Goal: Task Accomplishment & Management: Manage account settings

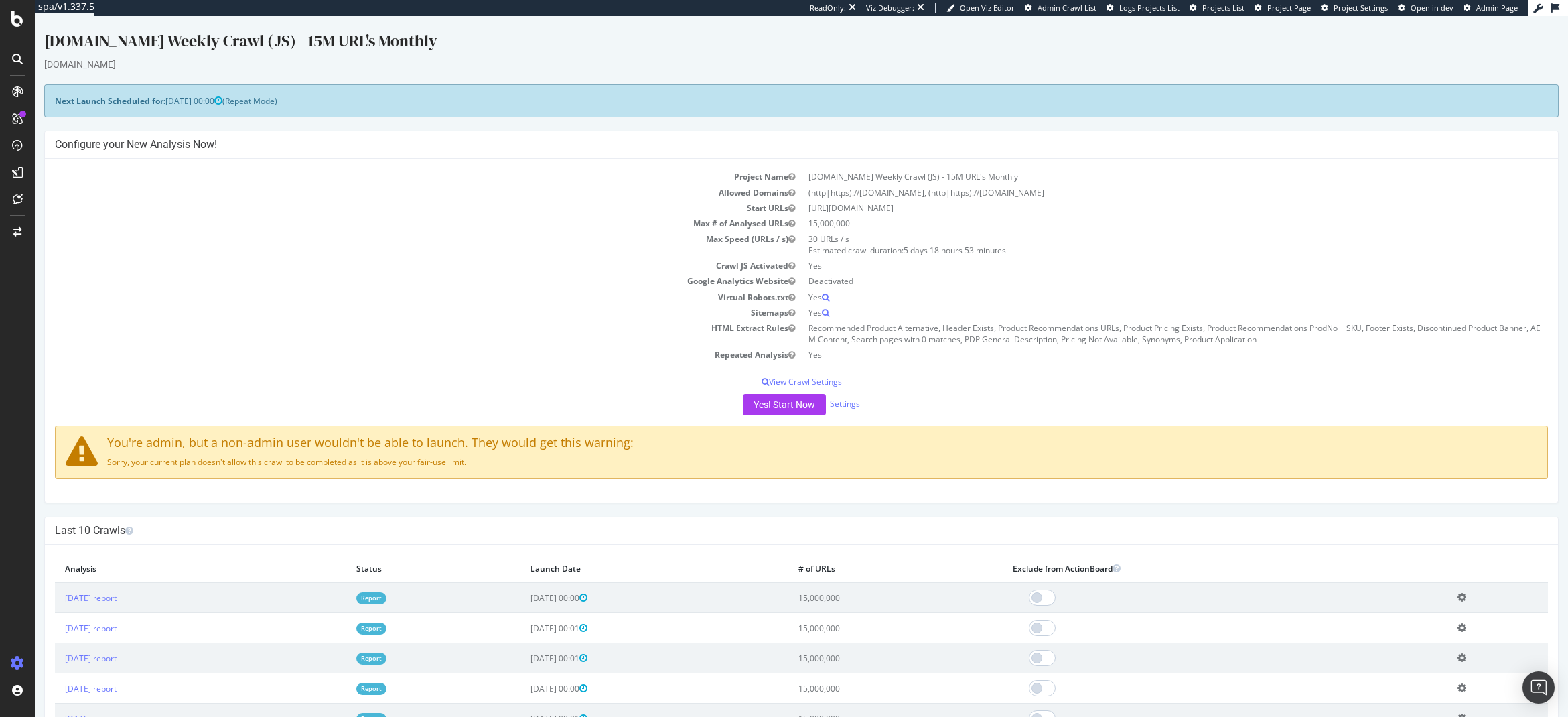
click at [138, 369] on div "Project Name sigmaaldrich.com Weekly Crawl (JS) - 15M URL's Monthly Allowed Dom…" at bounding box center [802, 330] width 1513 height 344
click at [183, 357] on td "Repeated Analysis" at bounding box center [428, 354] width 747 height 15
drag, startPoint x: 120, startPoint y: 307, endPoint x: 99, endPoint y: 274, distance: 39.1
click at [117, 302] on tbody "Project Name sigmaaldrich.com Weekly Crawl (JS) - 15M URL's Monthly Allowed Dom…" at bounding box center [802, 265] width 1494 height 193
click at [75, 199] on div "SpeedWorkers" at bounding box center [79, 205] width 59 height 14
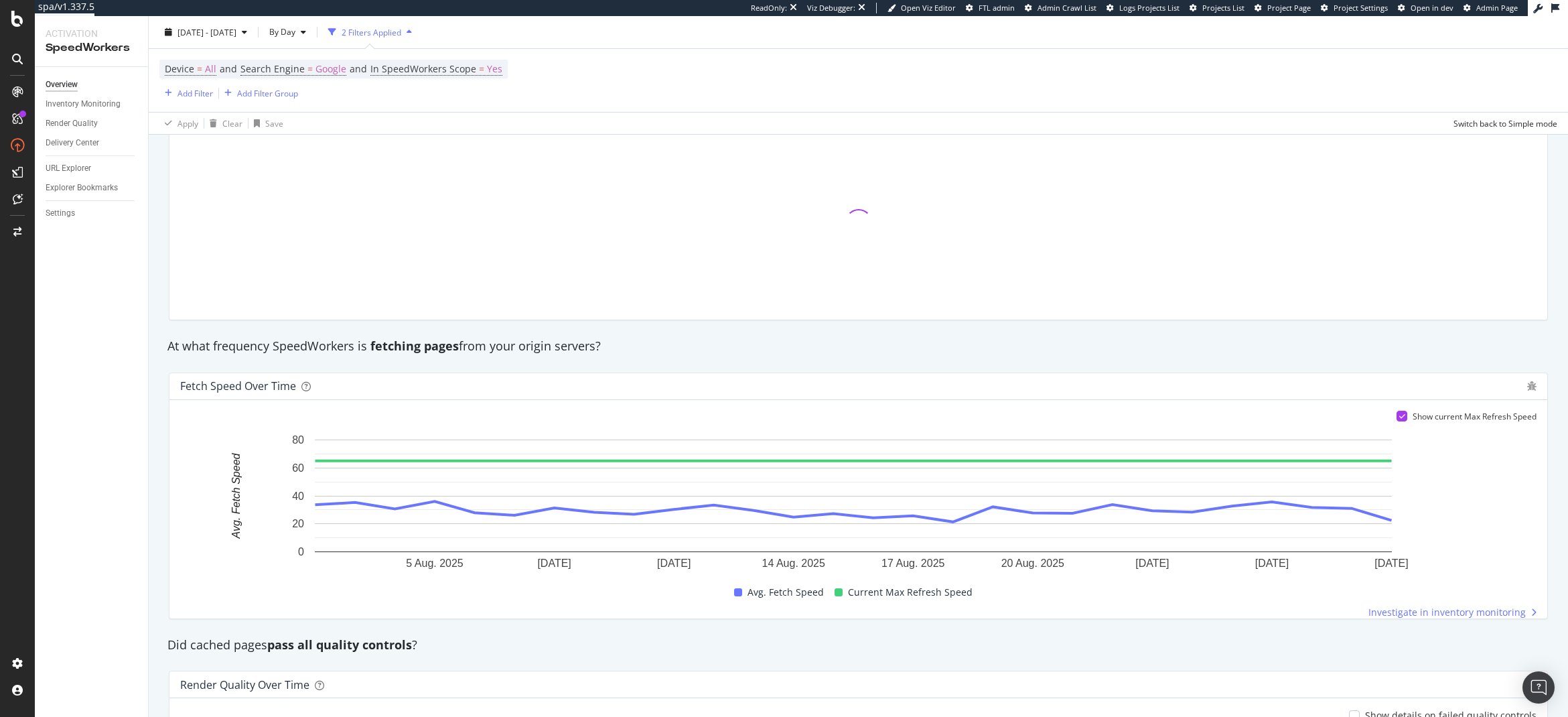
scroll to position [618, 0]
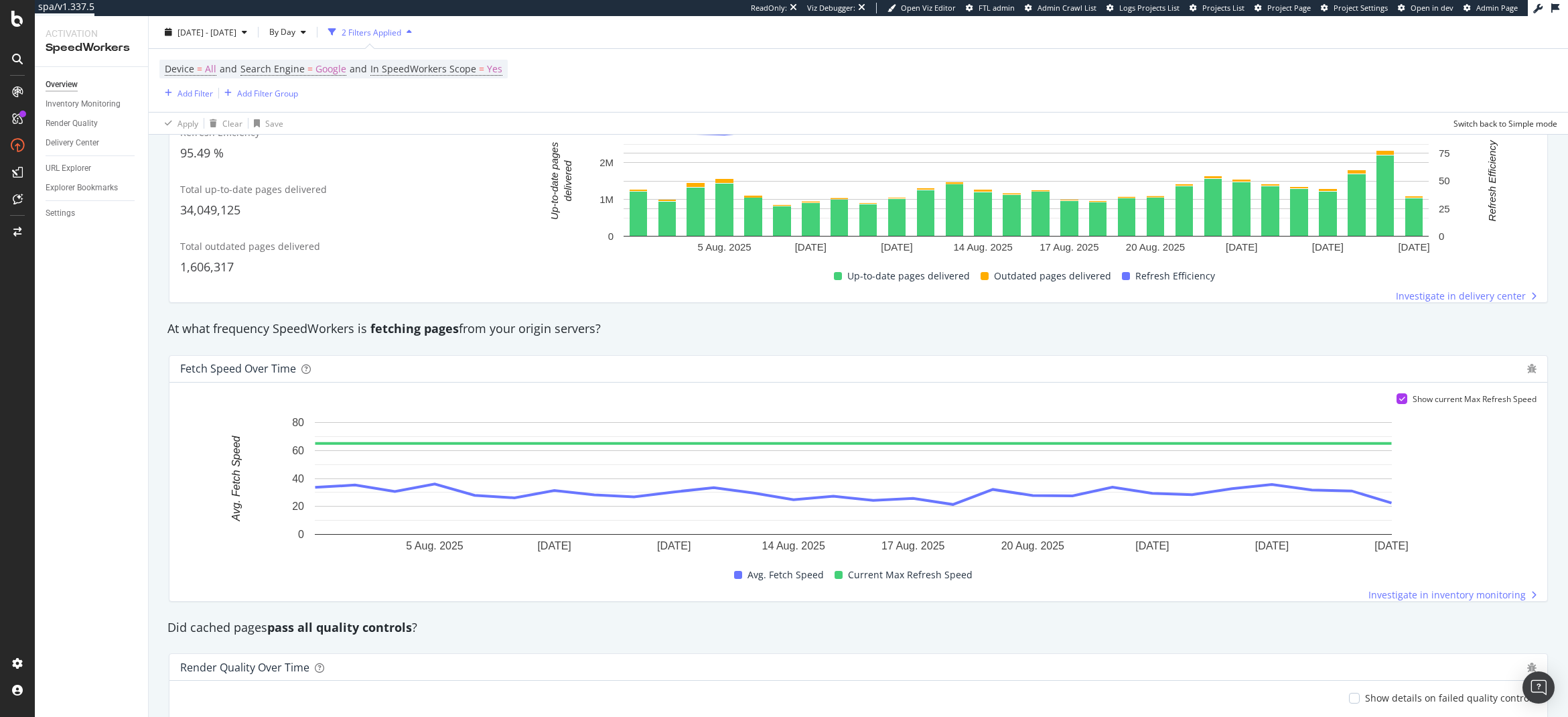
click at [157, 474] on div "SpeedWorkers is running Delivery efficiency 78.01 % Refresh efficiency 95.49 % …" at bounding box center [859, 254] width 1420 height 1408
click at [85, 170] on div "LogAnalyzer" at bounding box center [75, 175] width 52 height 14
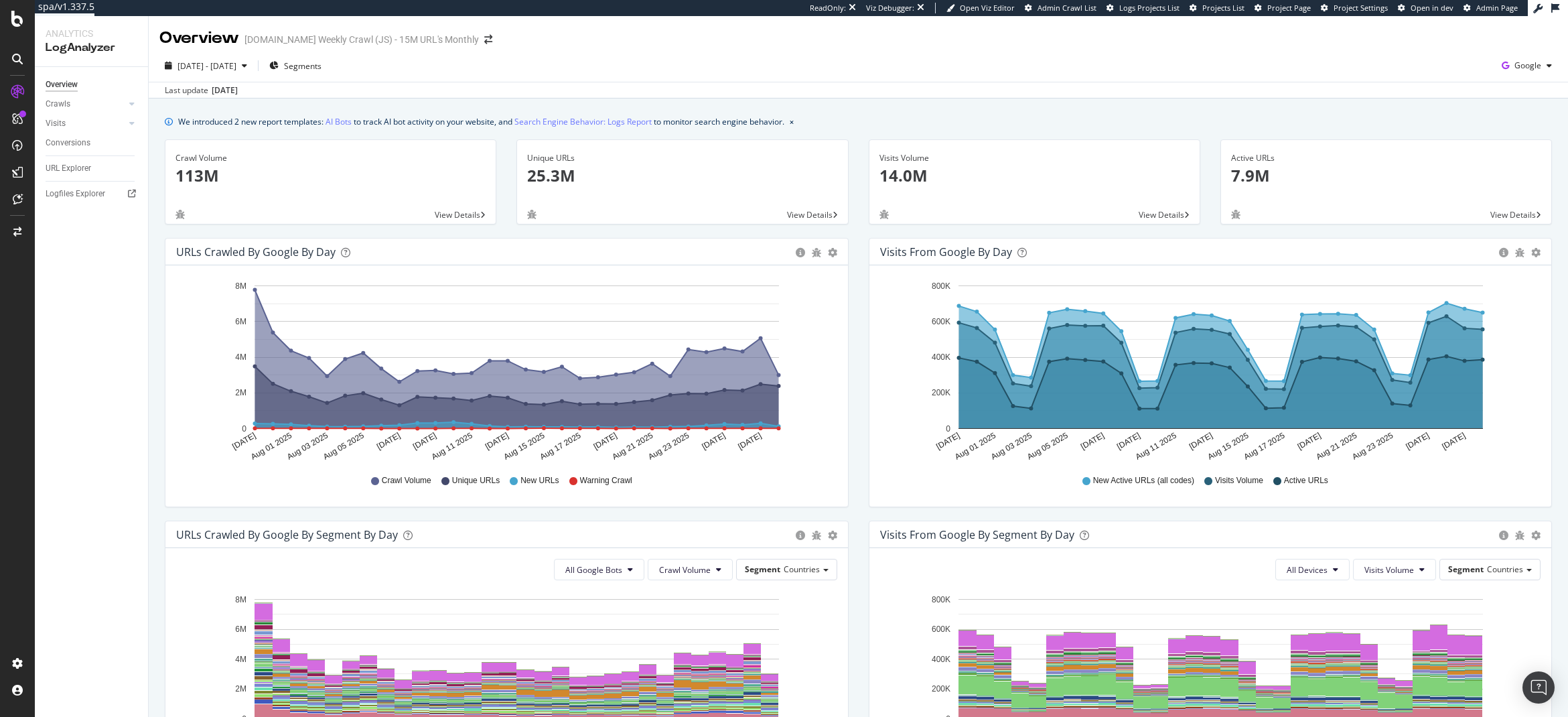
click at [176, 359] on icon "Jul 30 2025 Aug 01 2025 Aug 03 2025 Aug 05 2025 Aug 07 2025 Aug 09 2025 Aug 11 …" at bounding box center [504, 369] width 656 height 187
click at [1515, 71] on span "Google" at bounding box center [1528, 65] width 27 height 11
click at [1456, 74] on span "OpenAI" at bounding box center [1451, 78] width 50 height 12
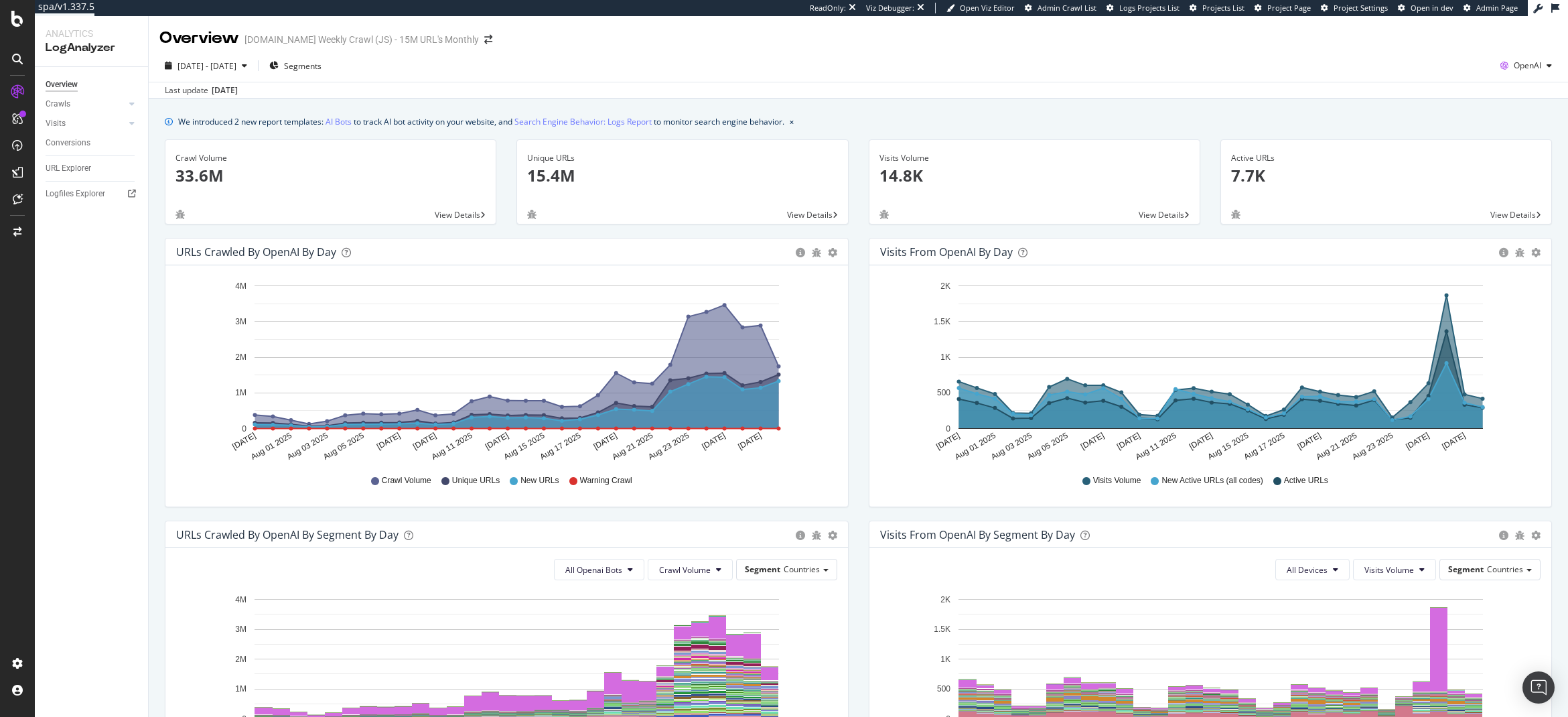
click at [169, 501] on div "Hold CTRL while clicking to filter the report. Jul 30 2025 Aug 01 2025 Aug 03 2…" at bounding box center [507, 386] width 683 height 242
click at [261, 512] on div "URLs Crawled by OpenAI by day Area Table Hold CTRL while clicking to filter the…" at bounding box center [507, 379] width 704 height 283
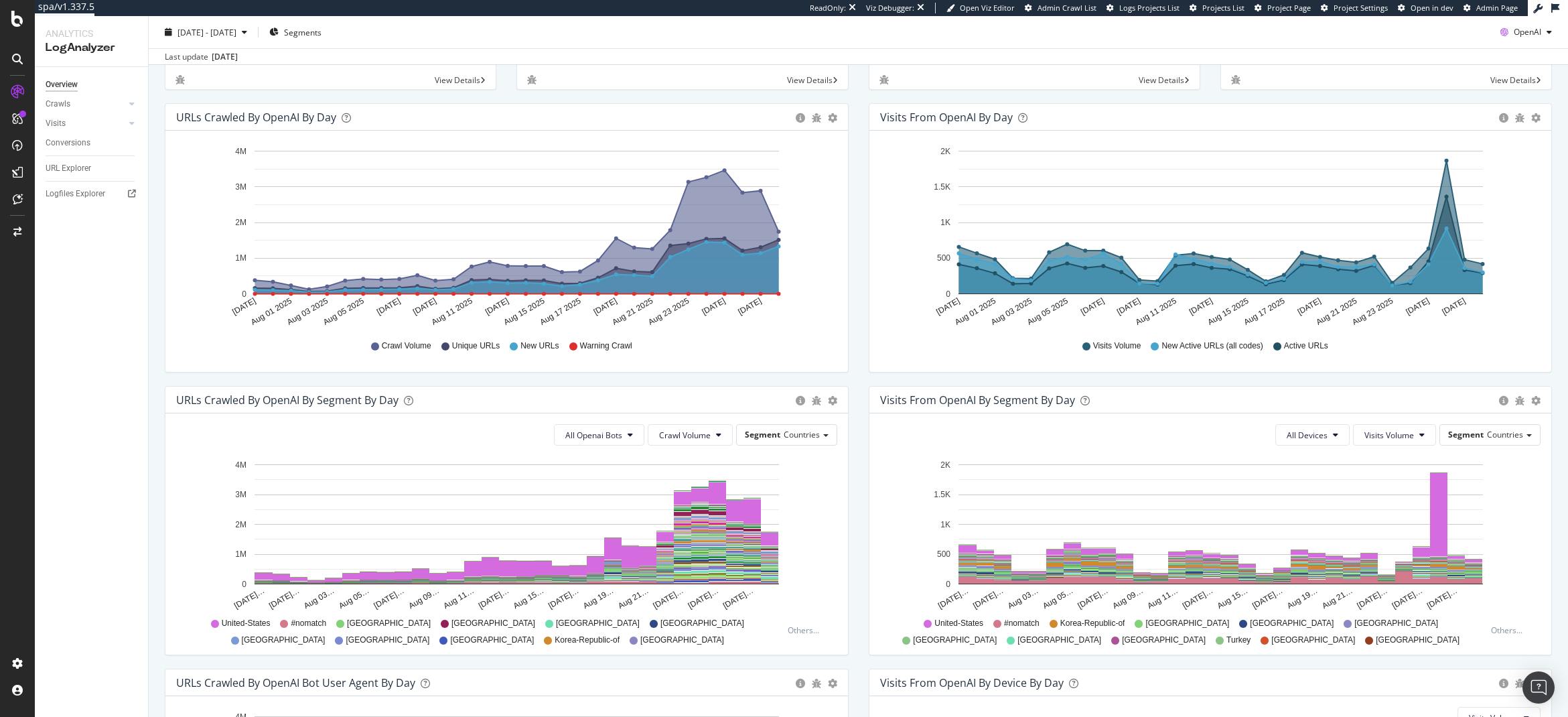
scroll to position [138, 0]
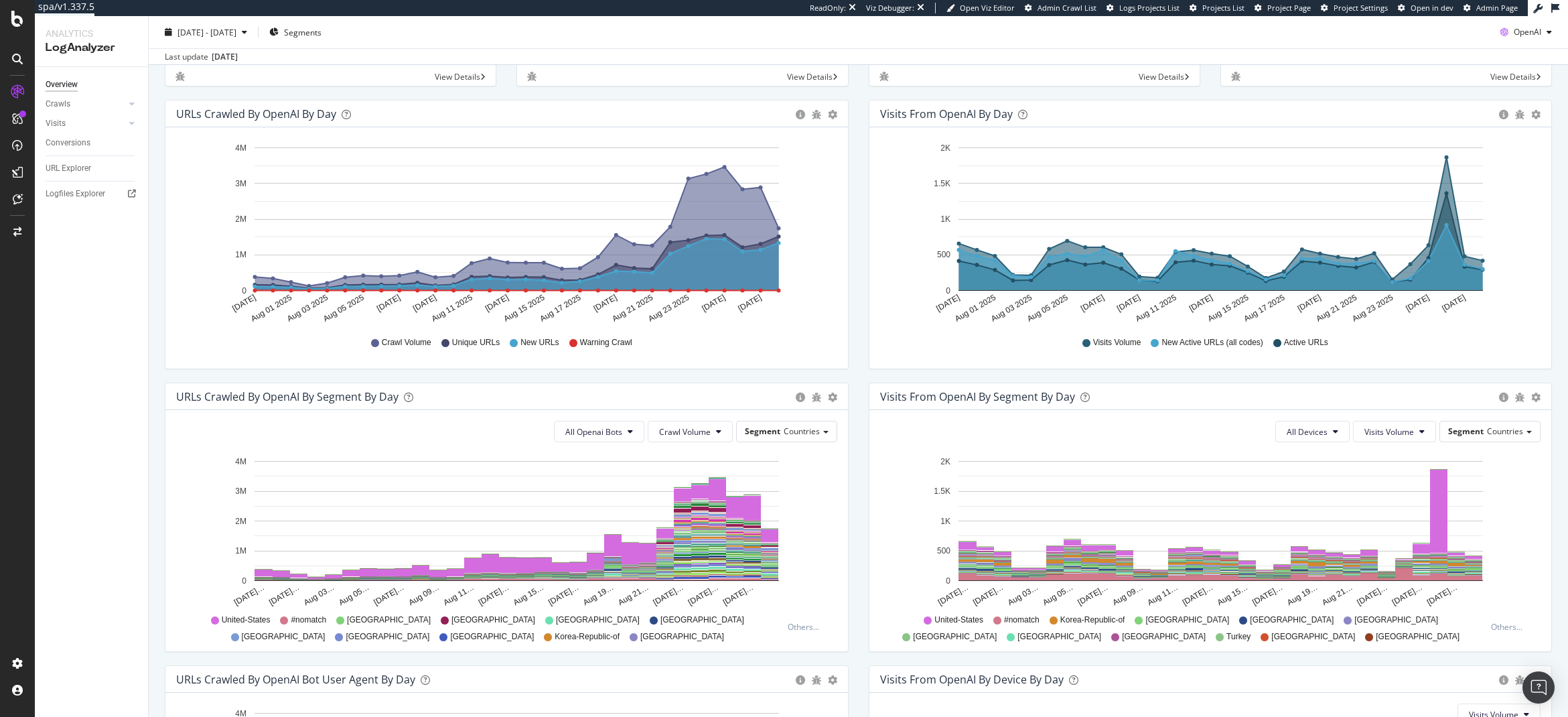
click at [1485, 416] on div "All Devices Visits Volume Segment Countries Hold CTRL while clicking to filter …" at bounding box center [1211, 530] width 683 height 242
click at [1488, 433] on span "Countries" at bounding box center [1506, 431] width 36 height 11
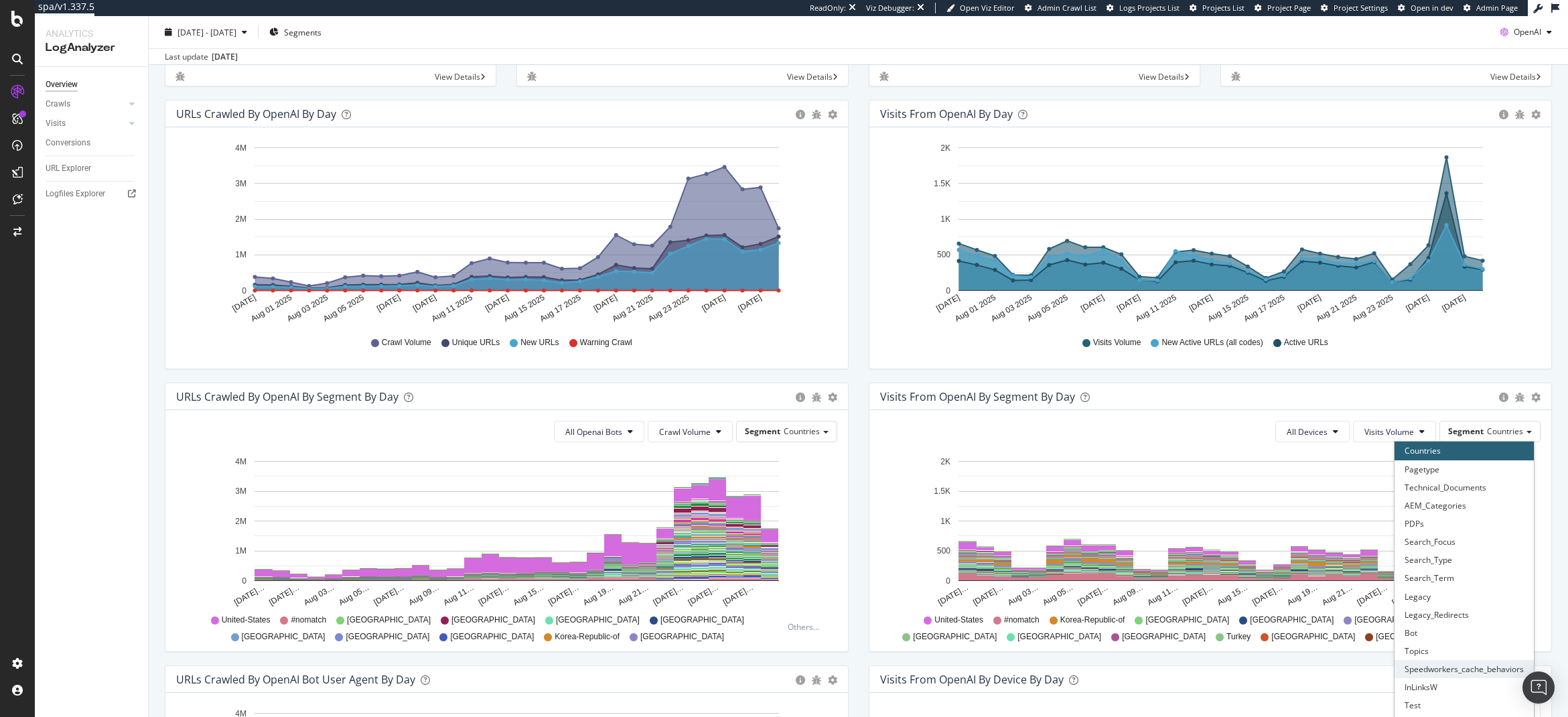
click at [1434, 667] on div "Speedworkers_cache_behaviors" at bounding box center [1464, 669] width 139 height 18
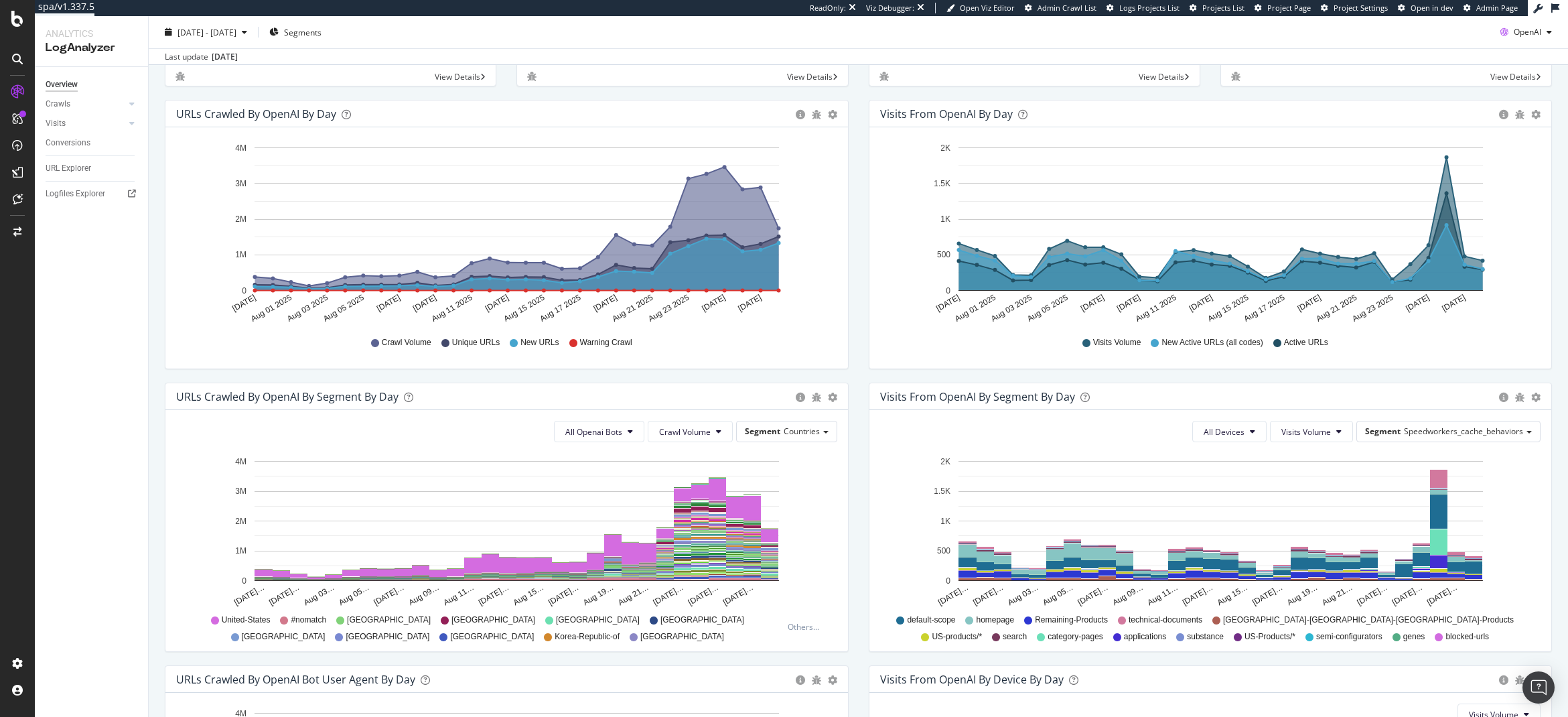
click at [64, 625] on div "Overview Crawls Daily Distribution Segments Distribution HTTP Codes Resources V…" at bounding box center [91, 392] width 114 height 650
click at [8, 296] on div at bounding box center [17, 367] width 32 height 572
click at [16, 18] on icon at bounding box center [17, 18] width 12 height 16
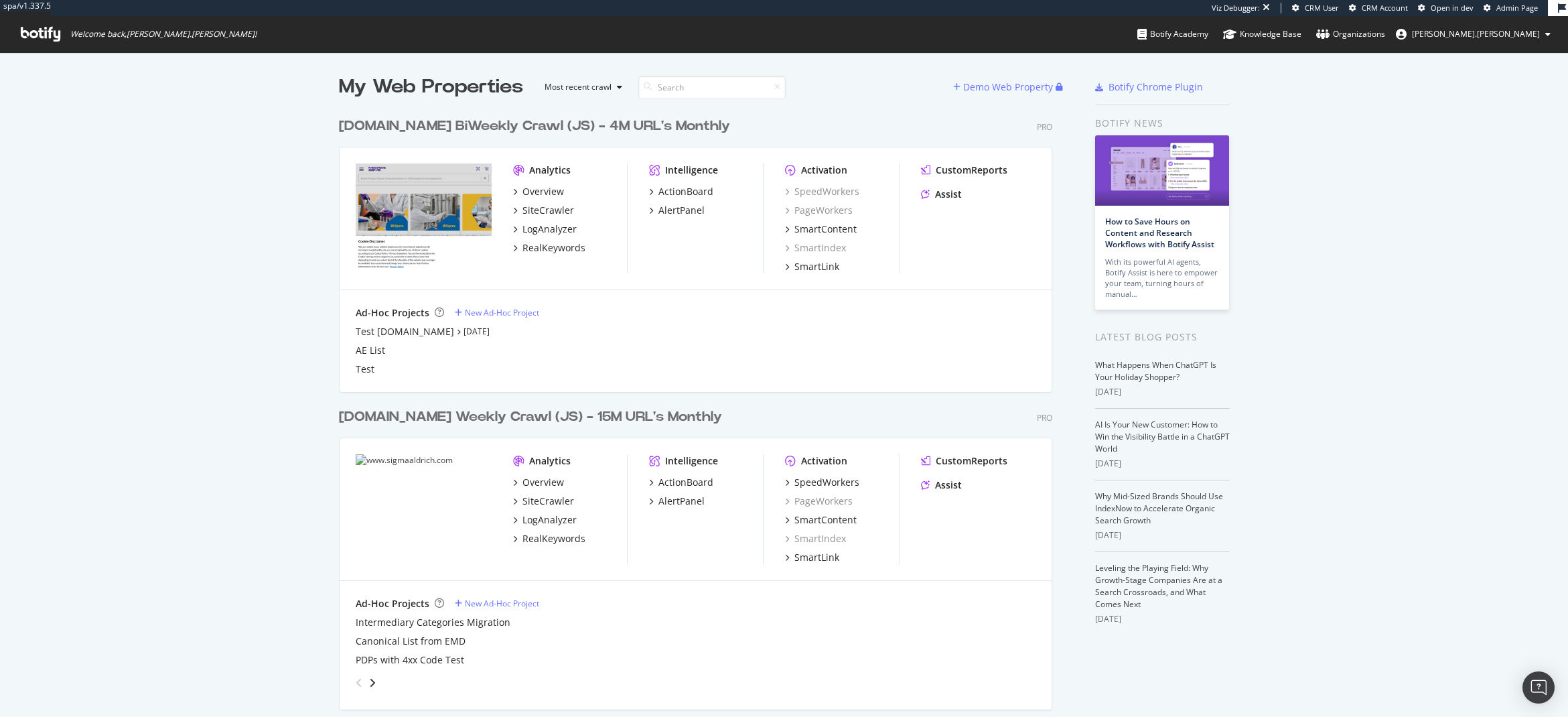
click at [483, 125] on div "[DOMAIN_NAME] BiWeekly Crawl (JS) - 4M URL's Monthly" at bounding box center [535, 126] width 391 height 20
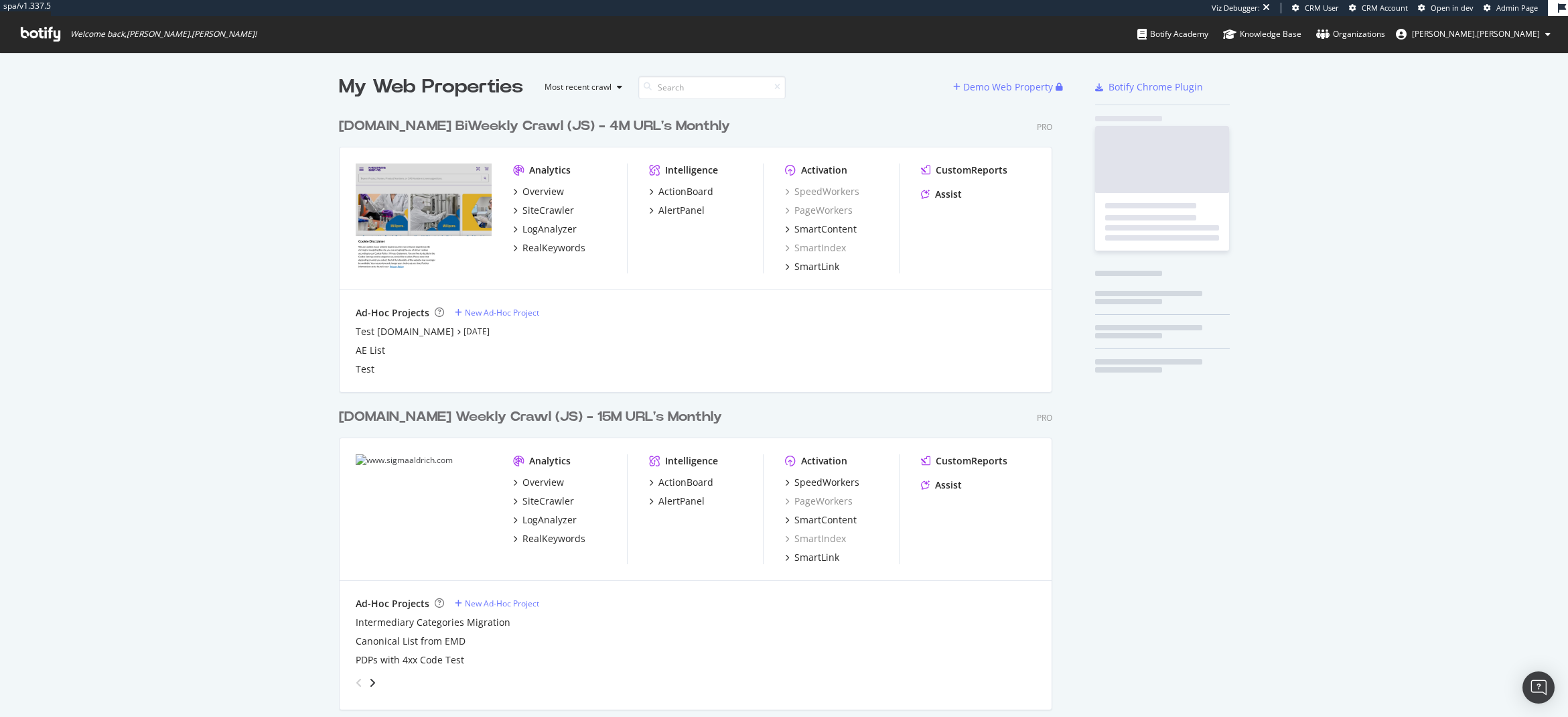
scroll to position [707, 1548]
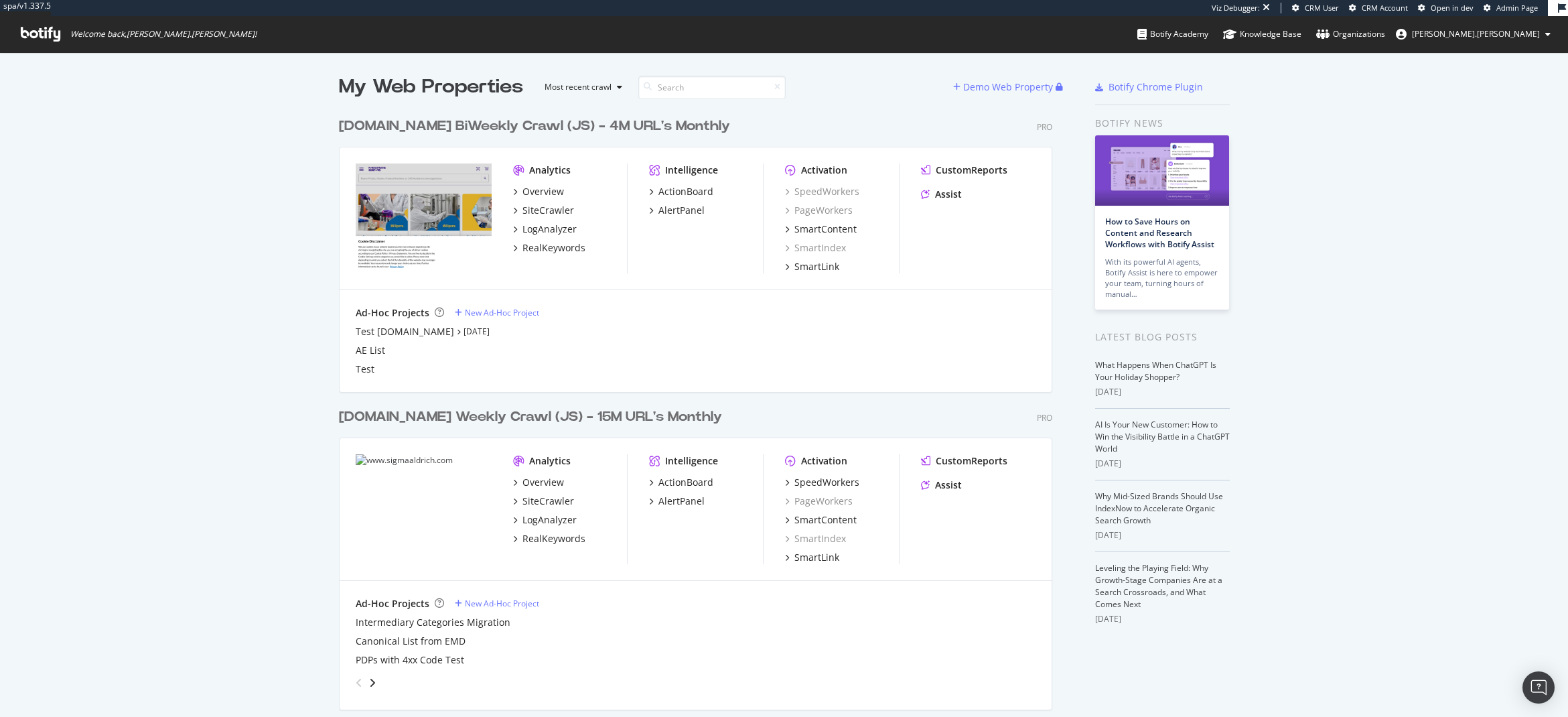
click at [544, 416] on div "[DOMAIN_NAME] Weekly Crawl (JS) - 15M URL's Monthly" at bounding box center [531, 418] width 384 height 20
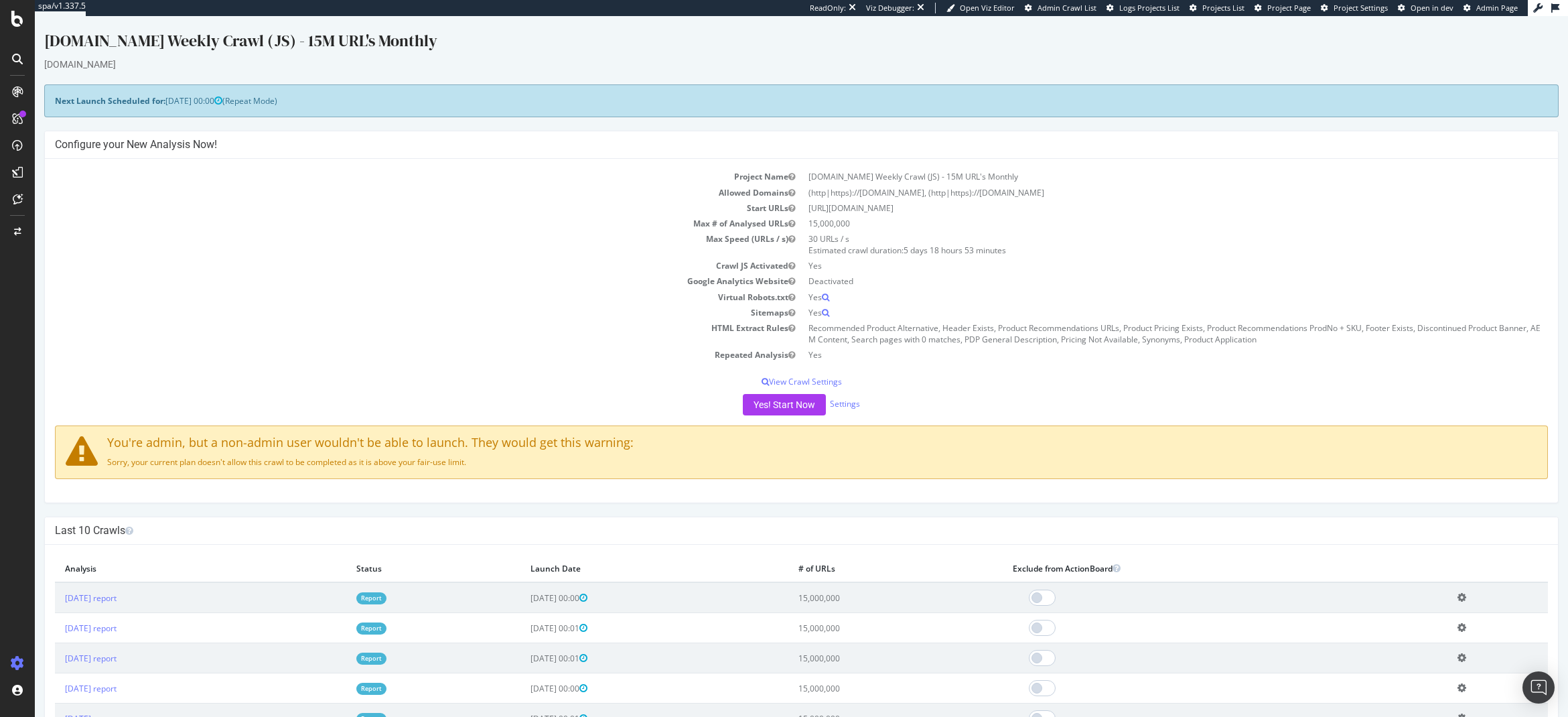
click at [223, 374] on div "Project Name sigmaaldrich.com Weekly Crawl (JS) - 15M URL's Monthly Allowed Dom…" at bounding box center [802, 330] width 1513 height 344
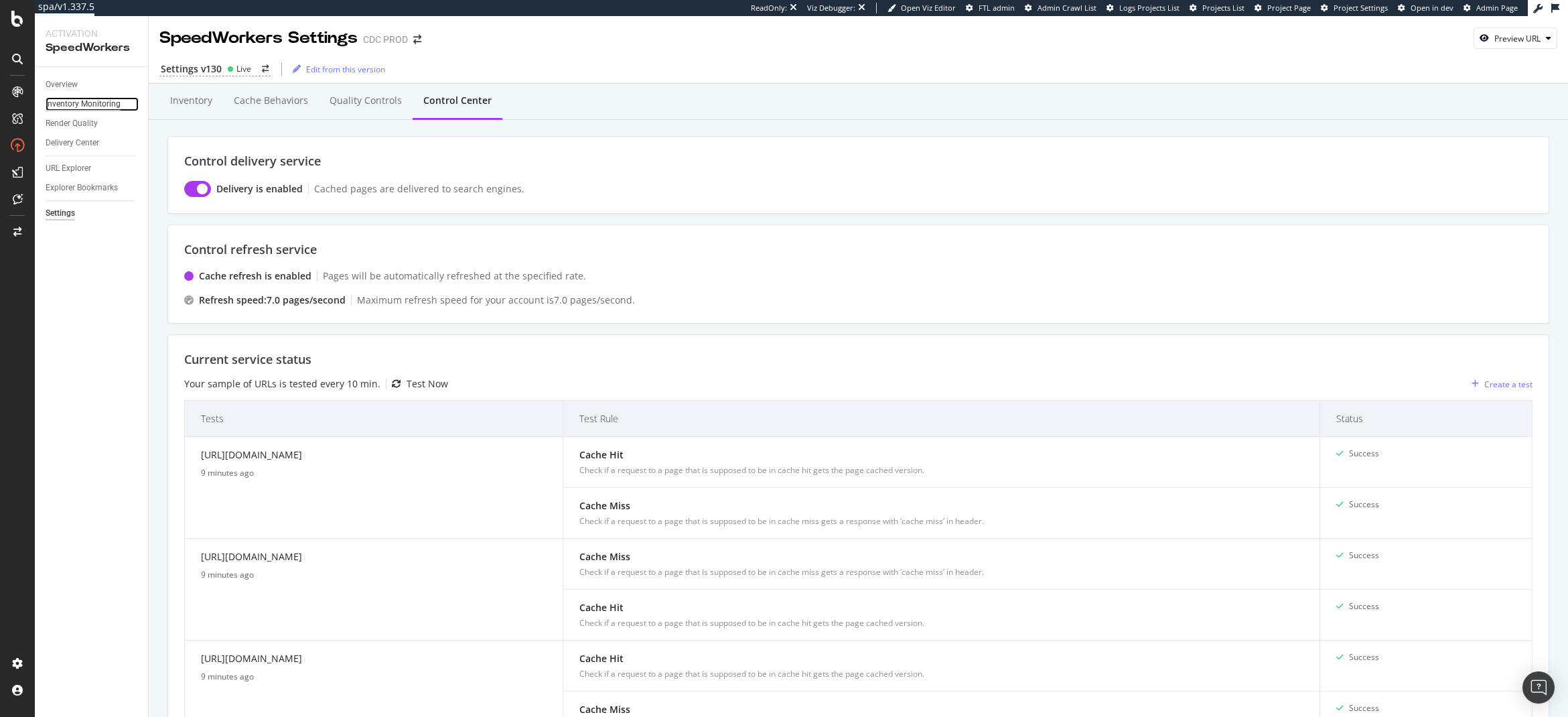
click at [77, 102] on div "Inventory Monitoring" at bounding box center [83, 104] width 75 height 14
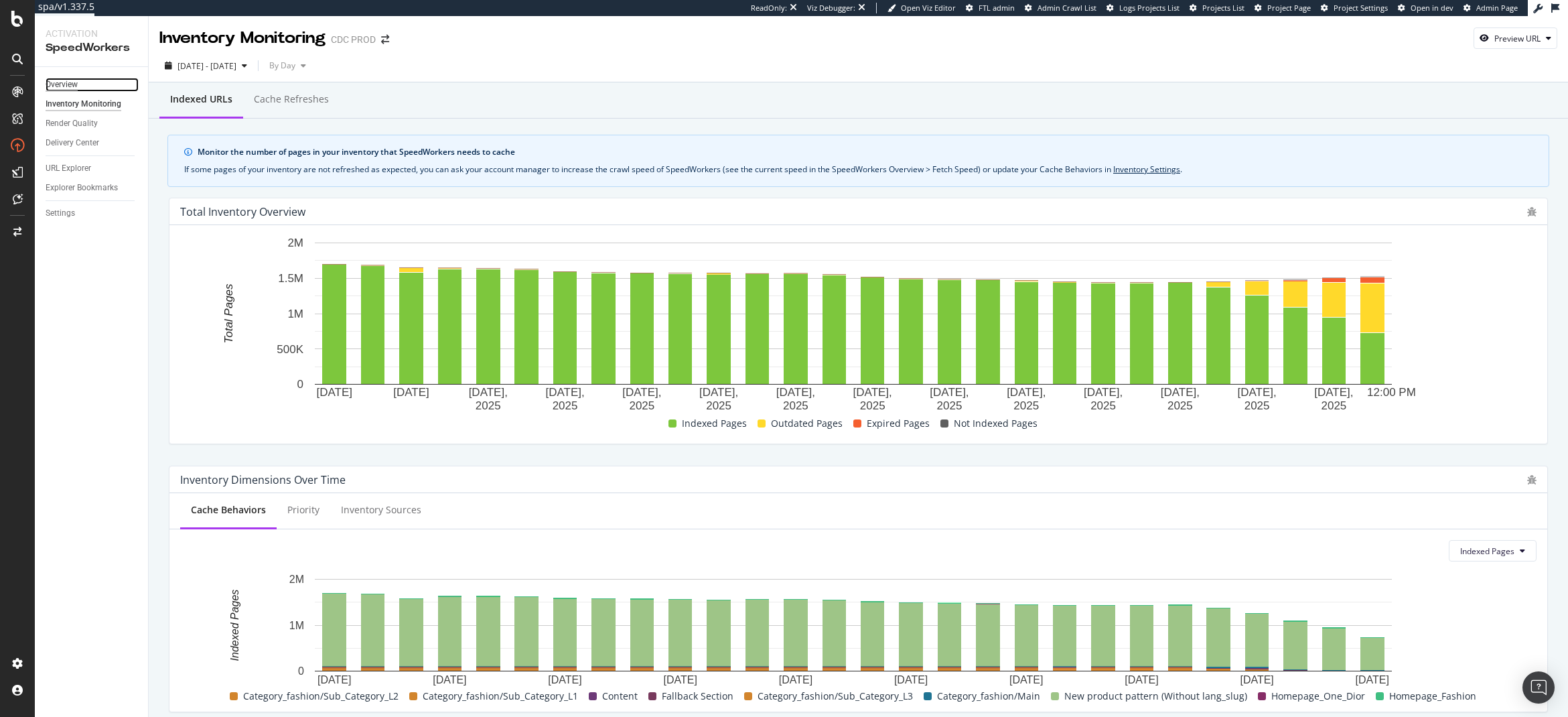
click at [75, 84] on div "Overview" at bounding box center [62, 84] width 32 height 14
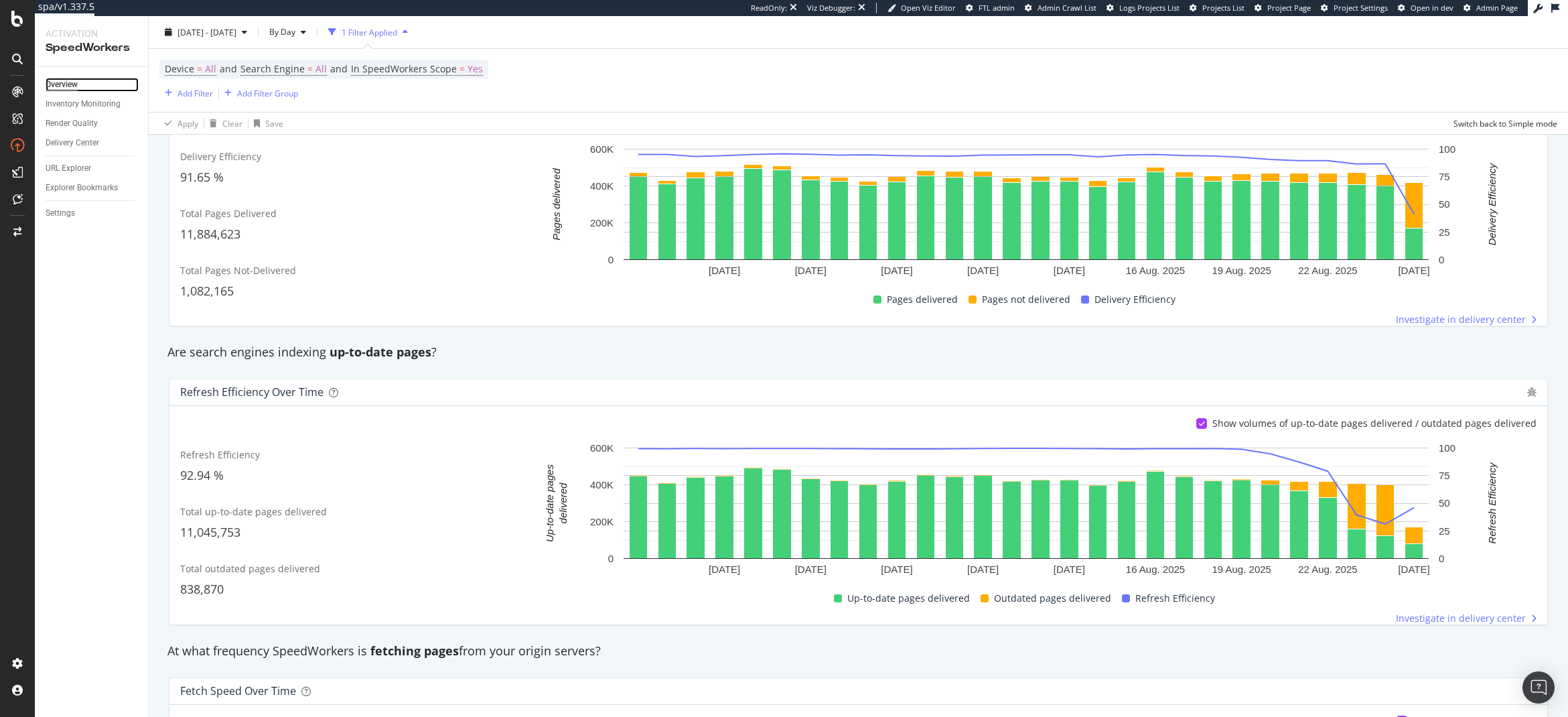
scroll to position [329, 0]
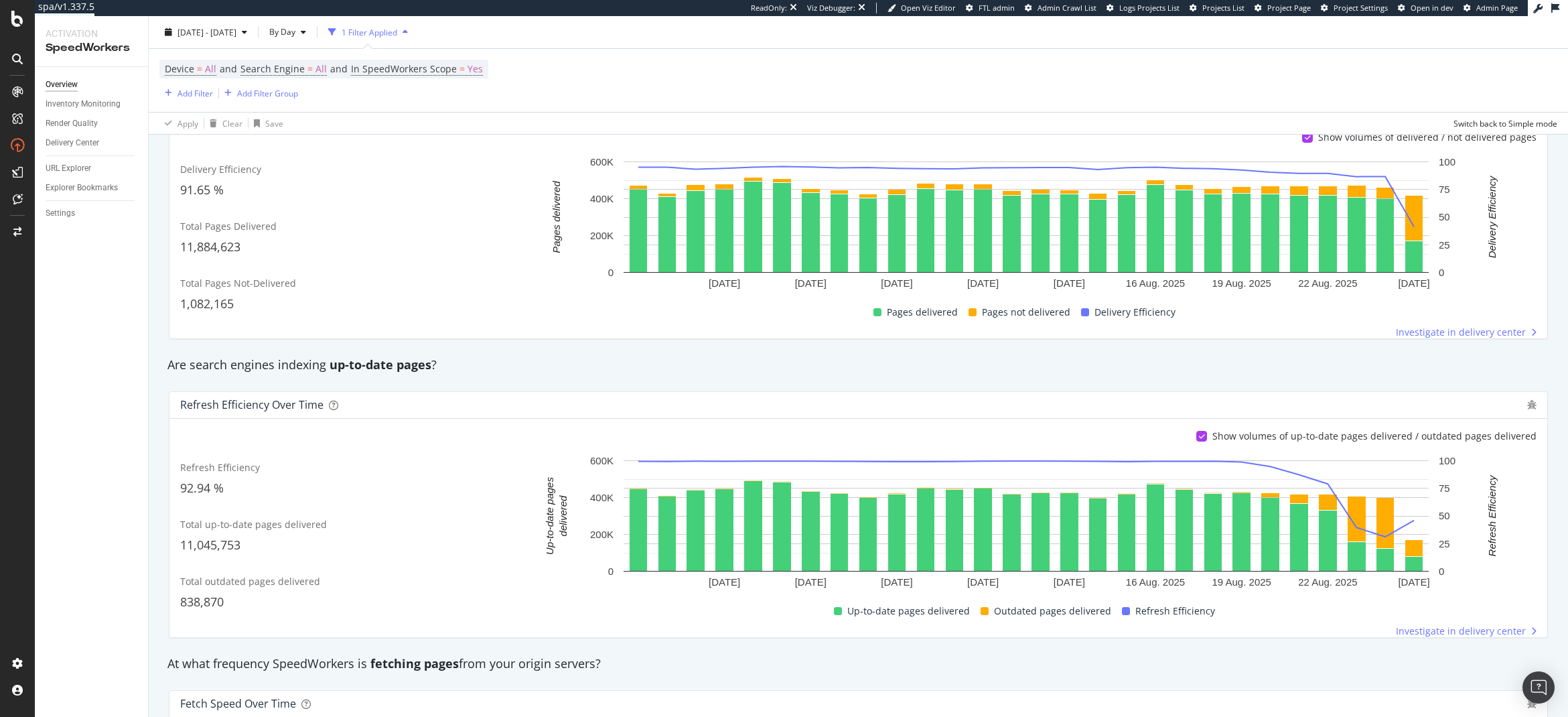
click at [137, 372] on div "Overview Inventory Monitoring Render Quality Delivery Center URL Explorer Explo…" at bounding box center [91, 392] width 114 height 650
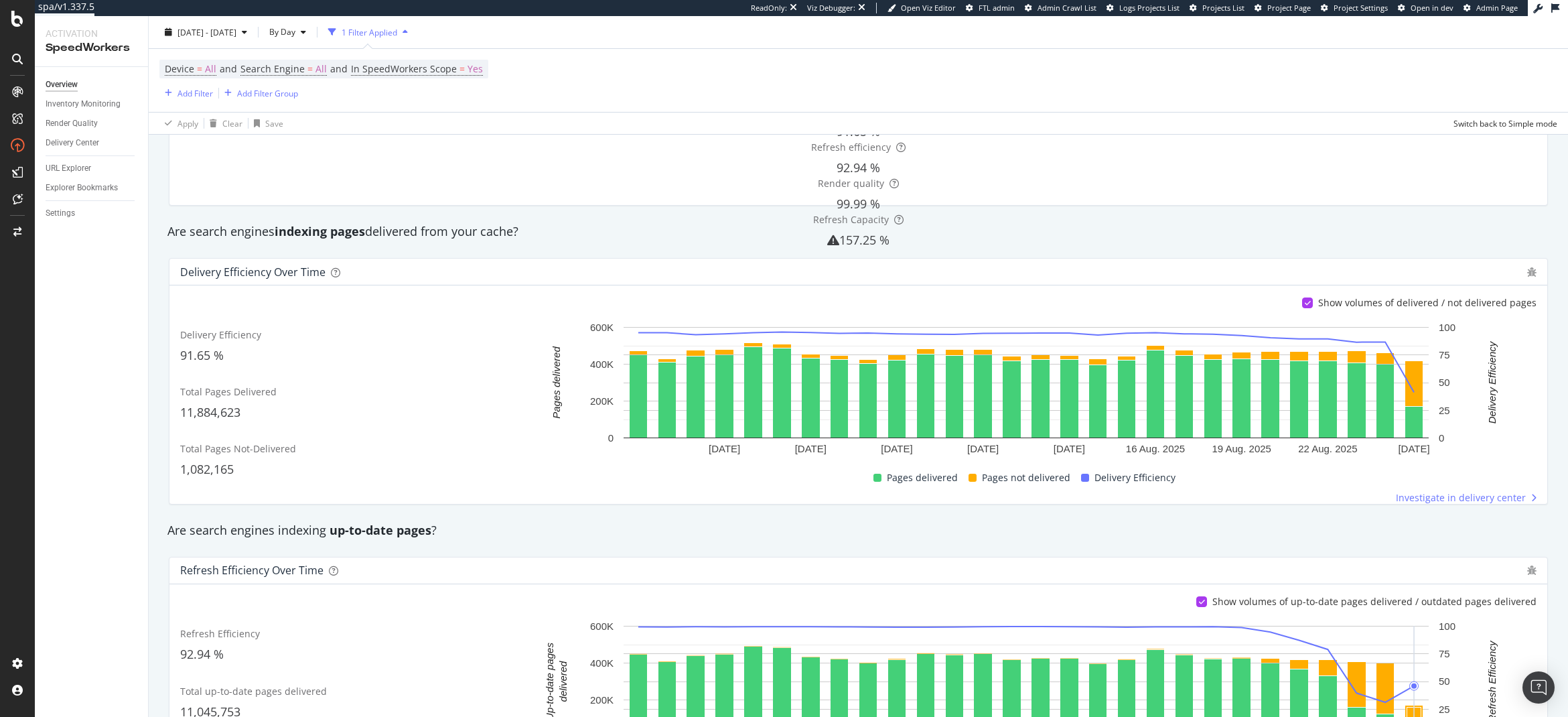
scroll to position [138, 0]
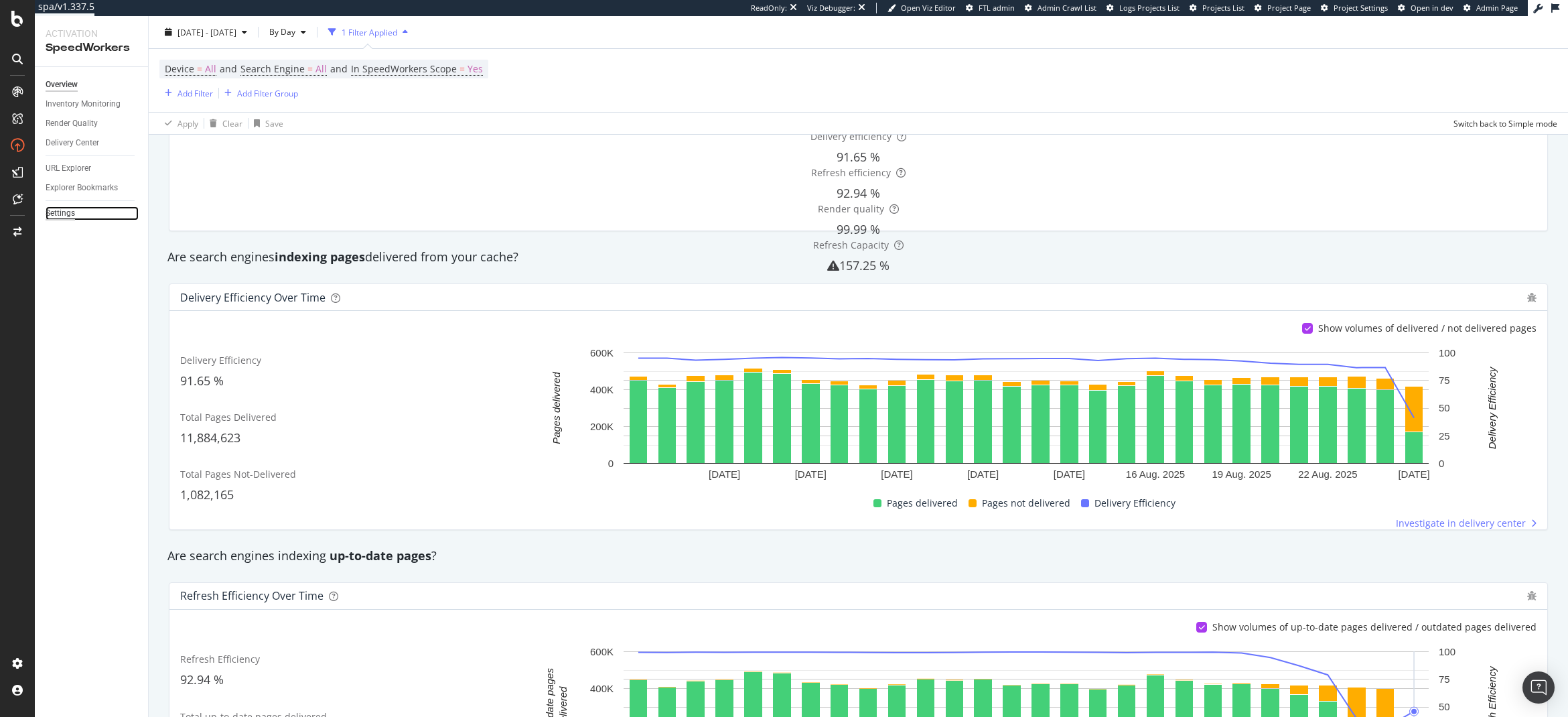
click at [71, 211] on div "Settings" at bounding box center [60, 213] width 29 height 14
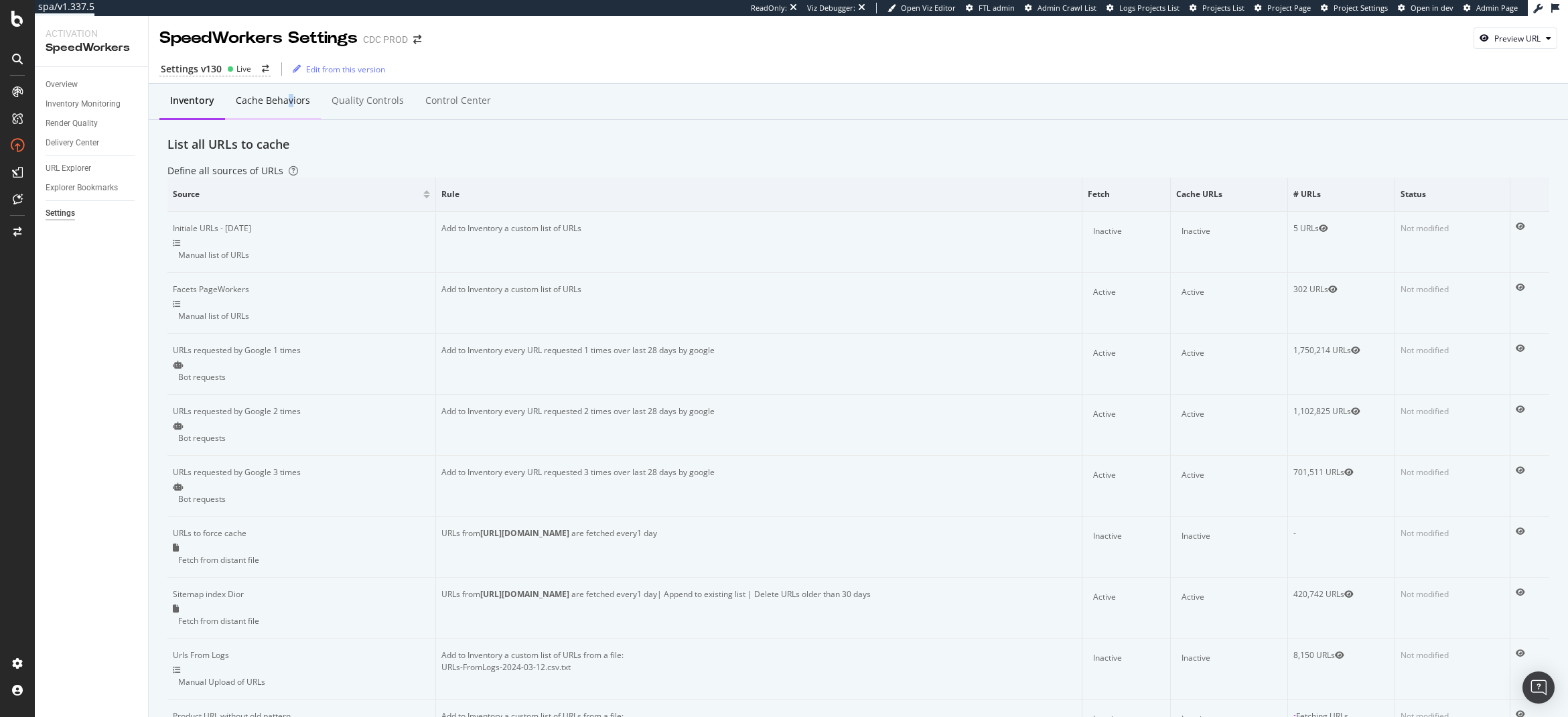
click at [289, 102] on div "Cache behaviors" at bounding box center [273, 101] width 74 height 14
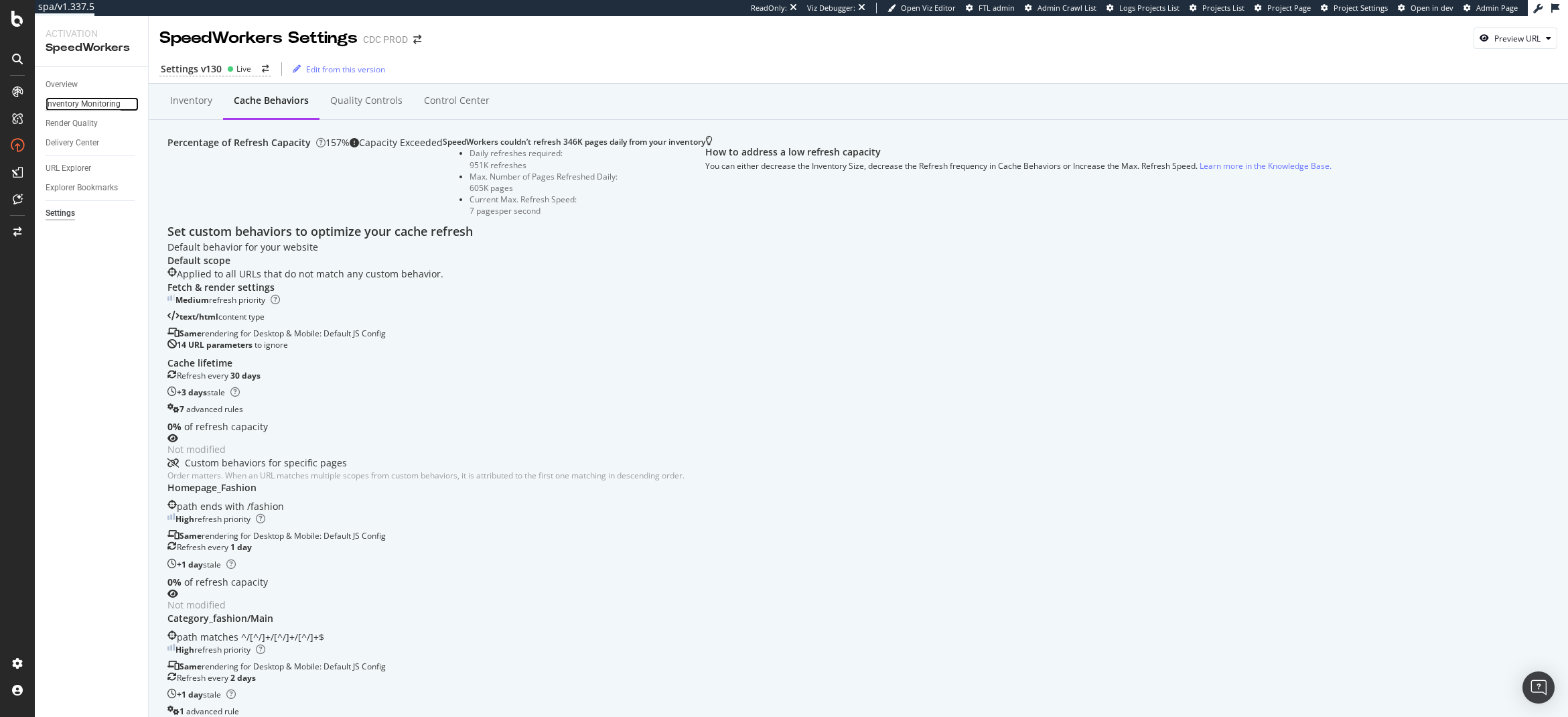
click at [96, 107] on div "Inventory Monitoring" at bounding box center [83, 104] width 75 height 14
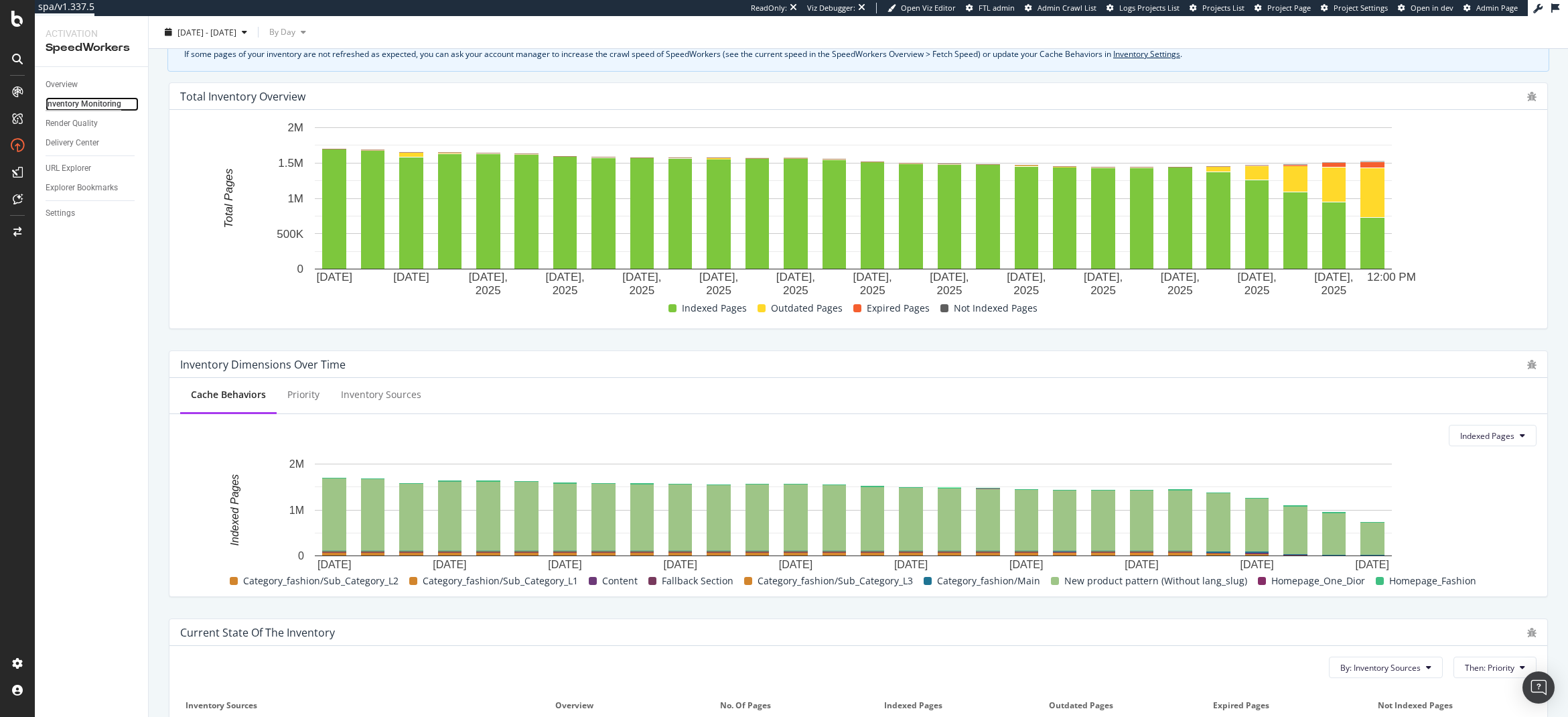
scroll to position [455, 0]
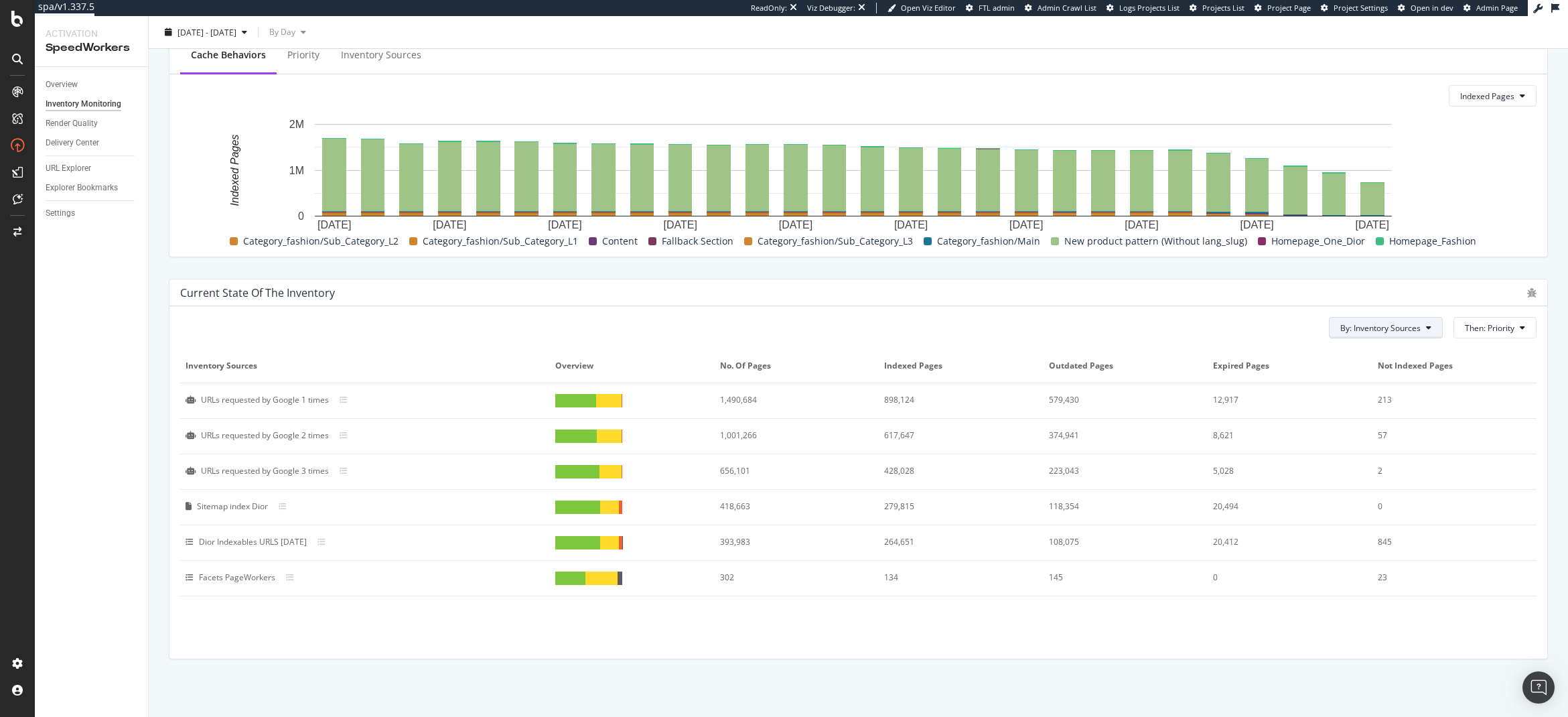
click at [1406, 333] on span "By: Inventory Sources" at bounding box center [1381, 327] width 80 height 11
click at [1381, 358] on span "Cache Behavior" at bounding box center [1375, 354] width 91 height 12
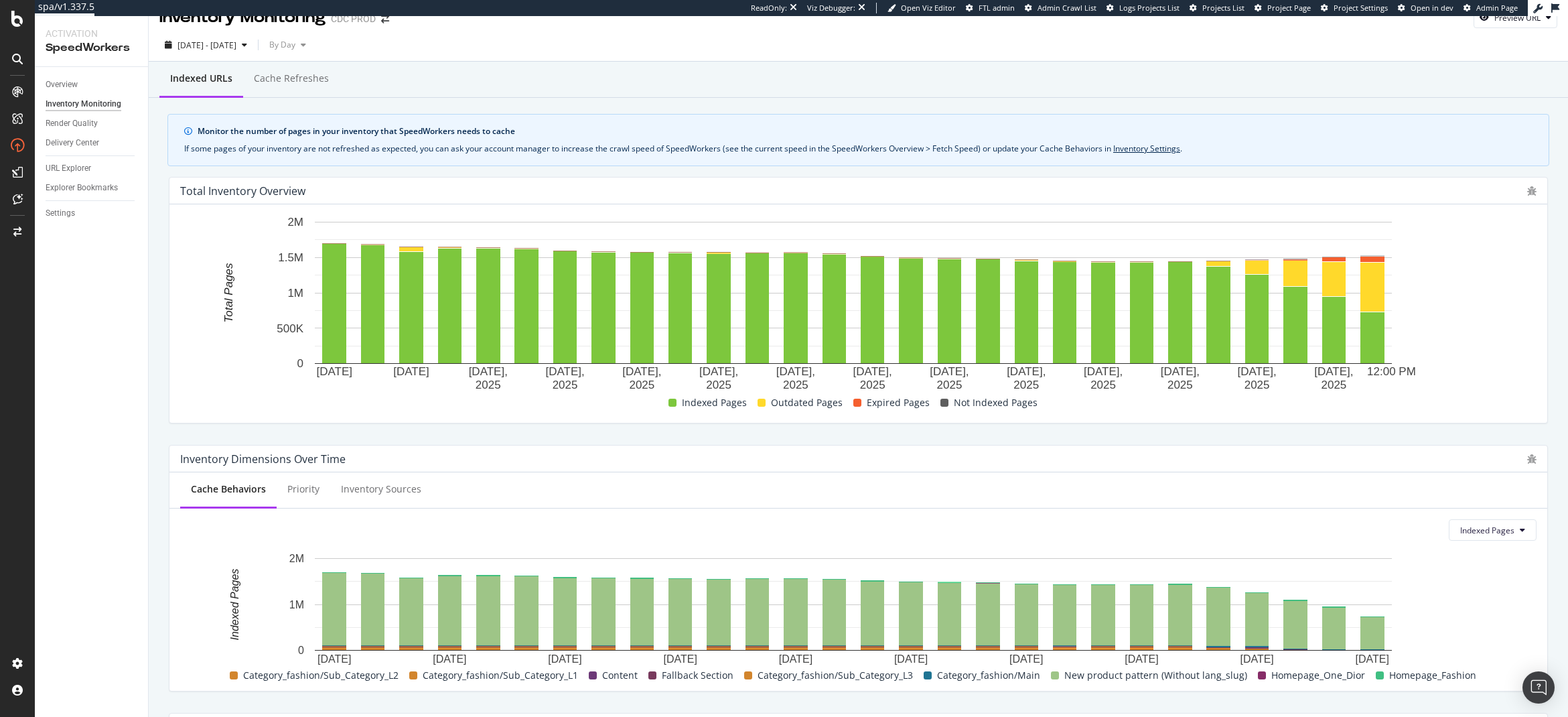
scroll to position [0, 0]
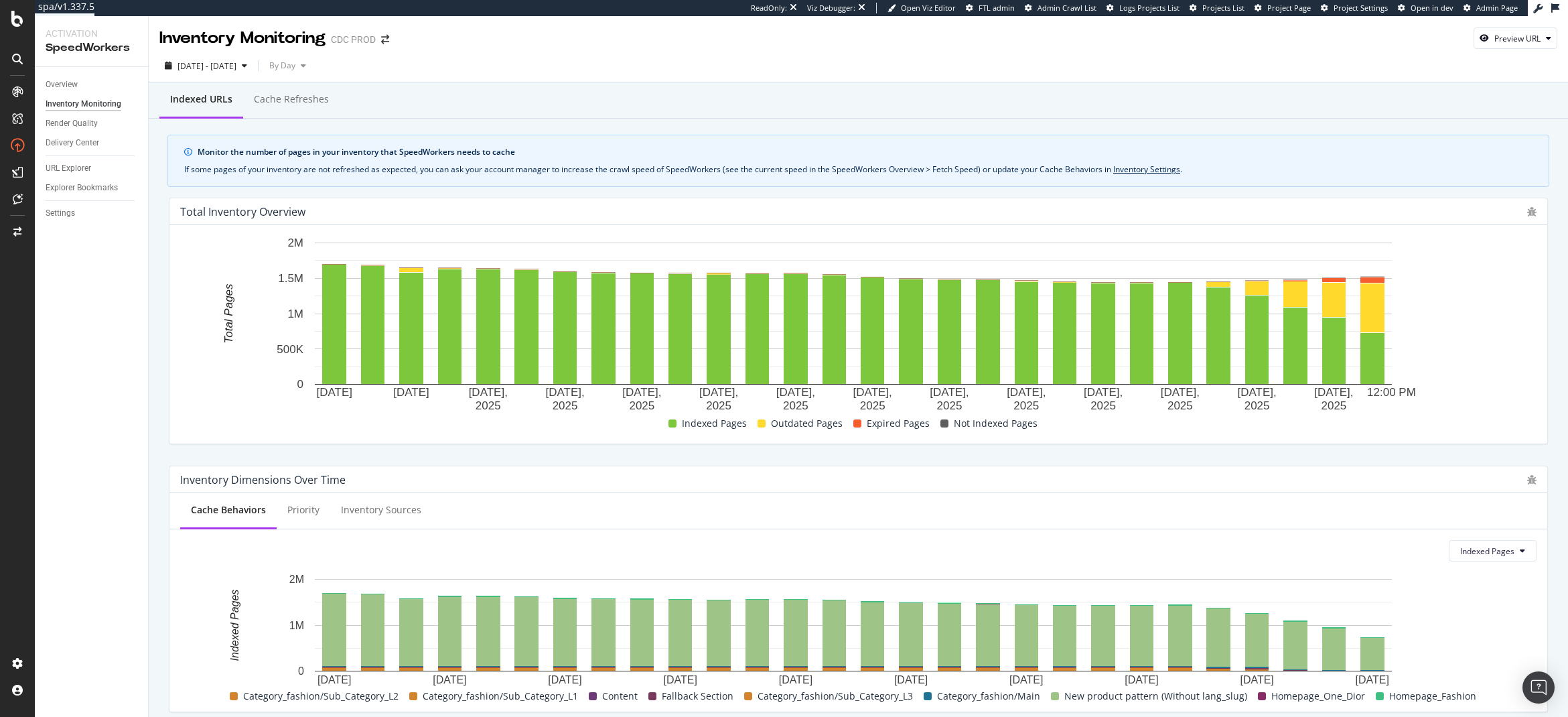
click at [144, 573] on div "Overview Inventory Monitoring Render Quality Delivery Center URL Explorer Explo…" at bounding box center [91, 392] width 114 height 650
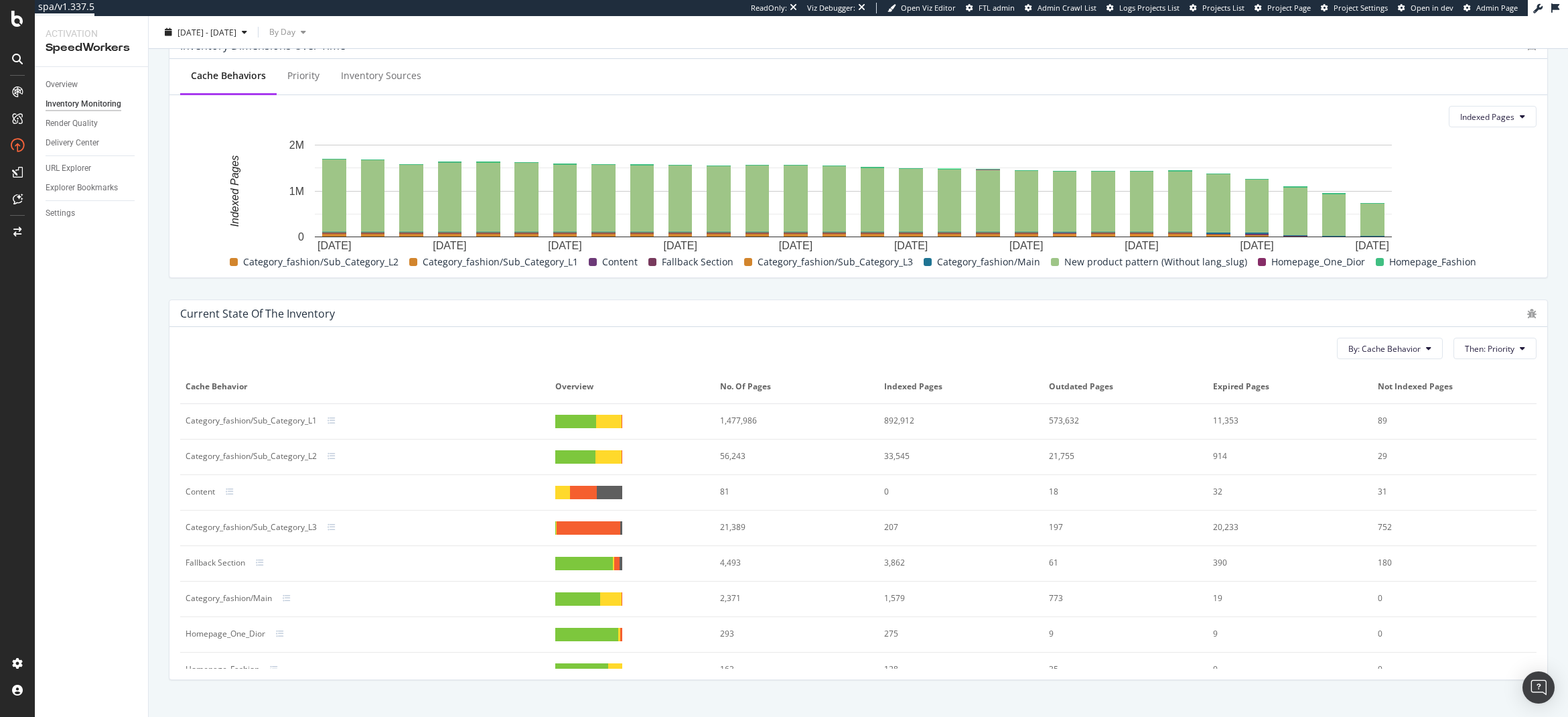
scroll to position [455, 0]
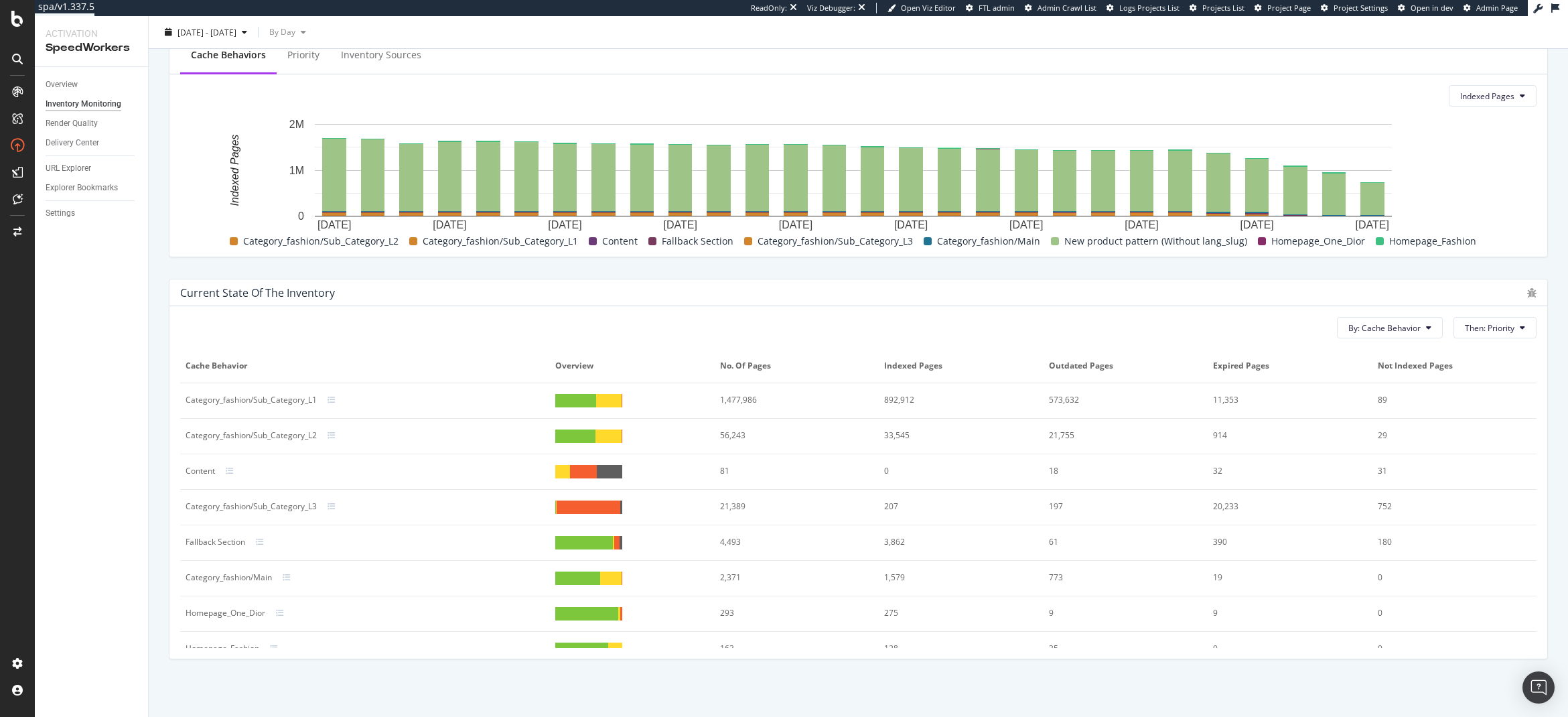
click at [150, 552] on div "Indexed URLs Cache refreshes Monitor the number of pages in your inventory that…" at bounding box center [859, 172] width 1420 height 1089
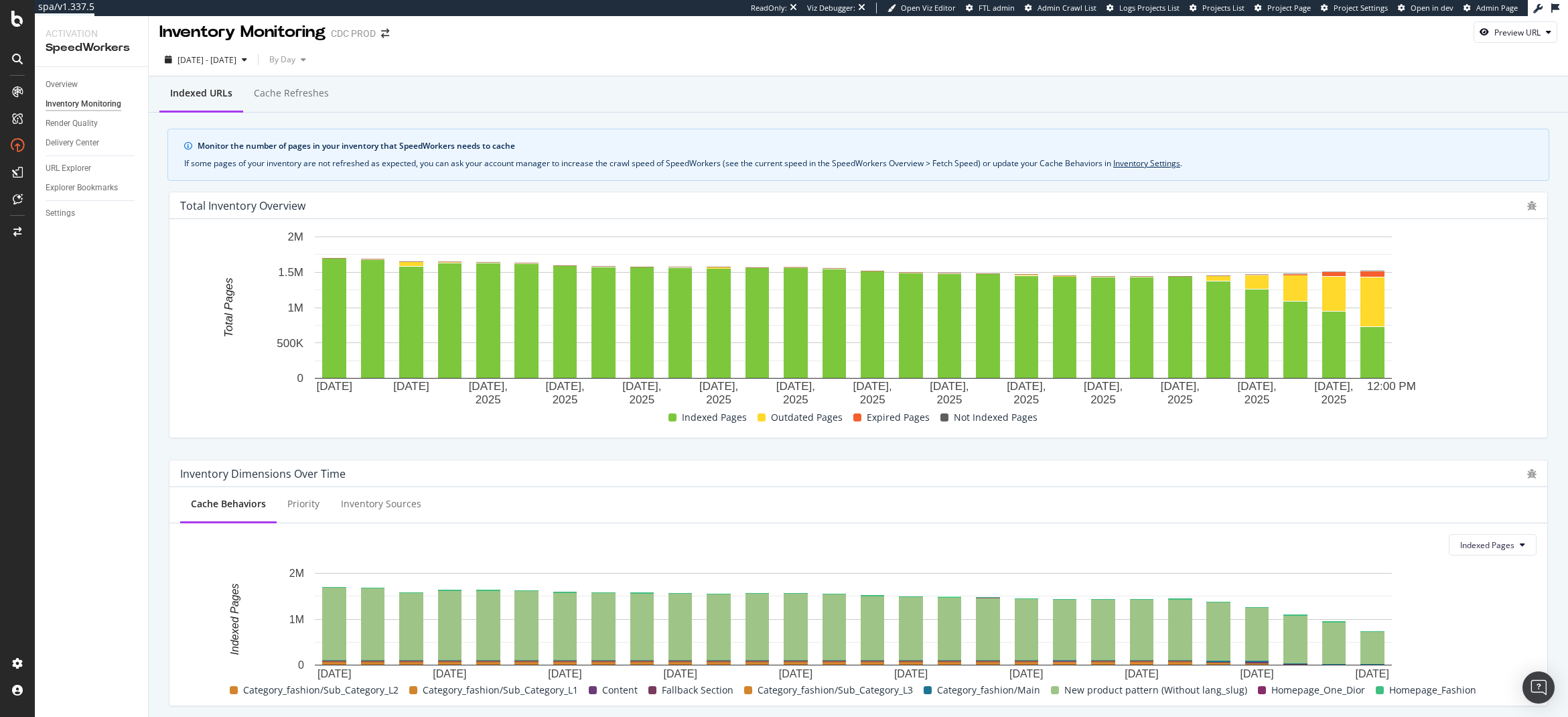
scroll to position [0, 0]
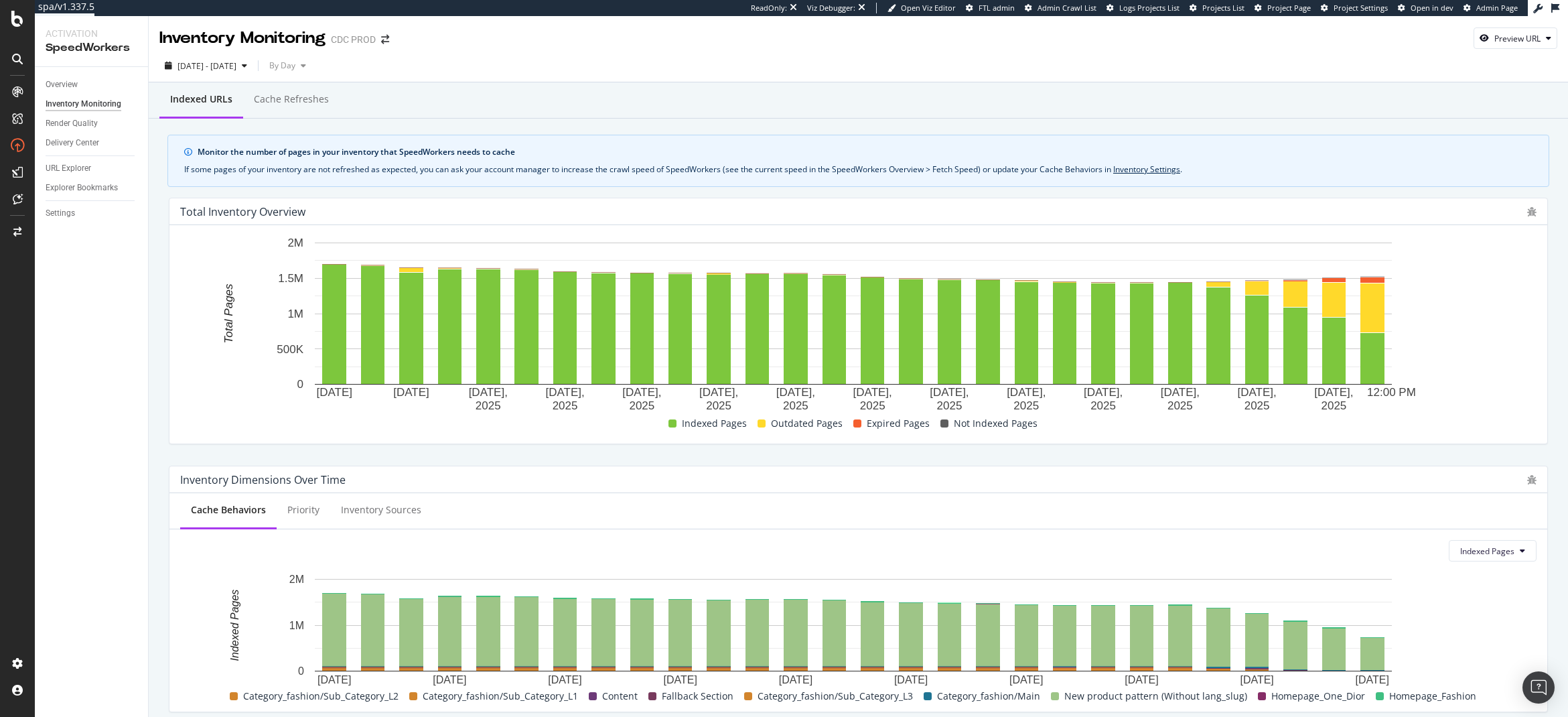
click at [71, 327] on div "Overview Inventory Monitoring Render Quality Delivery Center URL Explorer Explo…" at bounding box center [91, 392] width 114 height 650
click at [77, 90] on div "Overview" at bounding box center [62, 84] width 32 height 14
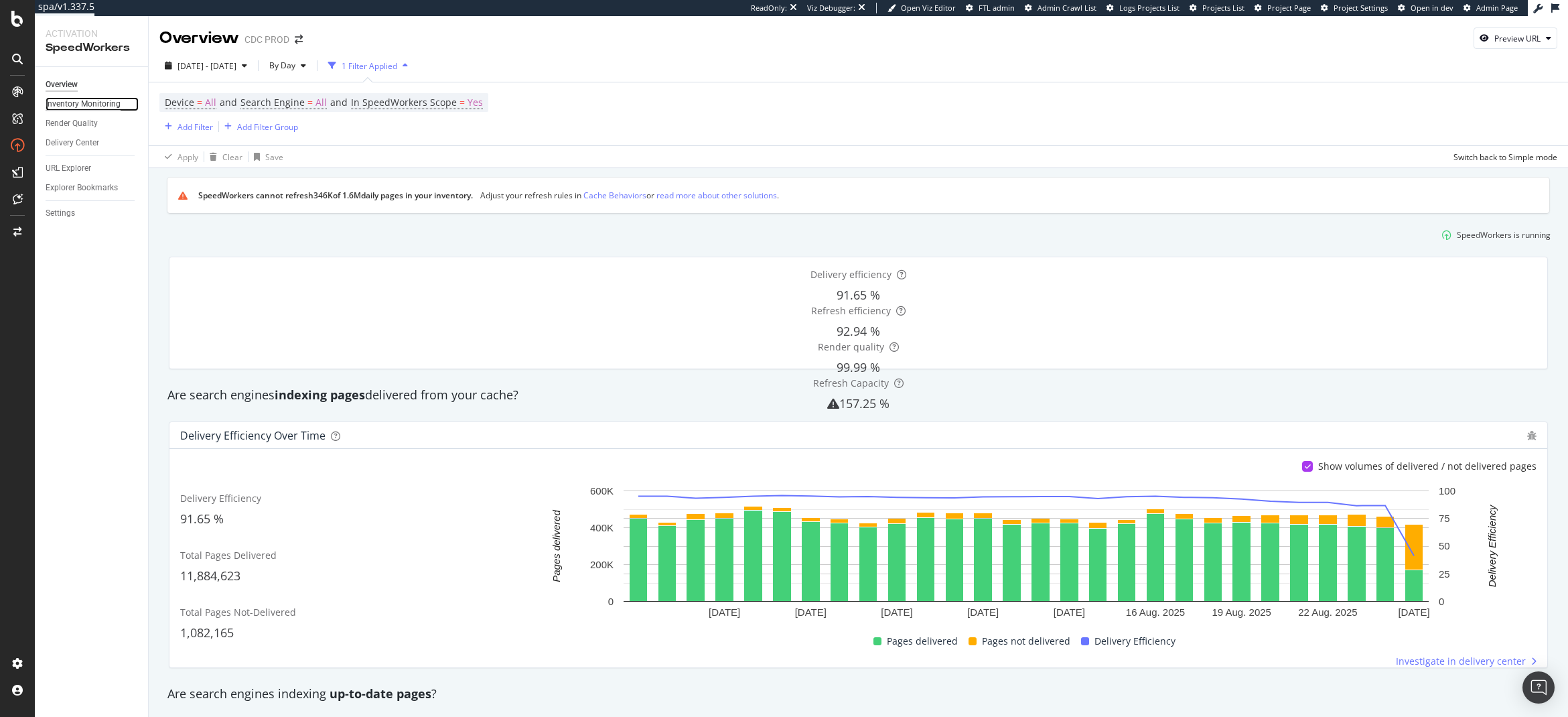
click at [75, 104] on div "Inventory Monitoring" at bounding box center [83, 104] width 75 height 14
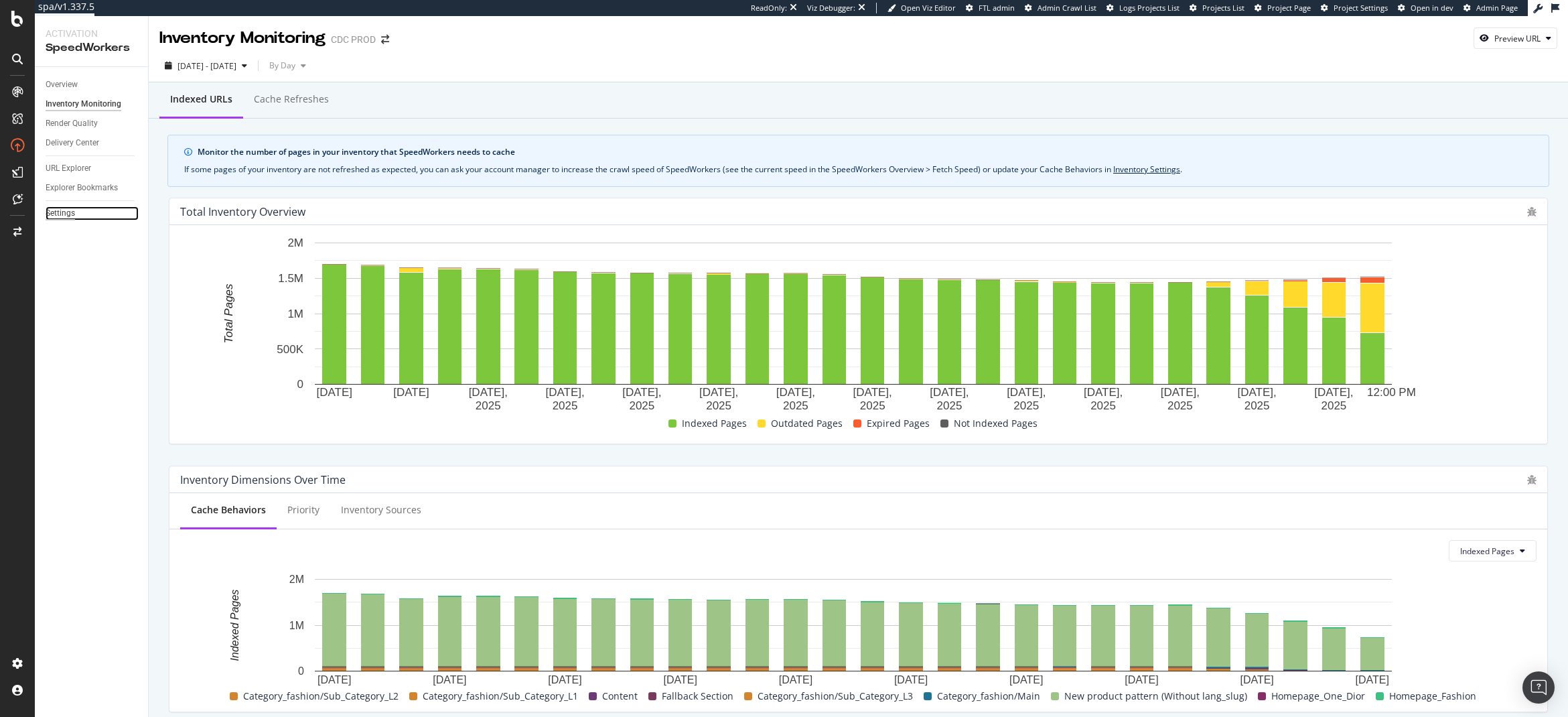
click at [58, 214] on div "Settings" at bounding box center [60, 213] width 29 height 14
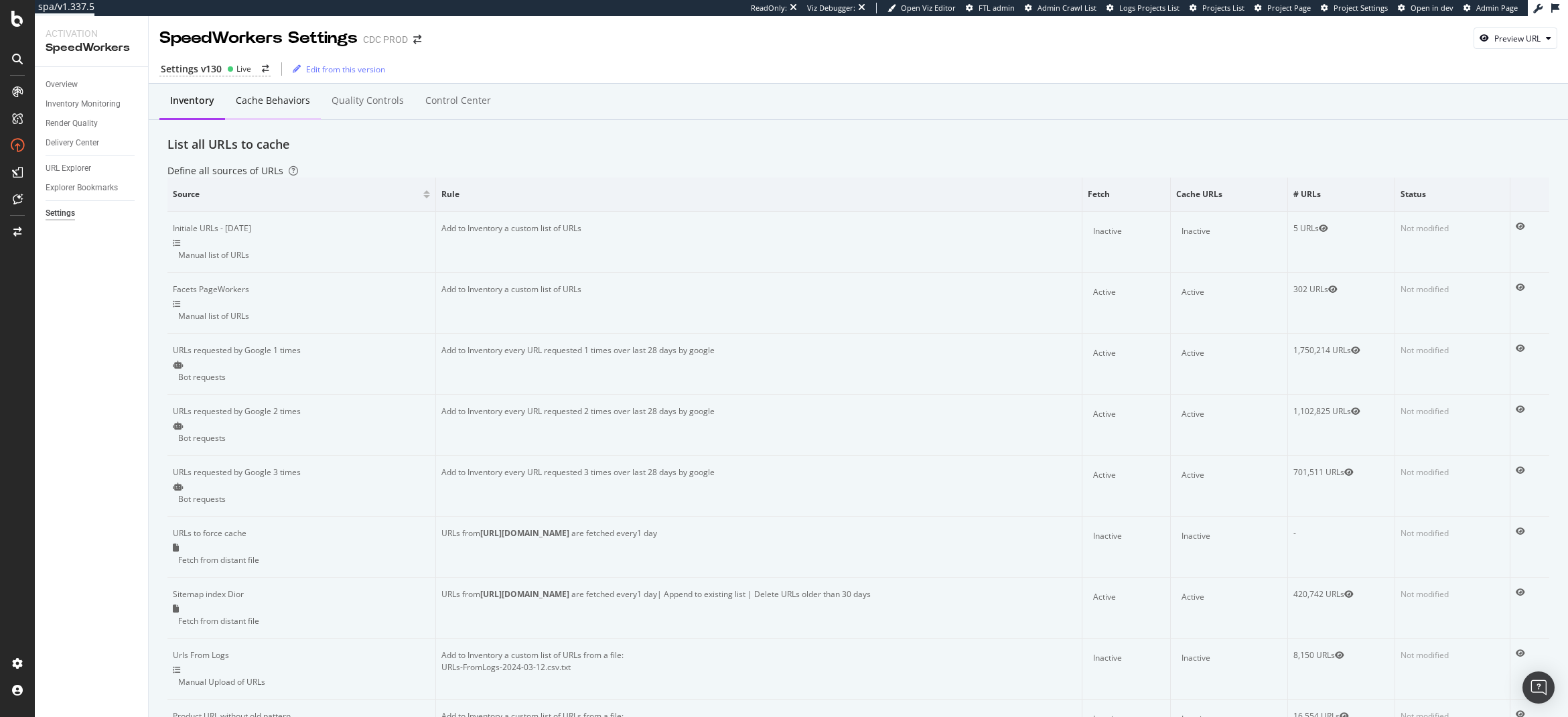
click at [290, 108] on div "Cache behaviors" at bounding box center [272, 101] width 96 height 37
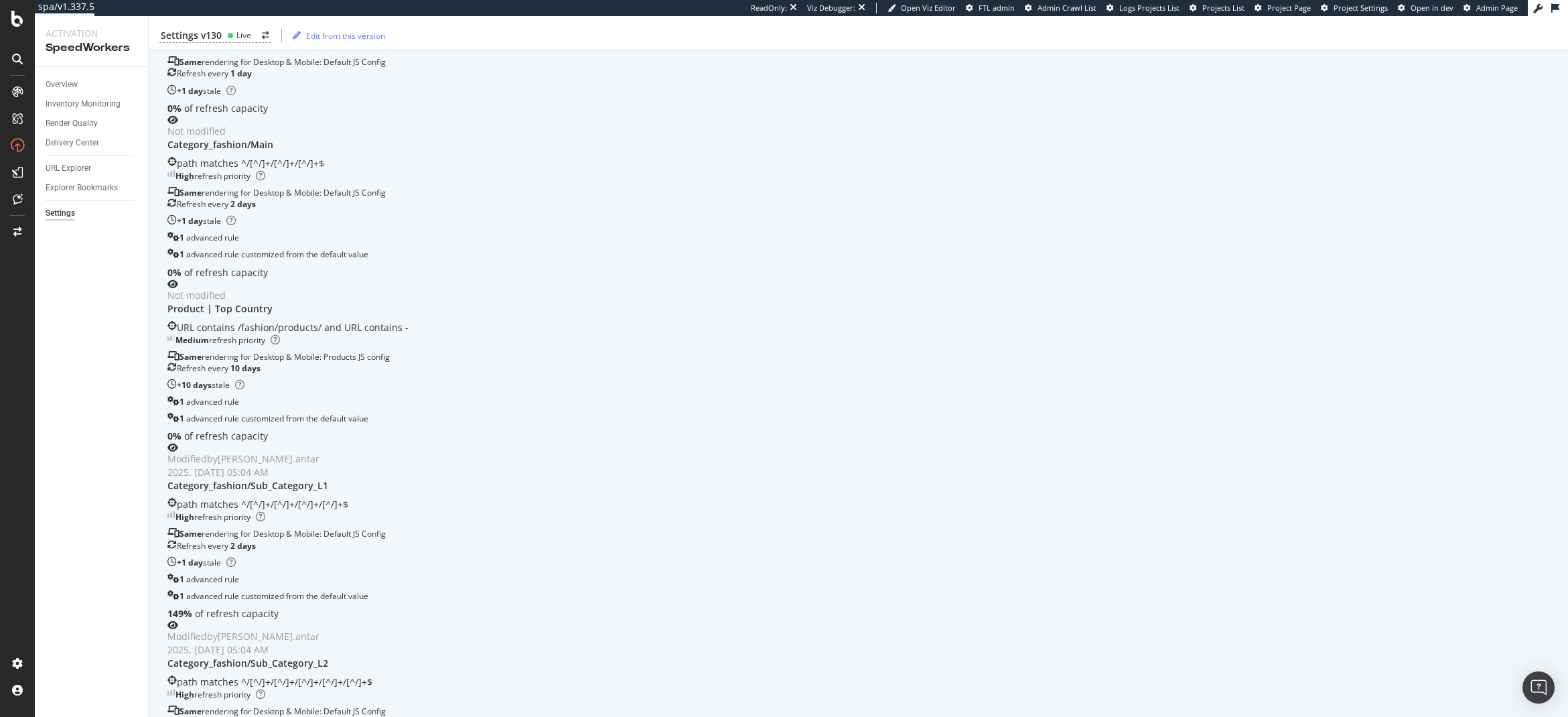
scroll to position [475, 0]
click at [256, 261] on div "Inventory Cache behaviors Quality Controls Control Center Percentage of Refresh…" at bounding box center [859, 545] width 1420 height 1874
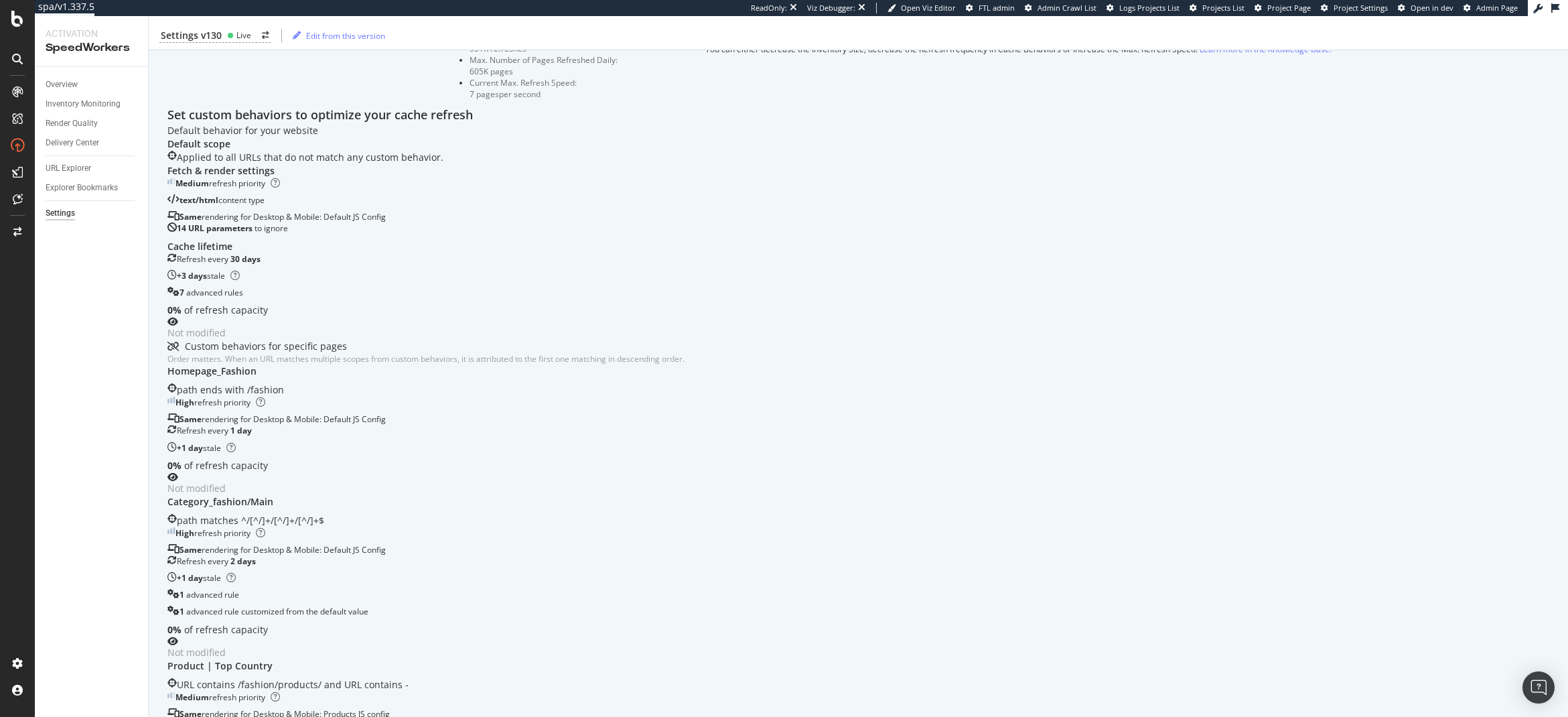
scroll to position [114, 0]
click at [144, 475] on div "Overview Inventory Monitoring Render Quality Delivery Center URL Explorer Explo…" at bounding box center [91, 392] width 114 height 650
click at [71, 181] on div "LogAnalyzer" at bounding box center [75, 175] width 52 height 14
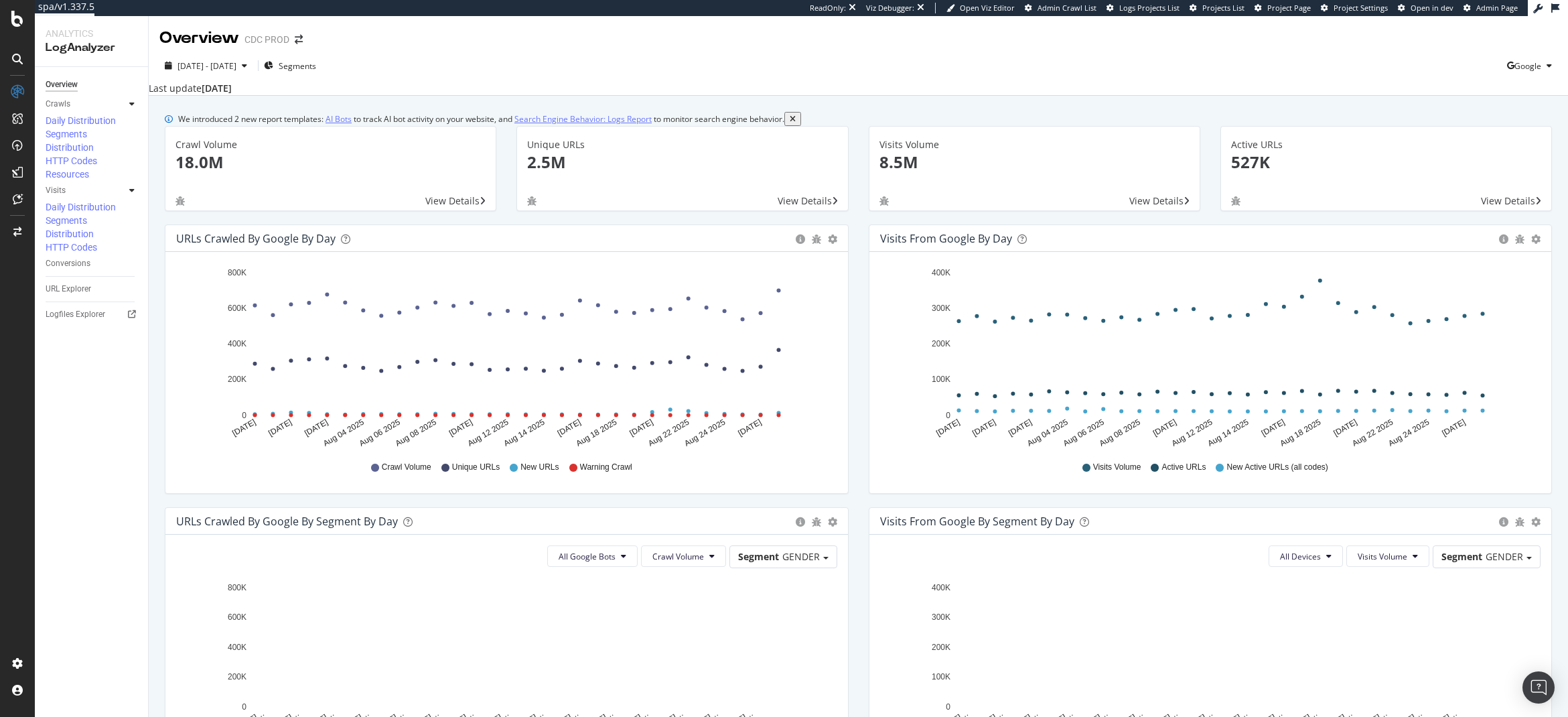
scroll to position [67, 0]
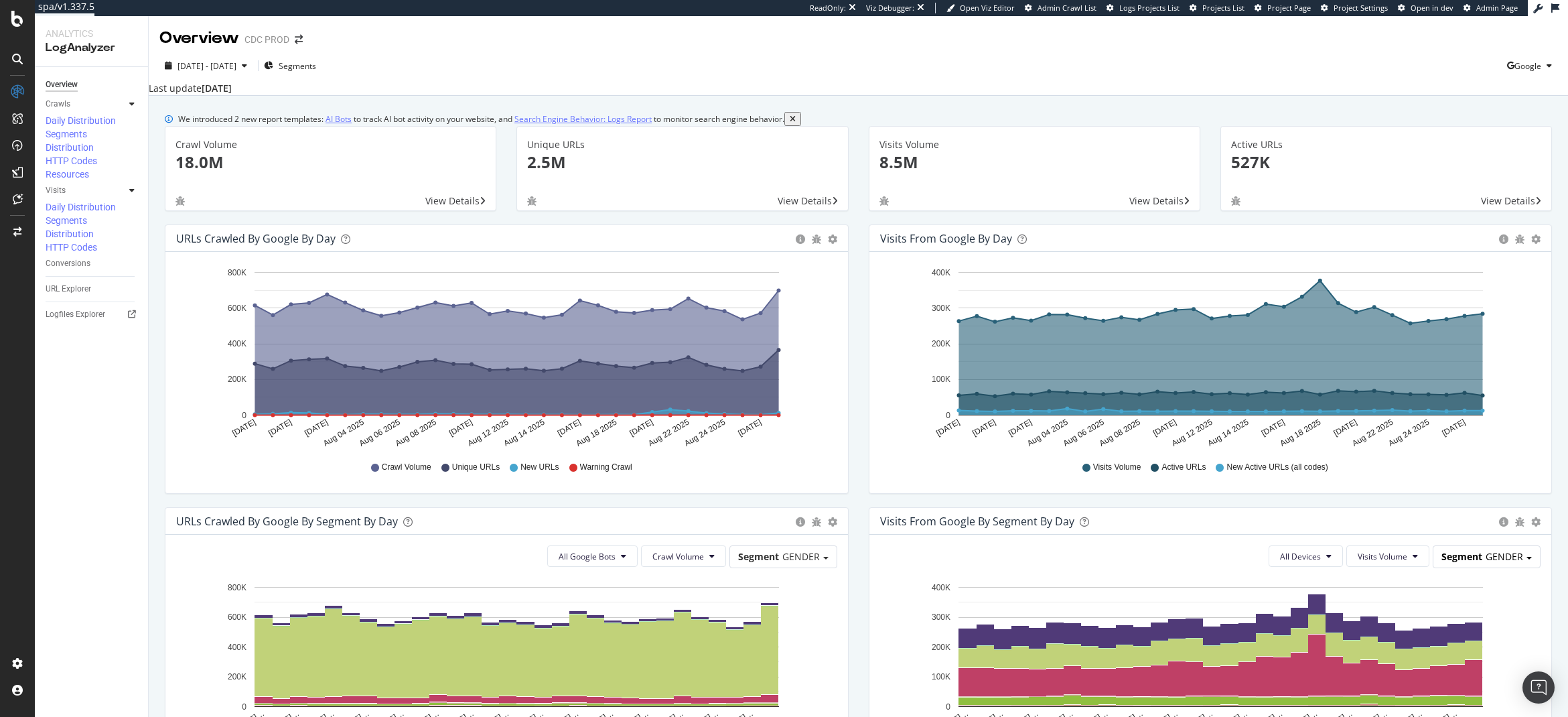
click at [1512, 550] on span "GENDER" at bounding box center [1505, 556] width 38 height 13
click at [1502, 546] on div "Segment GENDER" at bounding box center [1487, 557] width 107 height 22
click at [1487, 586] on div "Pagetype_universe" at bounding box center [1478, 595] width 113 height 18
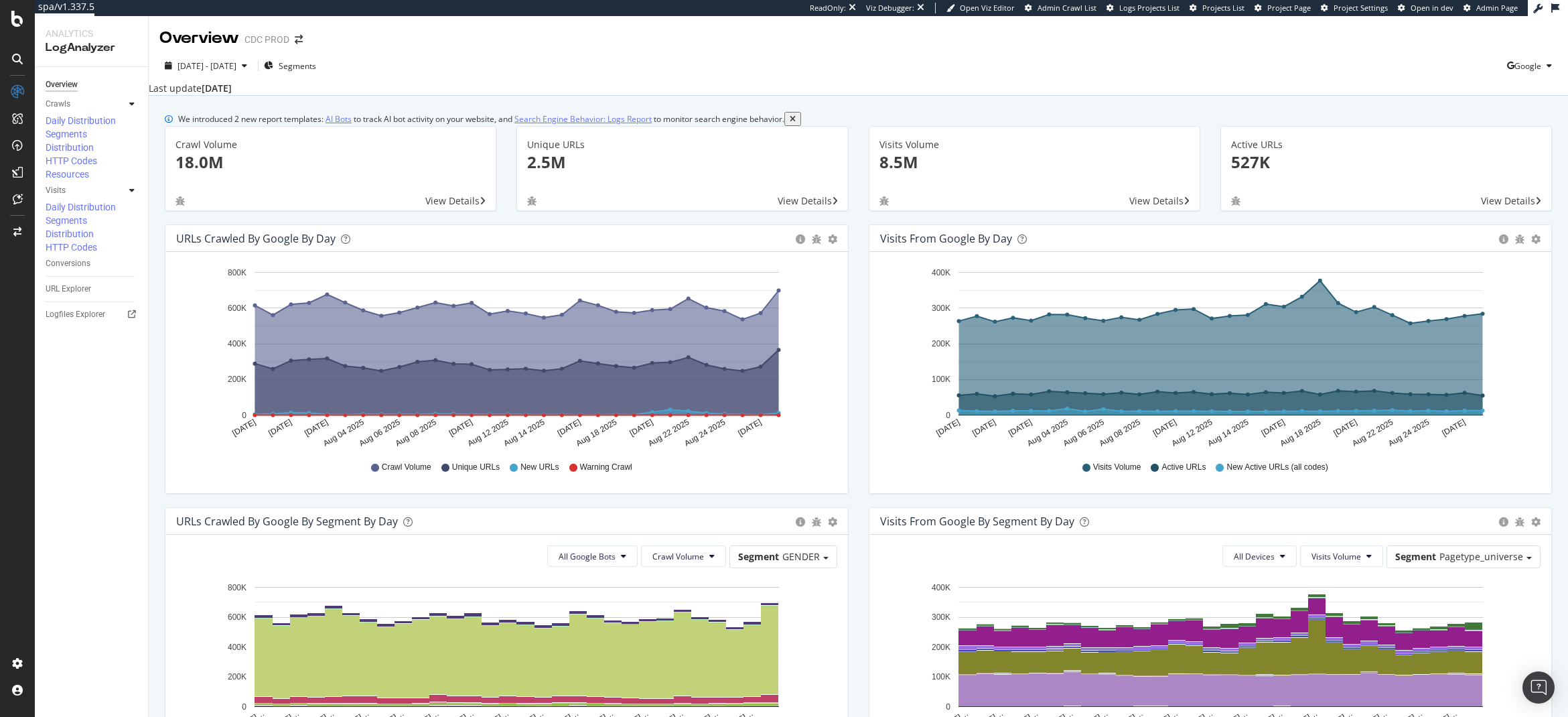
click at [83, 205] on div "SpeedWorkers" at bounding box center [79, 205] width 59 height 14
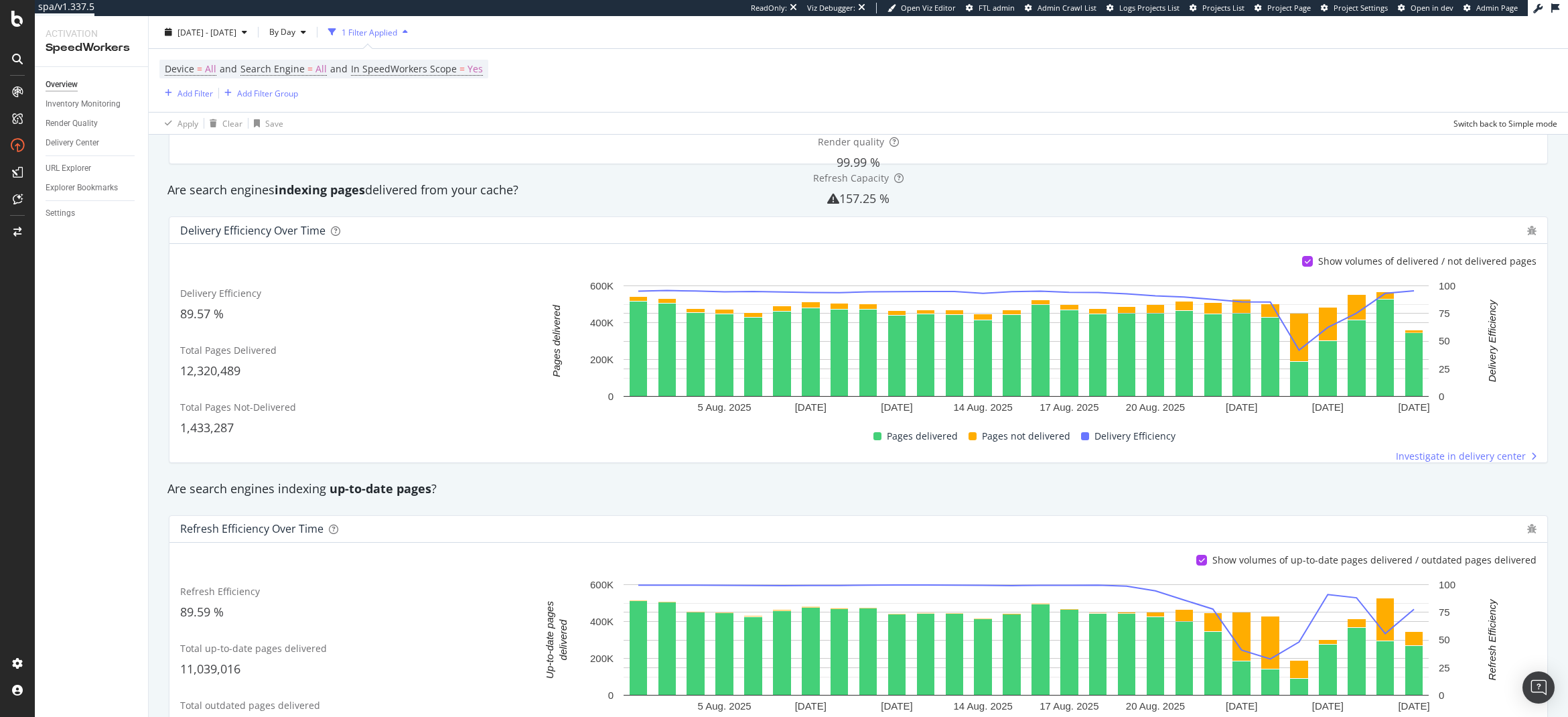
scroll to position [184, 0]
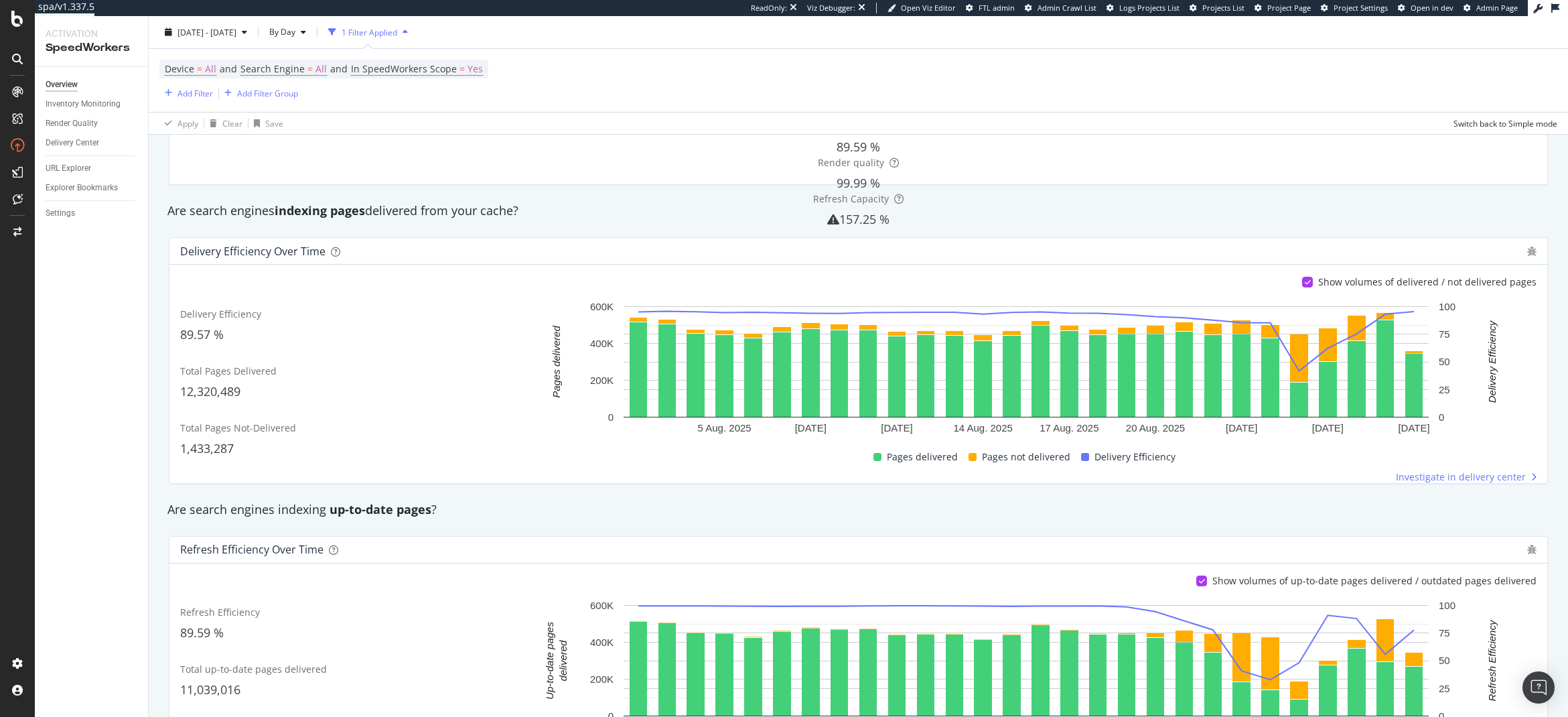
click at [126, 115] on div "Render Quality" at bounding box center [97, 123] width 102 height 20
click at [121, 109] on link "Inventory Monitoring" at bounding box center [93, 104] width 93 height 14
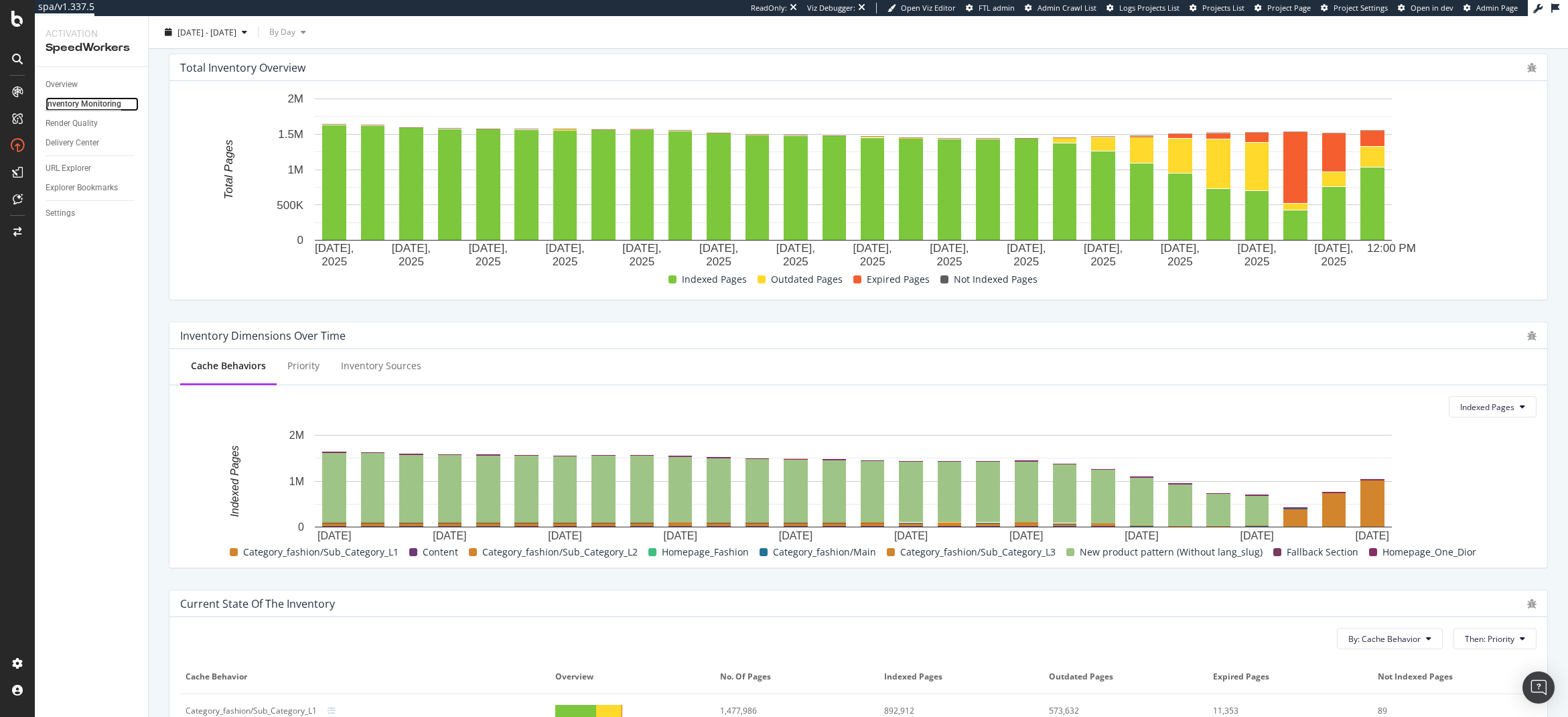
scroll to position [120, 0]
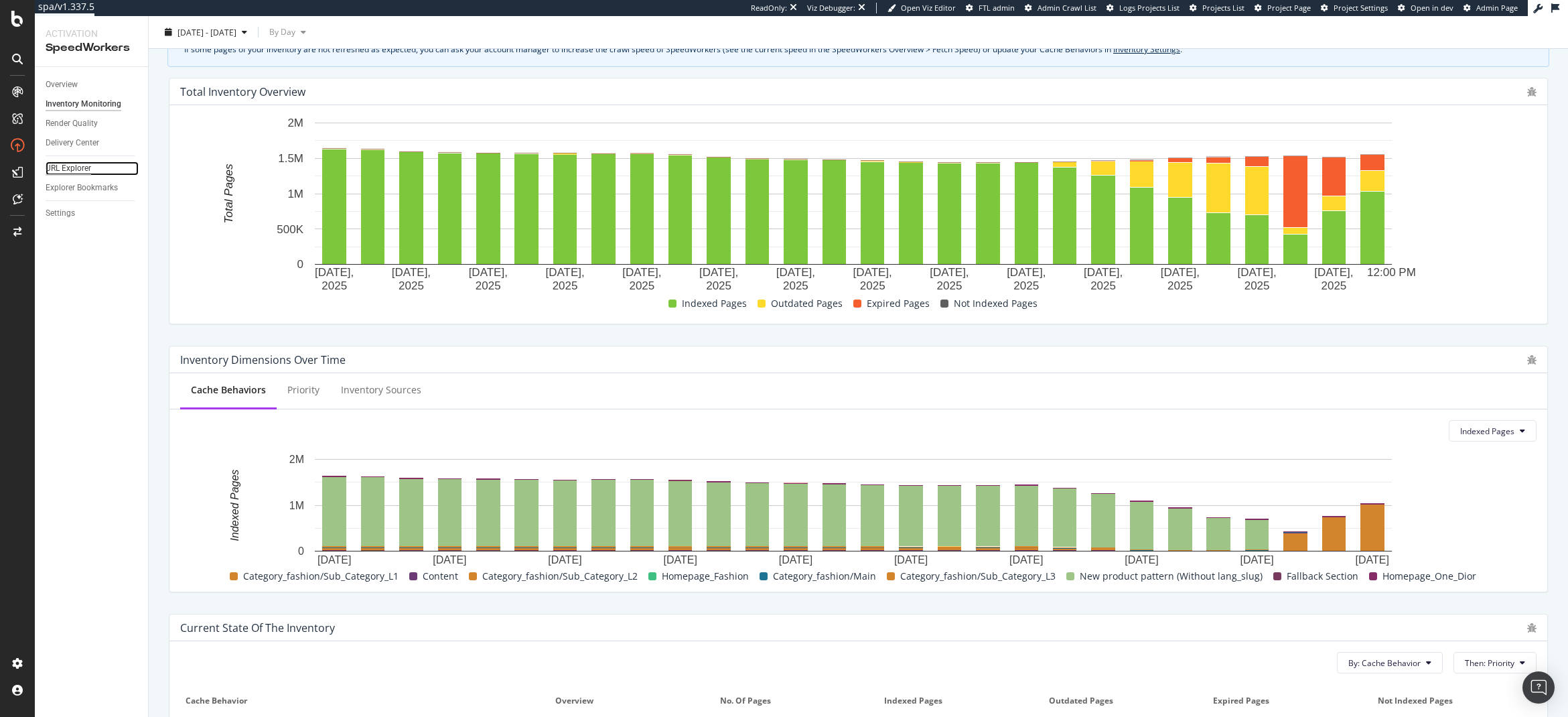
click at [86, 171] on div "URL Explorer" at bounding box center [68, 169] width 46 height 14
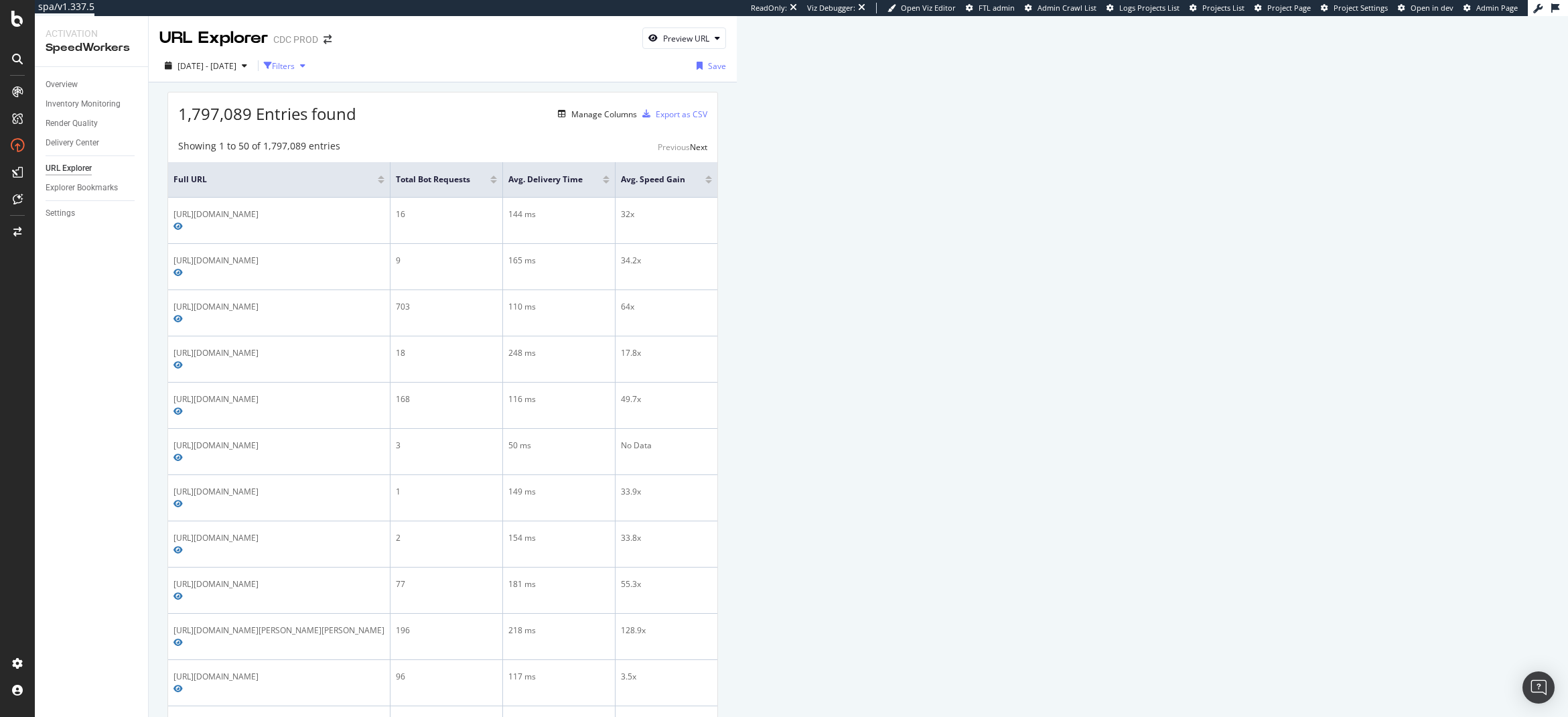
click at [295, 69] on div "Filters" at bounding box center [284, 65] width 23 height 11
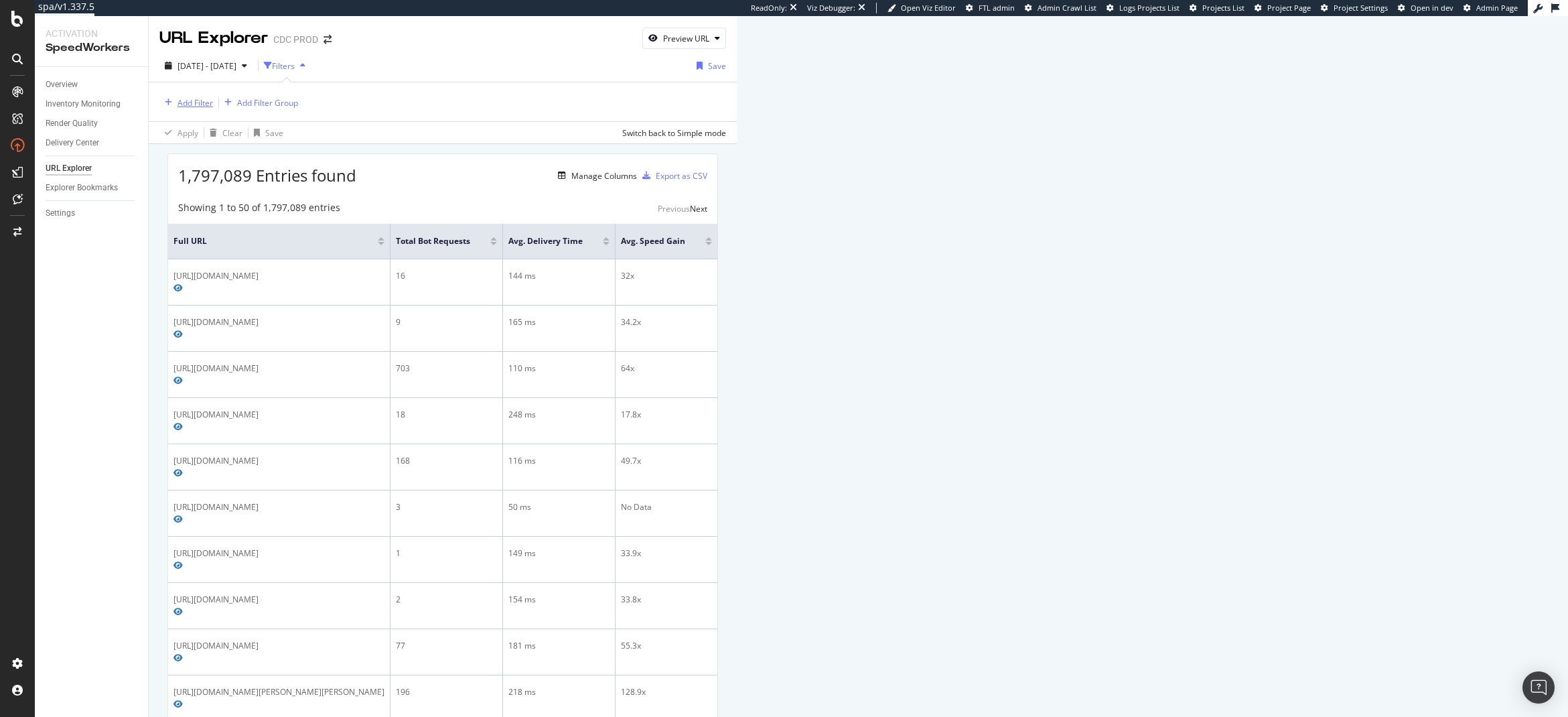
click at [205, 108] on div "Add Filter" at bounding box center [195, 102] width 35 height 11
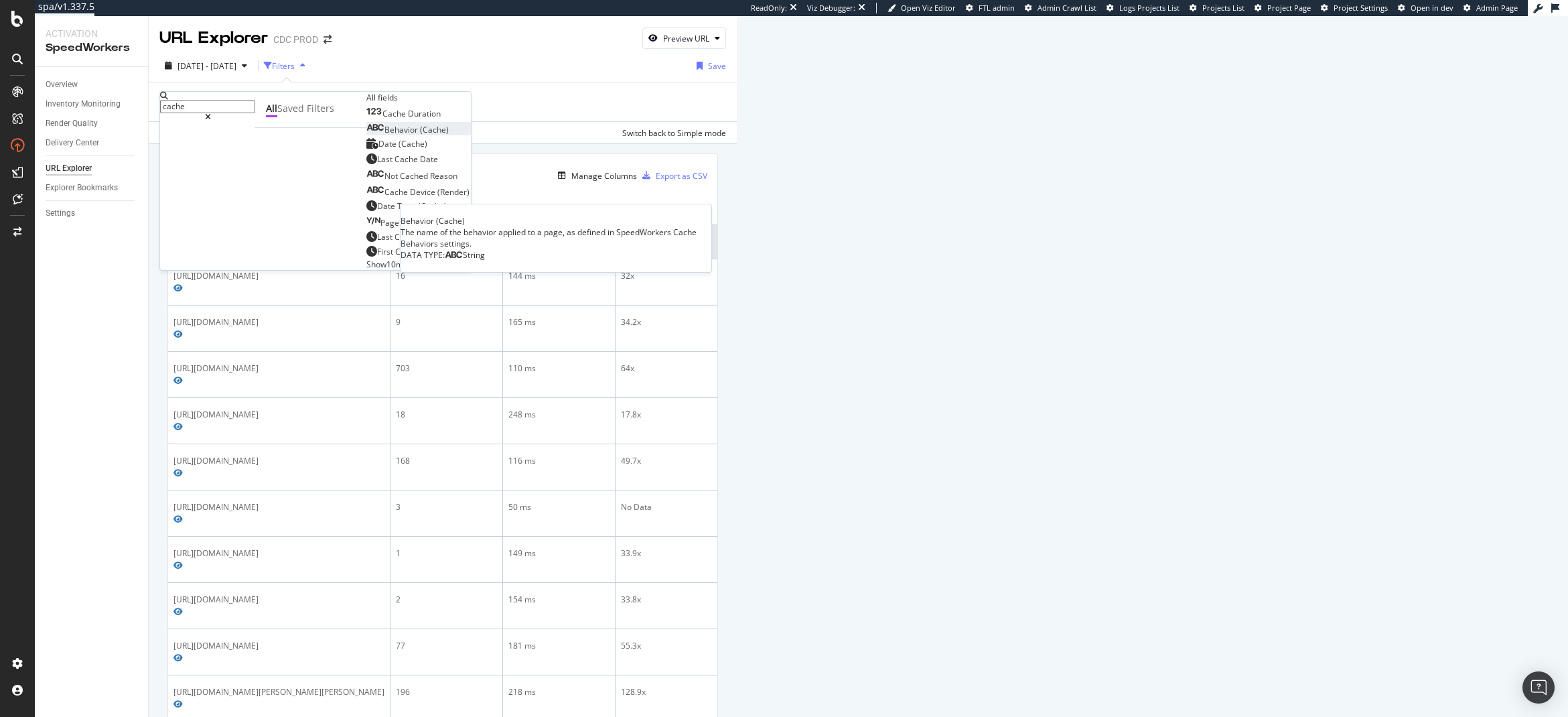
type input "cache"
click at [366, 135] on div "Behavior (Cache)" at bounding box center [408, 129] width 83 height 11
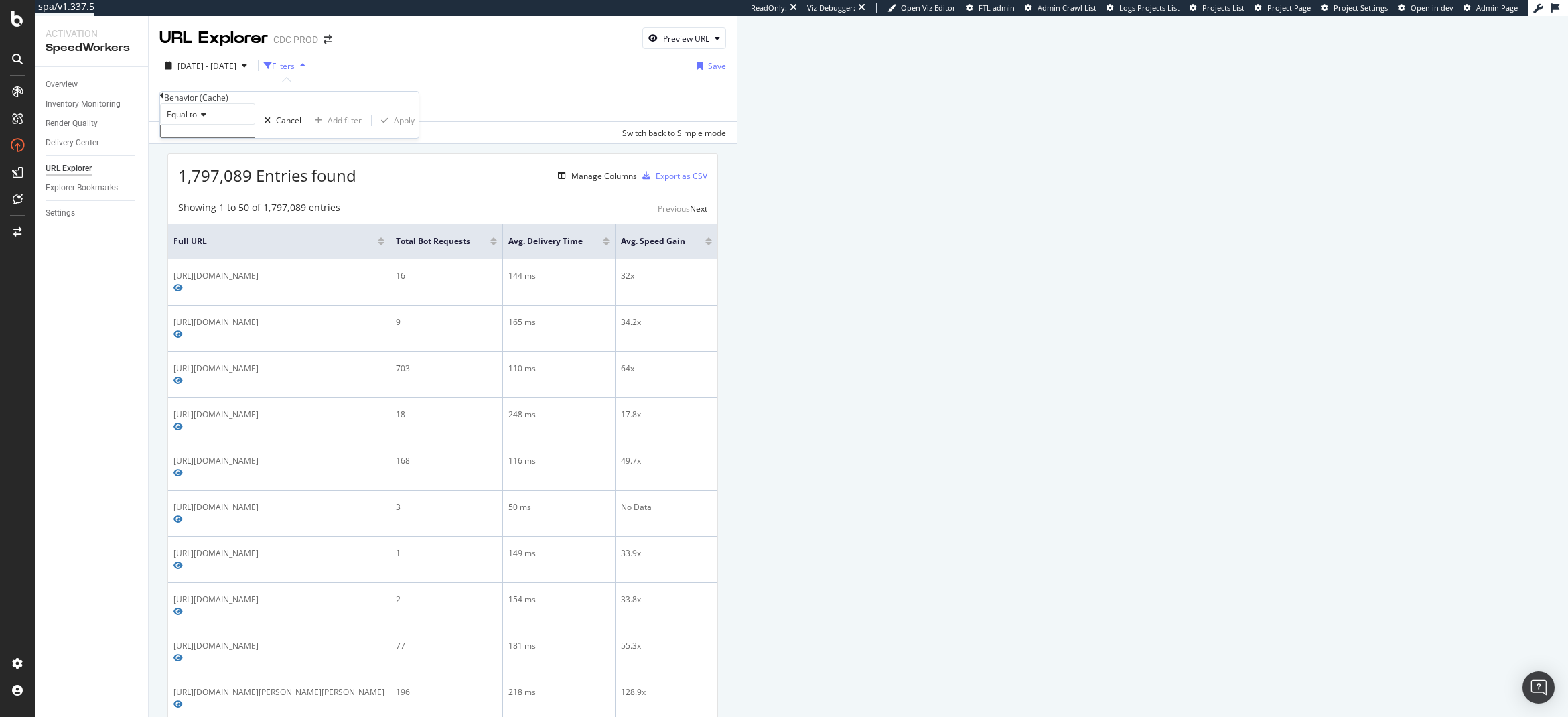
click at [218, 138] on input "text" at bounding box center [208, 132] width 95 height 14
click at [192, 165] on span "Category_fashion/Sub_Category_L1" at bounding box center [177, 159] width 28 height 11
type input "Category_fashion/Sub_Category_L1"
click at [394, 130] on div "Apply" at bounding box center [405, 124] width 21 height 11
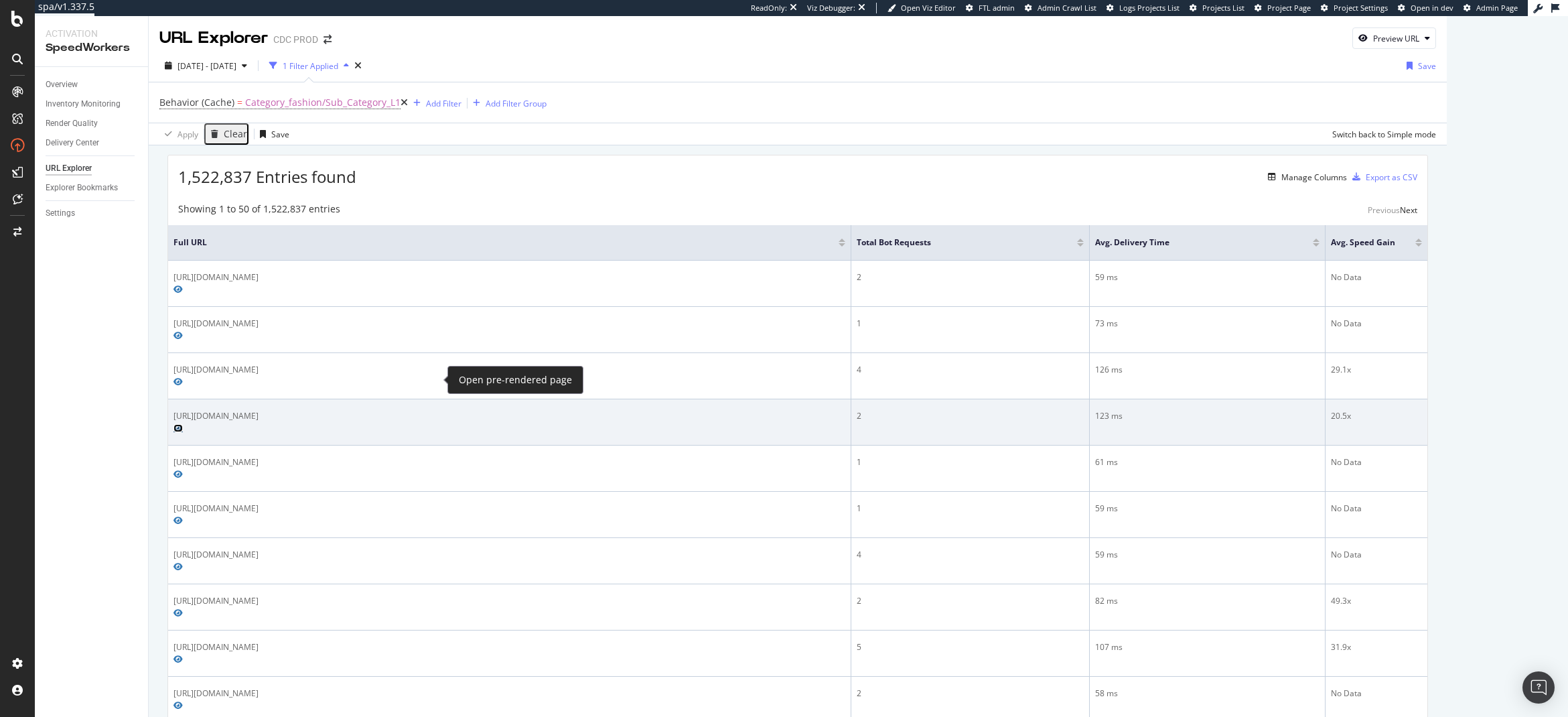
click at [183, 424] on icon "Preview https://www.dior.com/en_ee/fashion/products/5WBM11PUFD_Y900" at bounding box center [178, 428] width 9 height 8
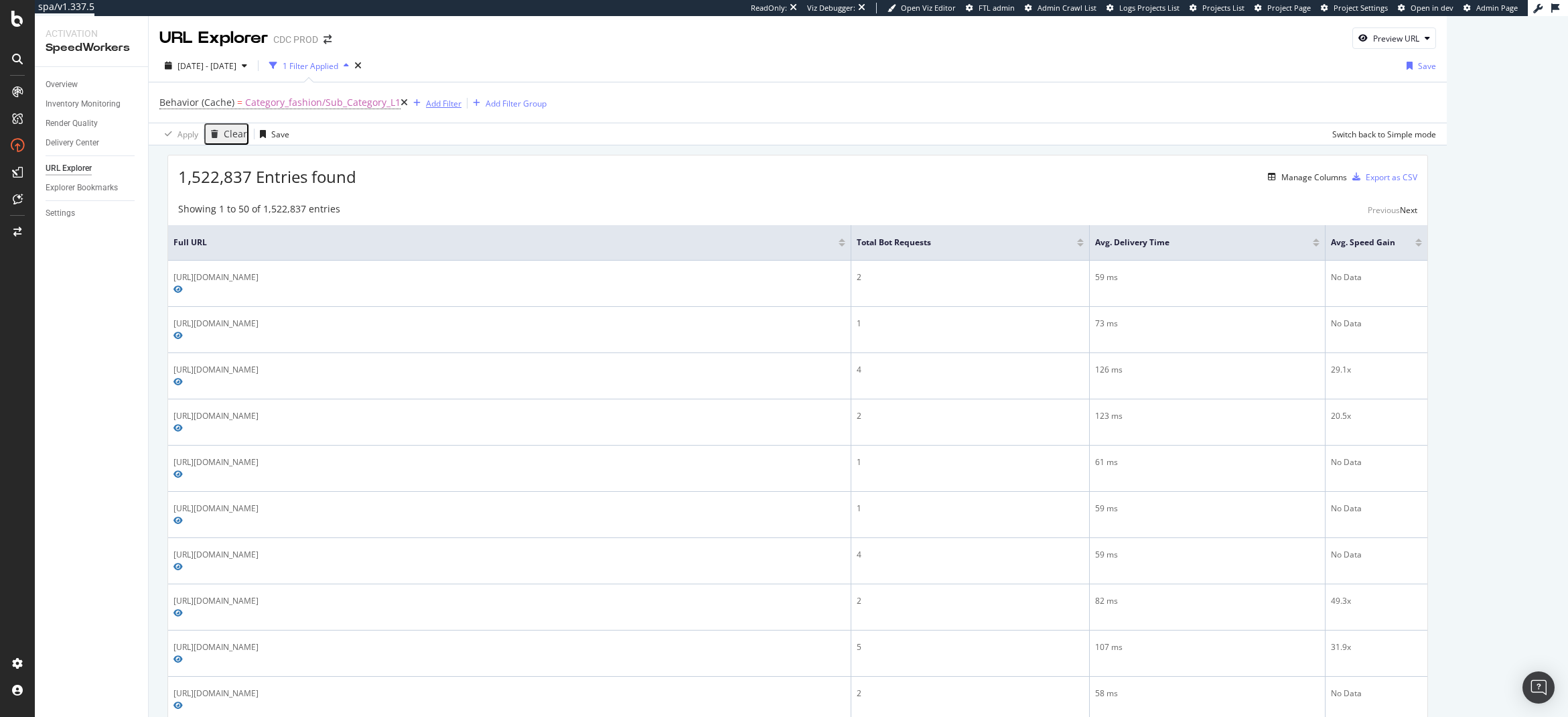
click at [426, 106] on div "Add Filter" at bounding box center [444, 103] width 35 height 11
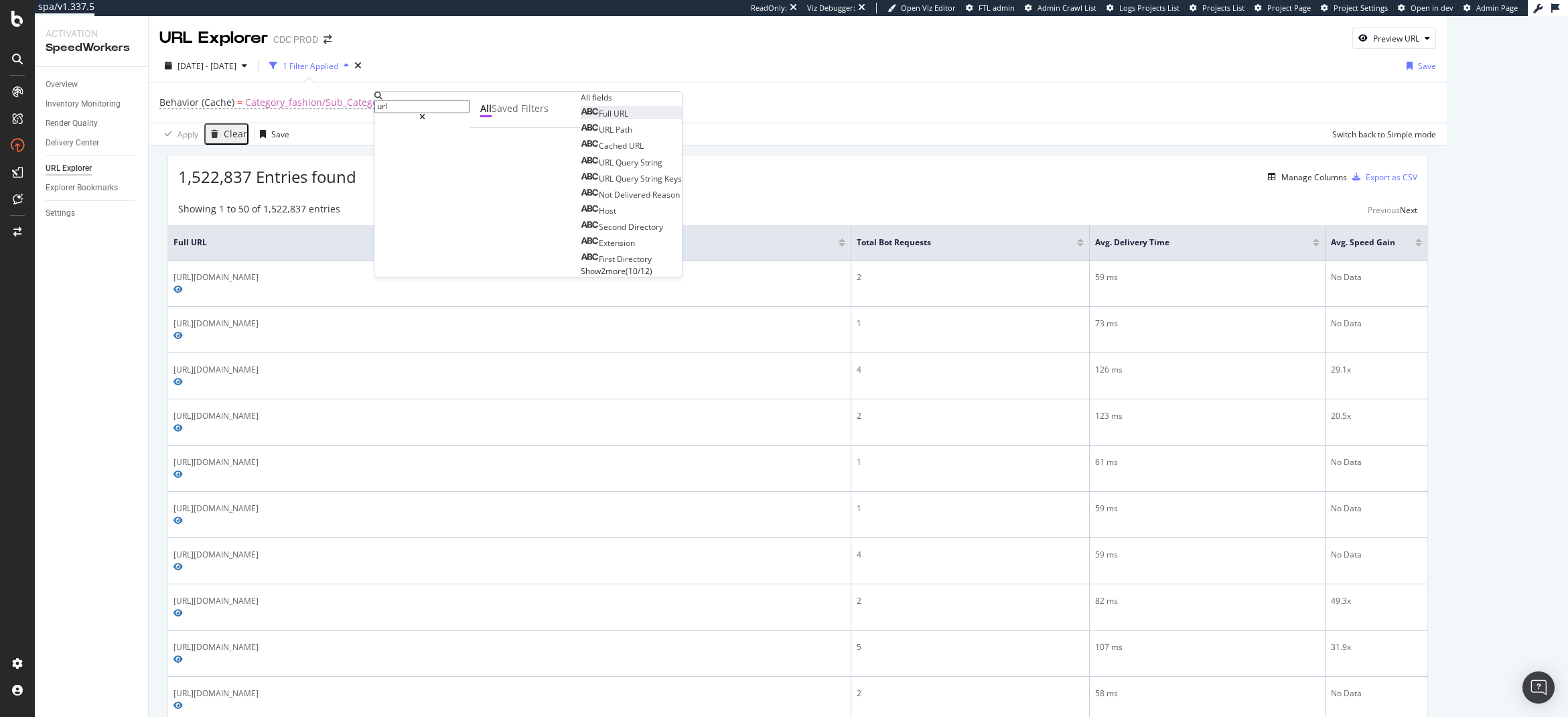
type input "url"
click at [581, 120] on div "Full URL" at bounding box center [604, 113] width 47 height 11
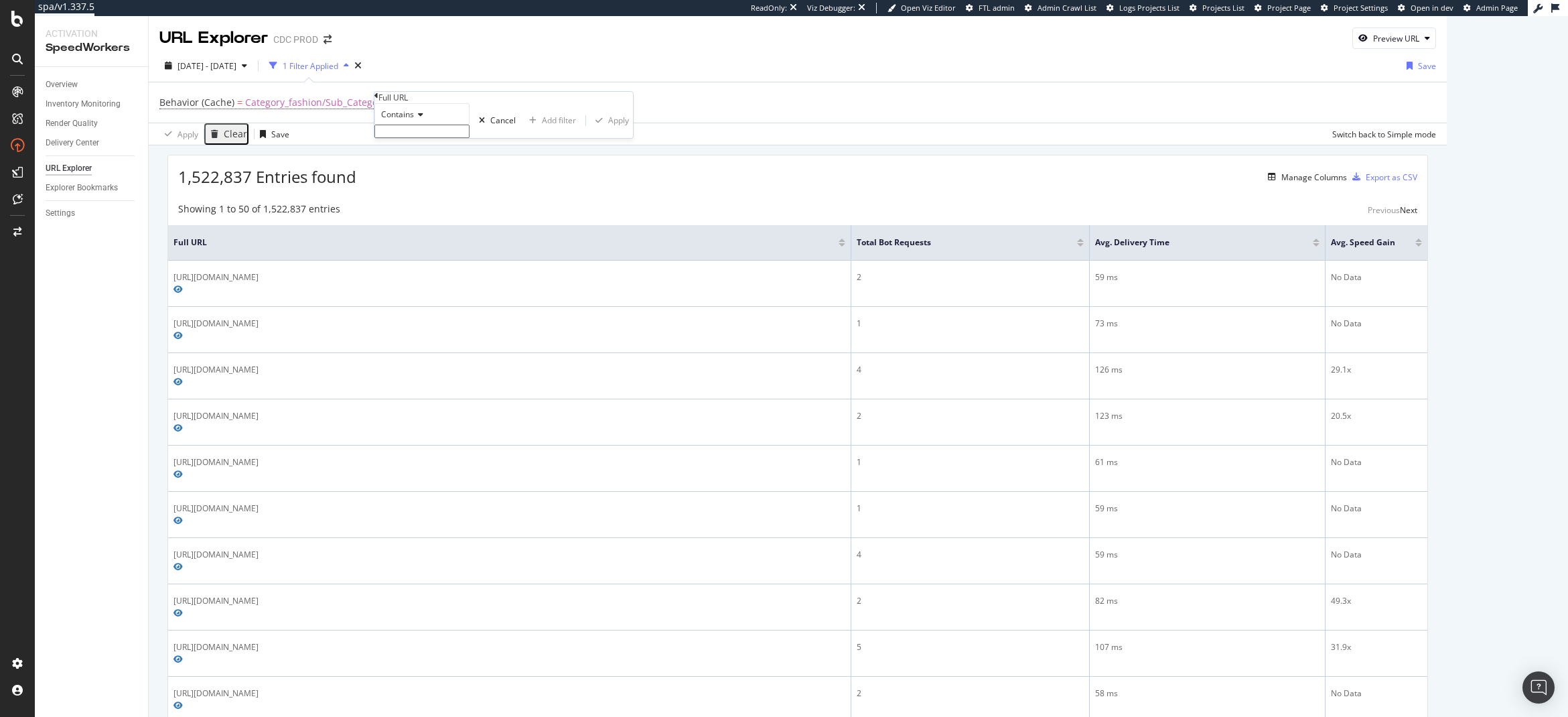
drag, startPoint x: 412, startPoint y: 138, endPoint x: 414, endPoint y: 145, distance: 7.3
click at [412, 120] on span "Contains" at bounding box center [398, 114] width 33 height 11
click at [437, 236] on span "Doesn't contain" at bounding box center [408, 230] width 59 height 11
click at [426, 138] on input "text" at bounding box center [422, 132] width 95 height 14
type input "/products/"
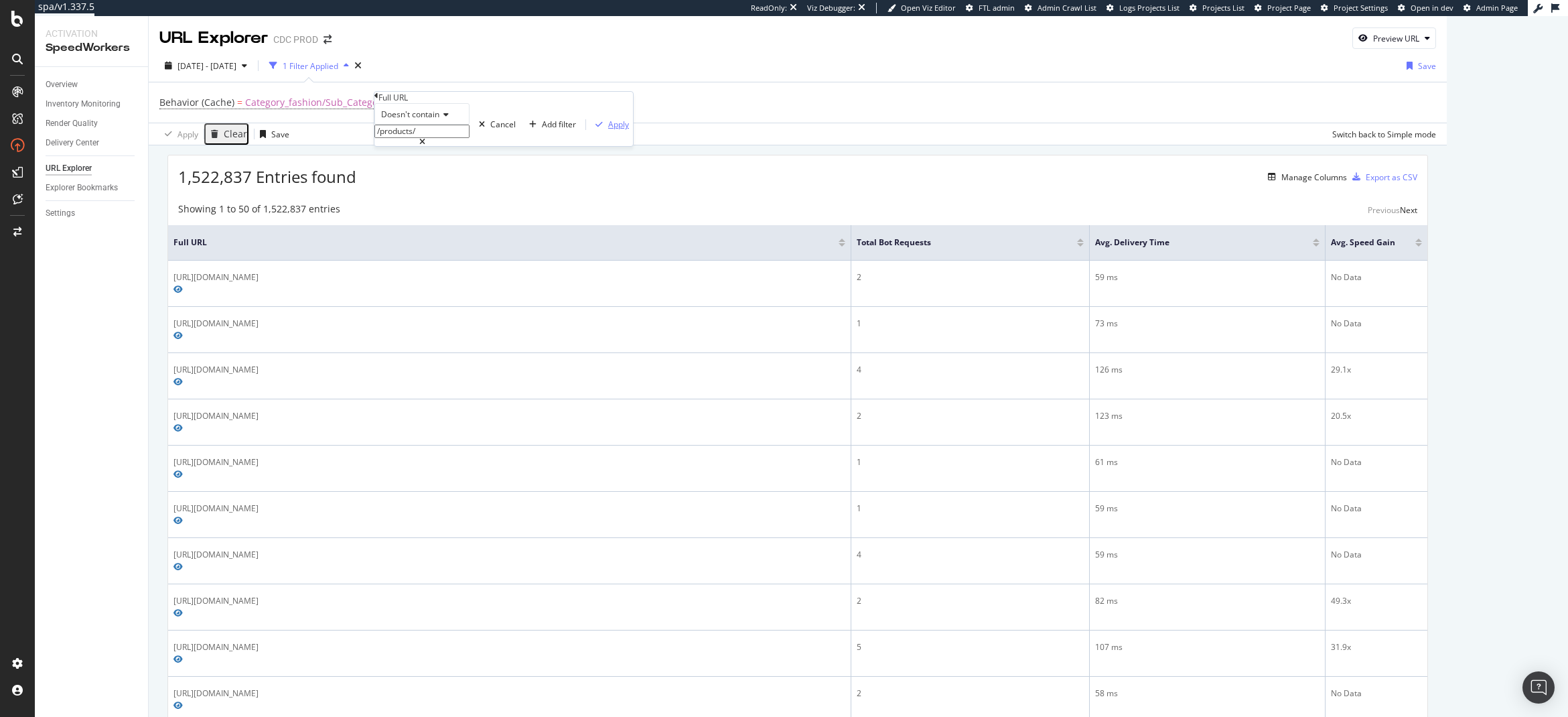
click at [608, 130] on div "Apply" at bounding box center [619, 124] width 21 height 11
click at [477, 105] on span "^.*/products/.*$" at bounding box center [514, 102] width 74 height 19
click at [441, 123] on div "Doesn't contain" at bounding box center [444, 112] width 95 height 22
click at [449, 236] on div "Doesn't contain" at bounding box center [444, 229] width 94 height 14
drag, startPoint x: 447, startPoint y: 129, endPoint x: 447, endPoint y: 143, distance: 14.0
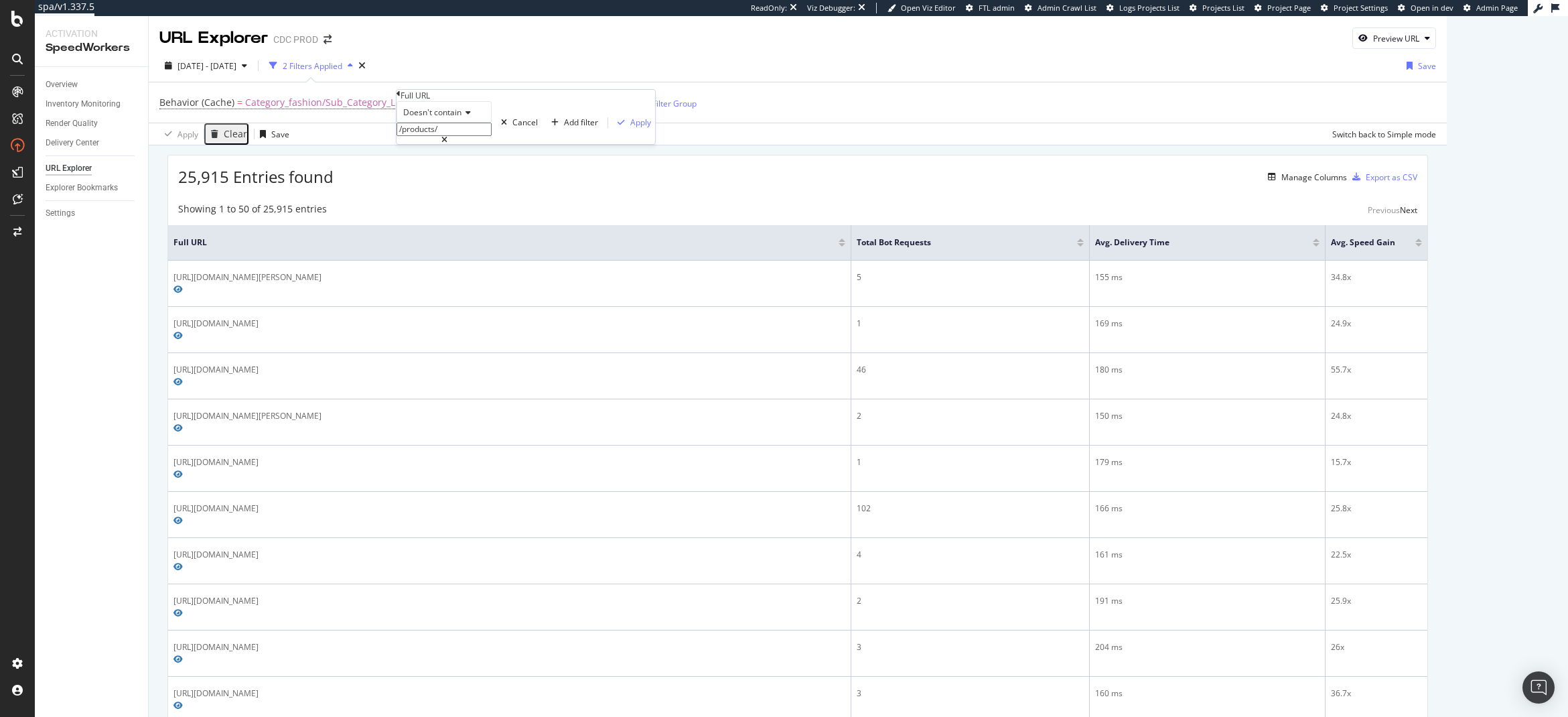
click at [447, 118] on span "Doesn't contain" at bounding box center [432, 112] width 59 height 11
click at [455, 222] on div "Contains" at bounding box center [444, 214] width 94 height 14
click at [630, 128] on div "Apply" at bounding box center [641, 122] width 21 height 11
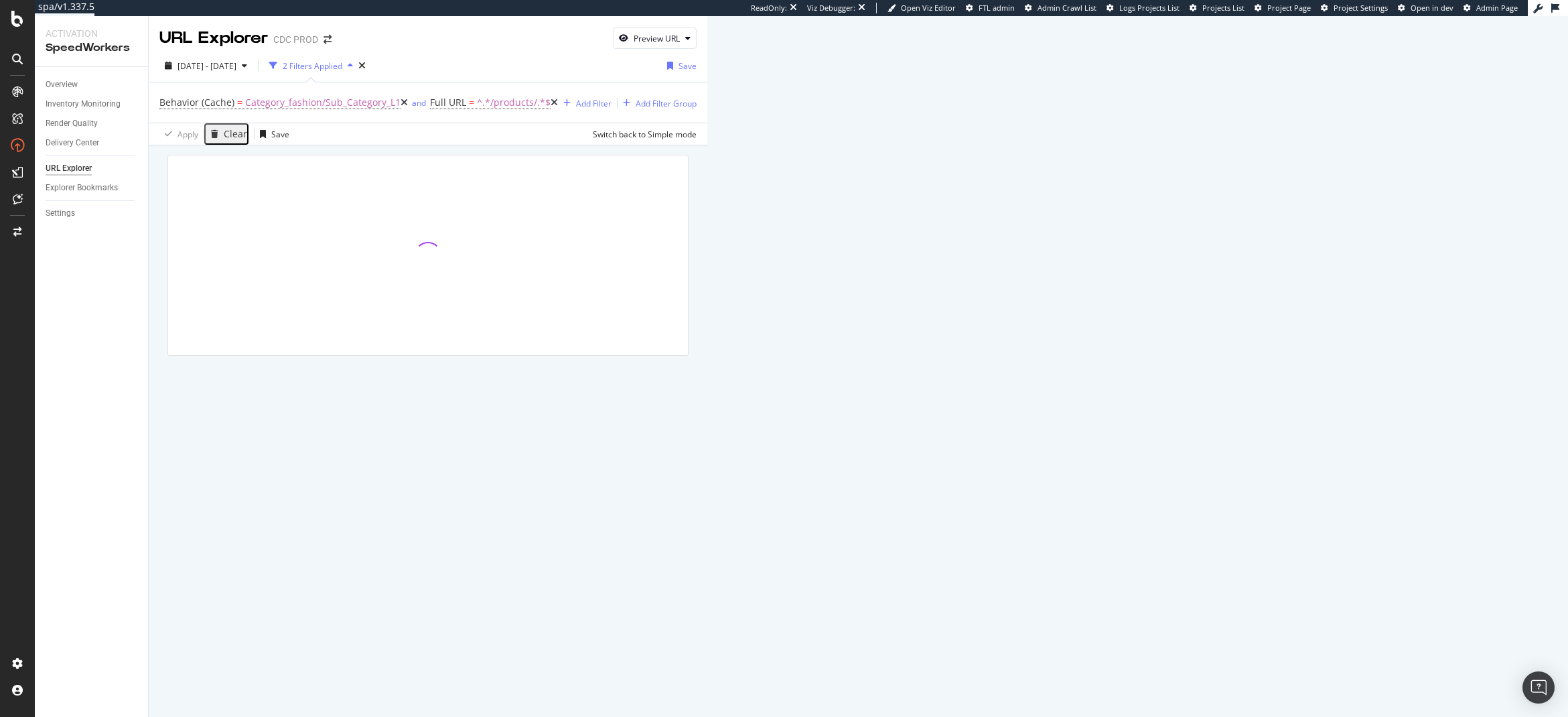
click at [196, 442] on div "URL Explorer CDC PROD Preview URL 2025 Aug. 2nd - Aug. 29th 2 Filters Applied S…" at bounding box center [428, 366] width 559 height 701
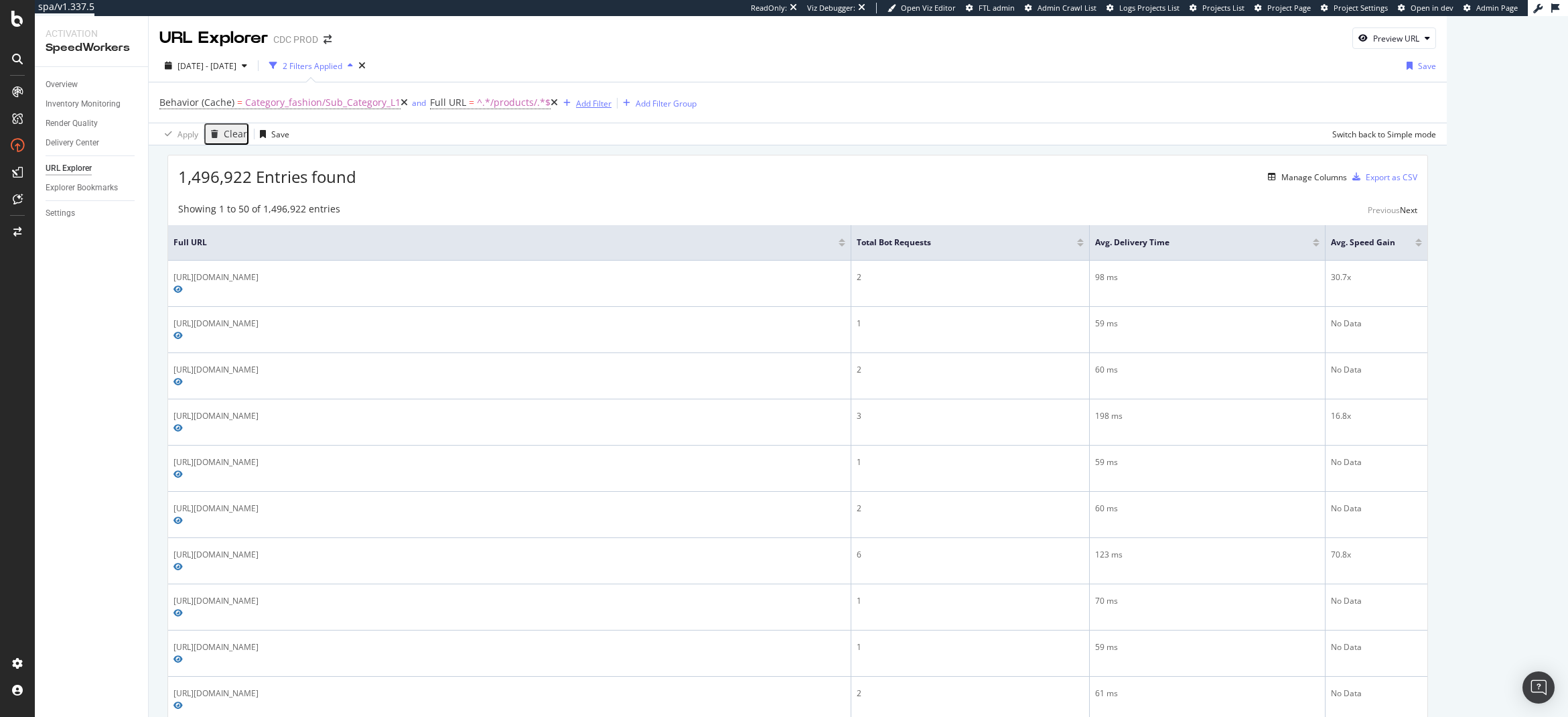
click at [576, 102] on div "Add Filter" at bounding box center [593, 103] width 35 height 11
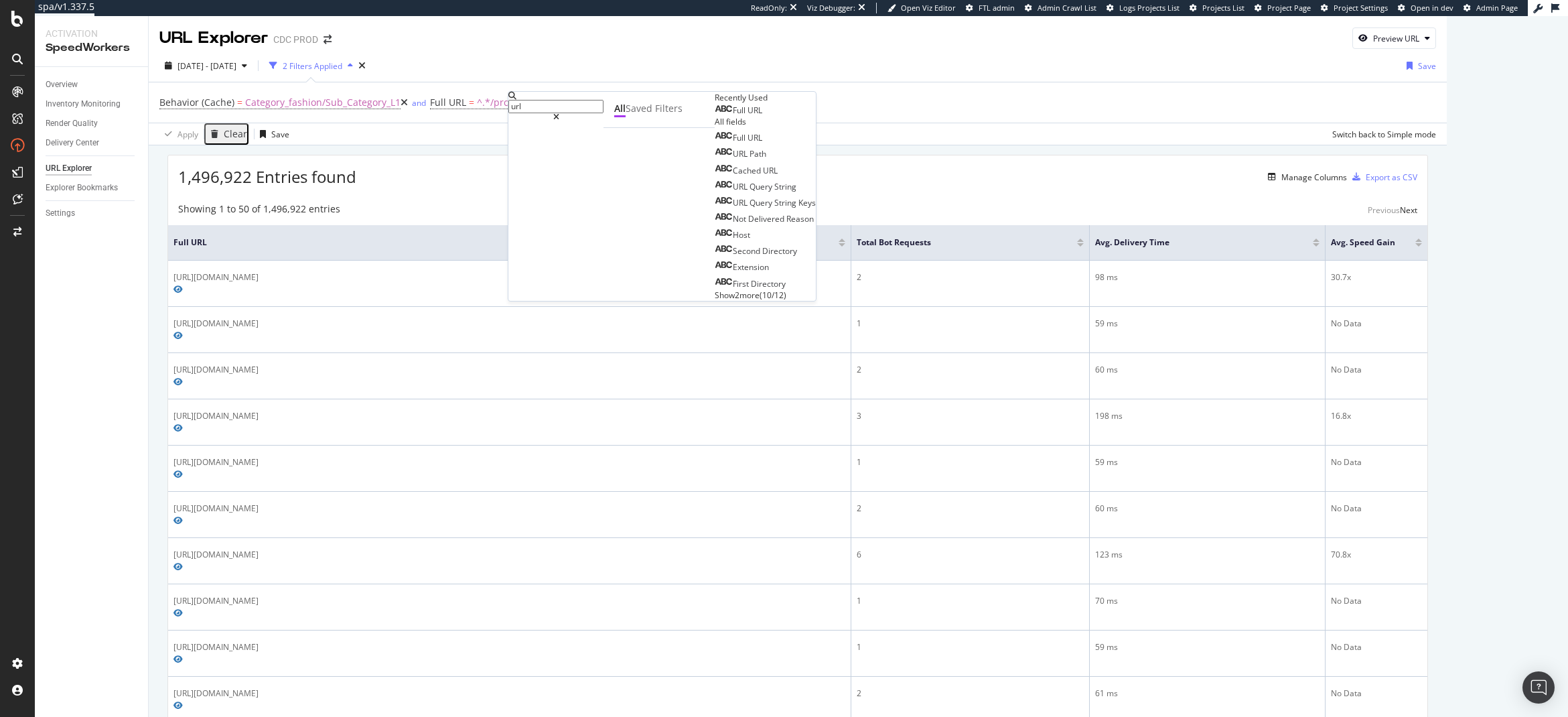
click at [101, 449] on div "Overview Inventory Monitoring Render Quality Delivery Center URL Explorer Explo…" at bounding box center [91, 392] width 114 height 650
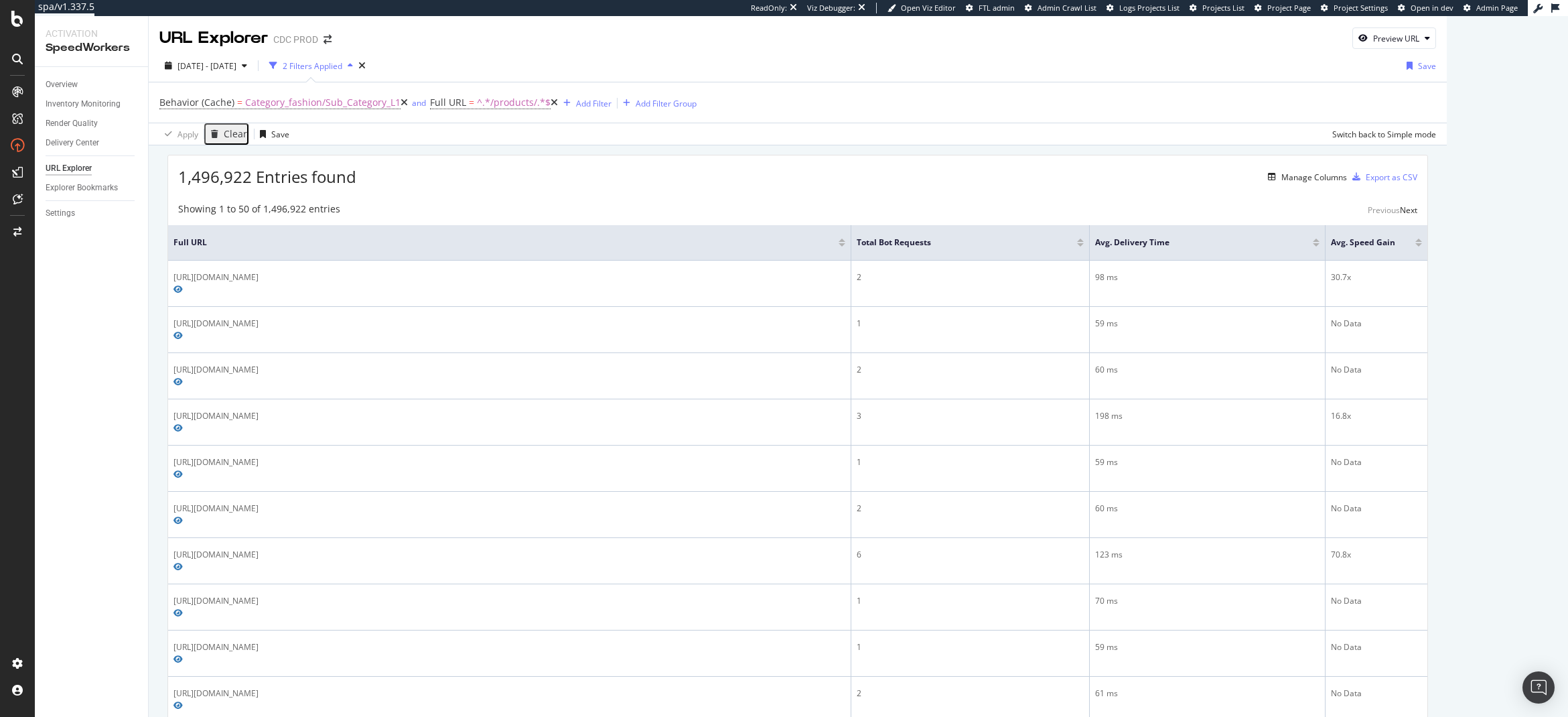
click at [71, 415] on div "Overview Inventory Monitoring Render Quality Delivery Center URL Explorer Explo…" at bounding box center [91, 392] width 114 height 650
click at [576, 106] on div "Add Filter" at bounding box center [593, 103] width 35 height 11
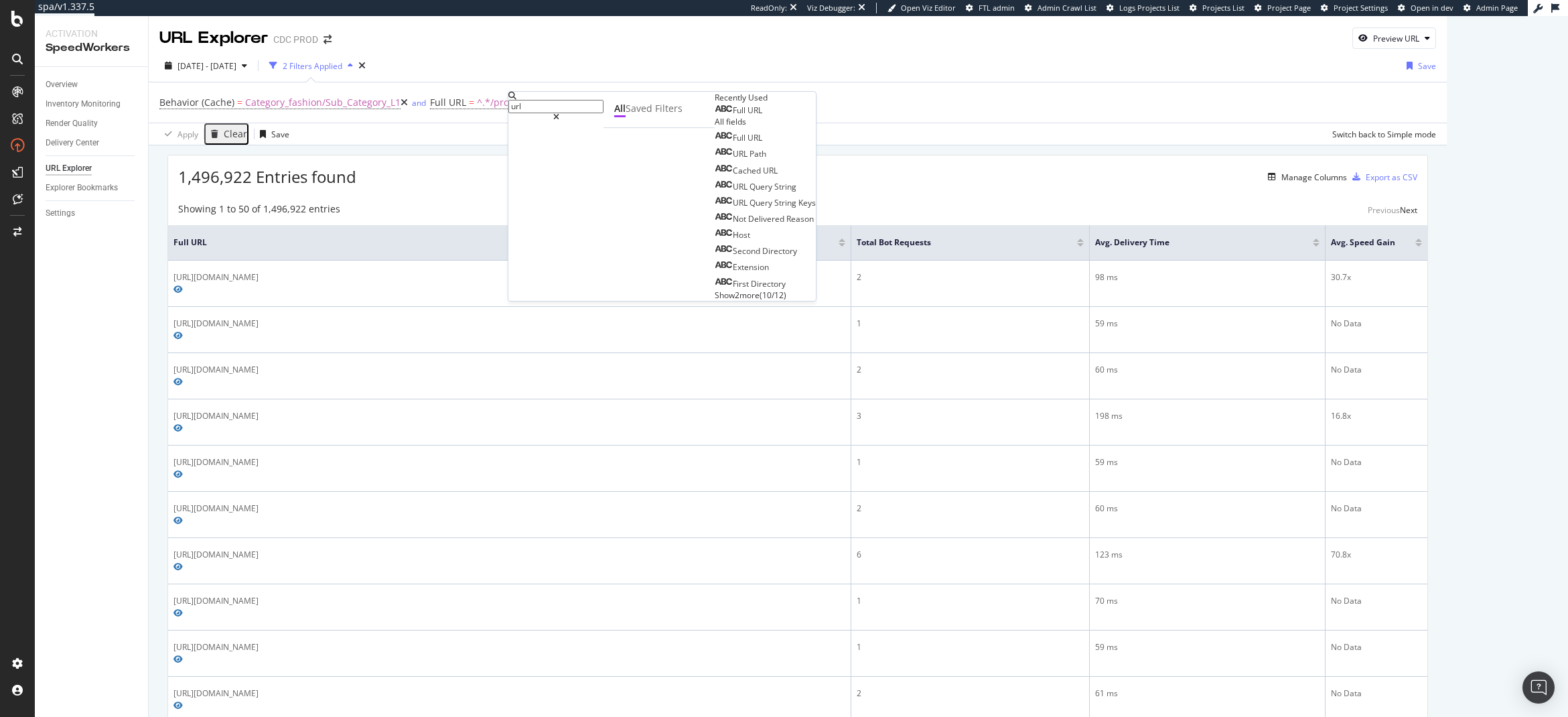
click at [748, 116] on span "URL" at bounding box center [755, 110] width 15 height 11
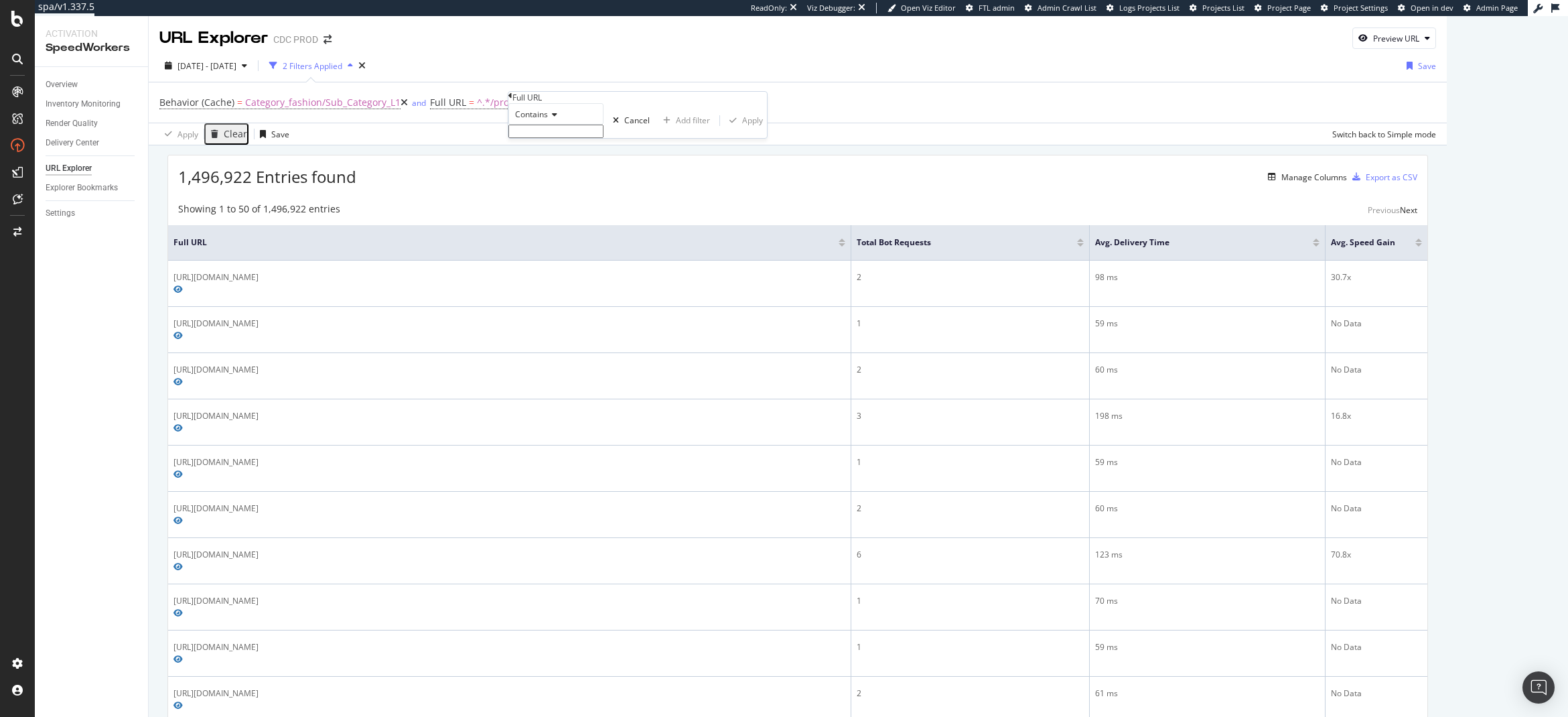
click at [550, 138] on input "text" at bounding box center [556, 132] width 95 height 14
type input "?"
click at [742, 130] on div "Apply" at bounding box center [753, 124] width 21 height 11
click at [147, 387] on div "Overview Inventory Monitoring Render Quality Delivery Center URL Explorer Explo…" at bounding box center [91, 392] width 114 height 650
click at [112, 512] on div "Overview Inventory Monitoring Render Quality Delivery Center URL Explorer Explo…" at bounding box center [91, 392] width 114 height 650
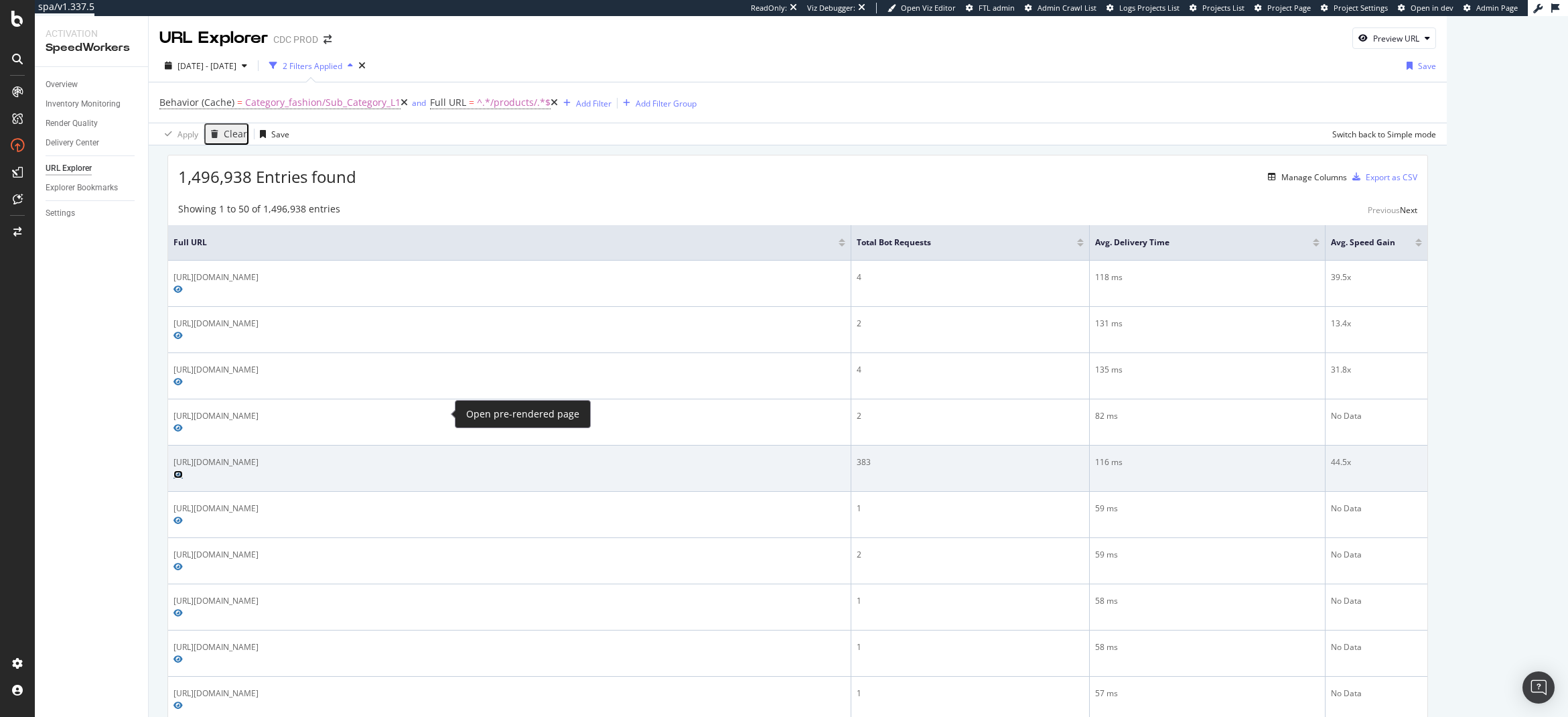
click at [183, 470] on icon "Preview https://www.dior.com/ja_jp/fashion/products/1ADPO325JCL_H870_TU" at bounding box center [178, 474] width 9 height 8
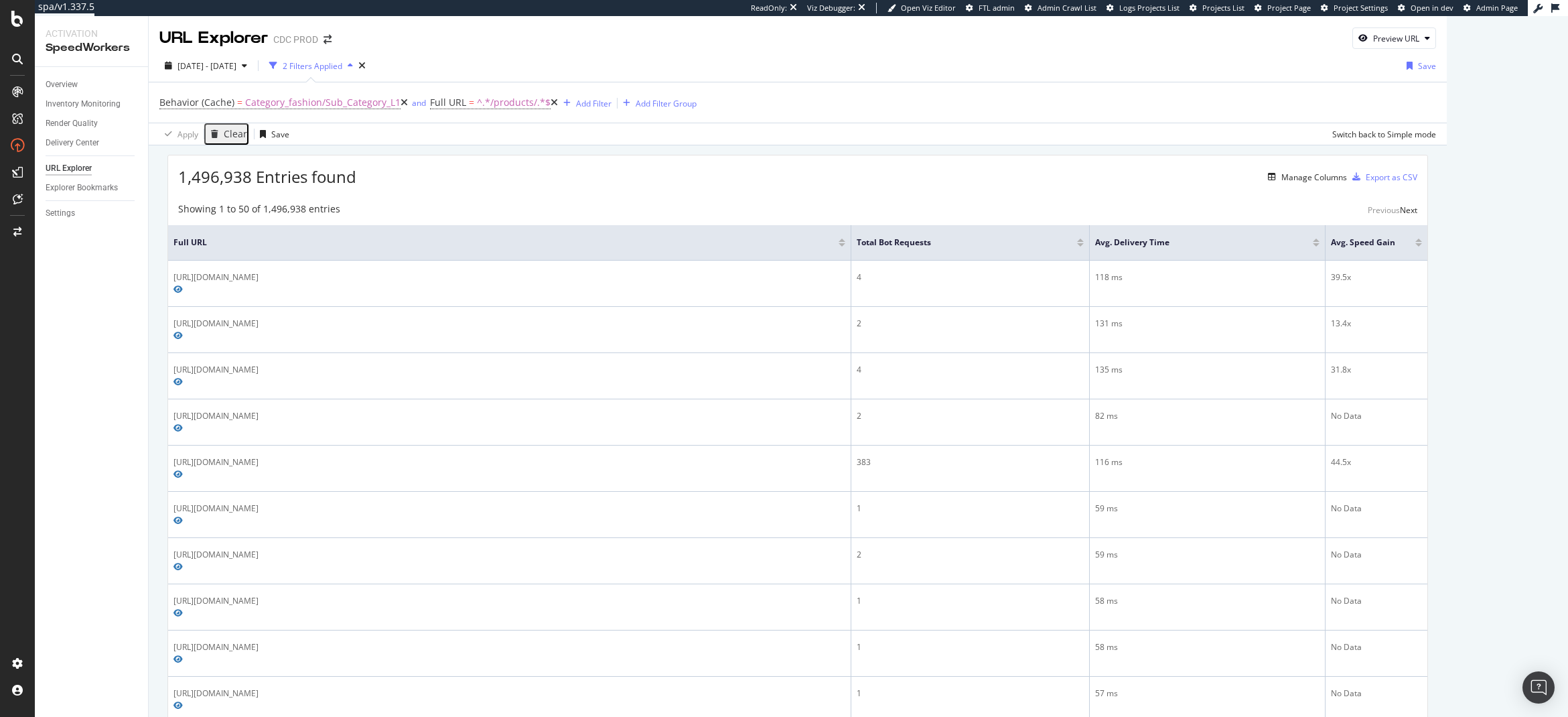
click at [117, 328] on div "Overview Inventory Monitoring Render Quality Delivery Center URL Explorer Explo…" at bounding box center [91, 392] width 114 height 650
click at [576, 102] on div "Add Filter" at bounding box center [593, 103] width 35 height 11
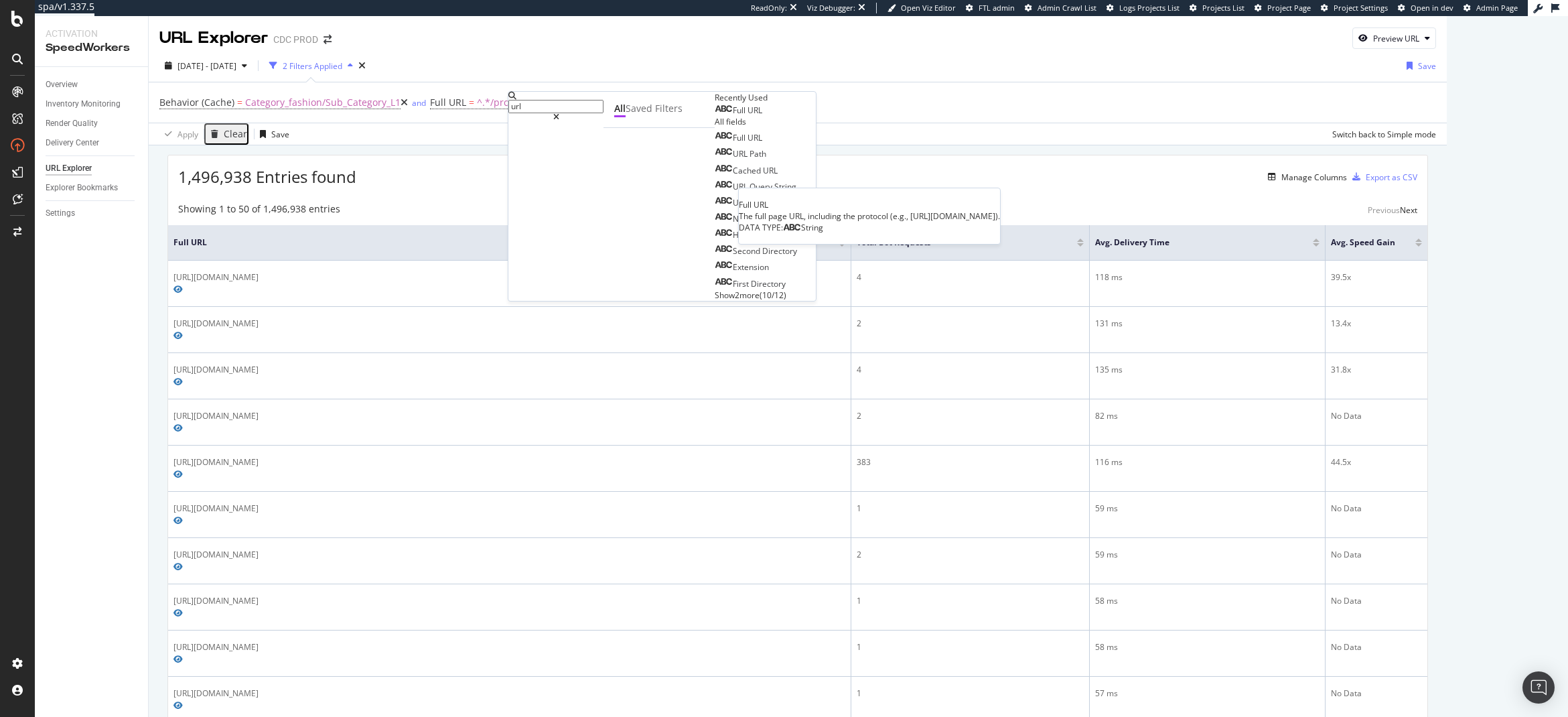
click at [748, 116] on span "URL" at bounding box center [755, 110] width 15 height 11
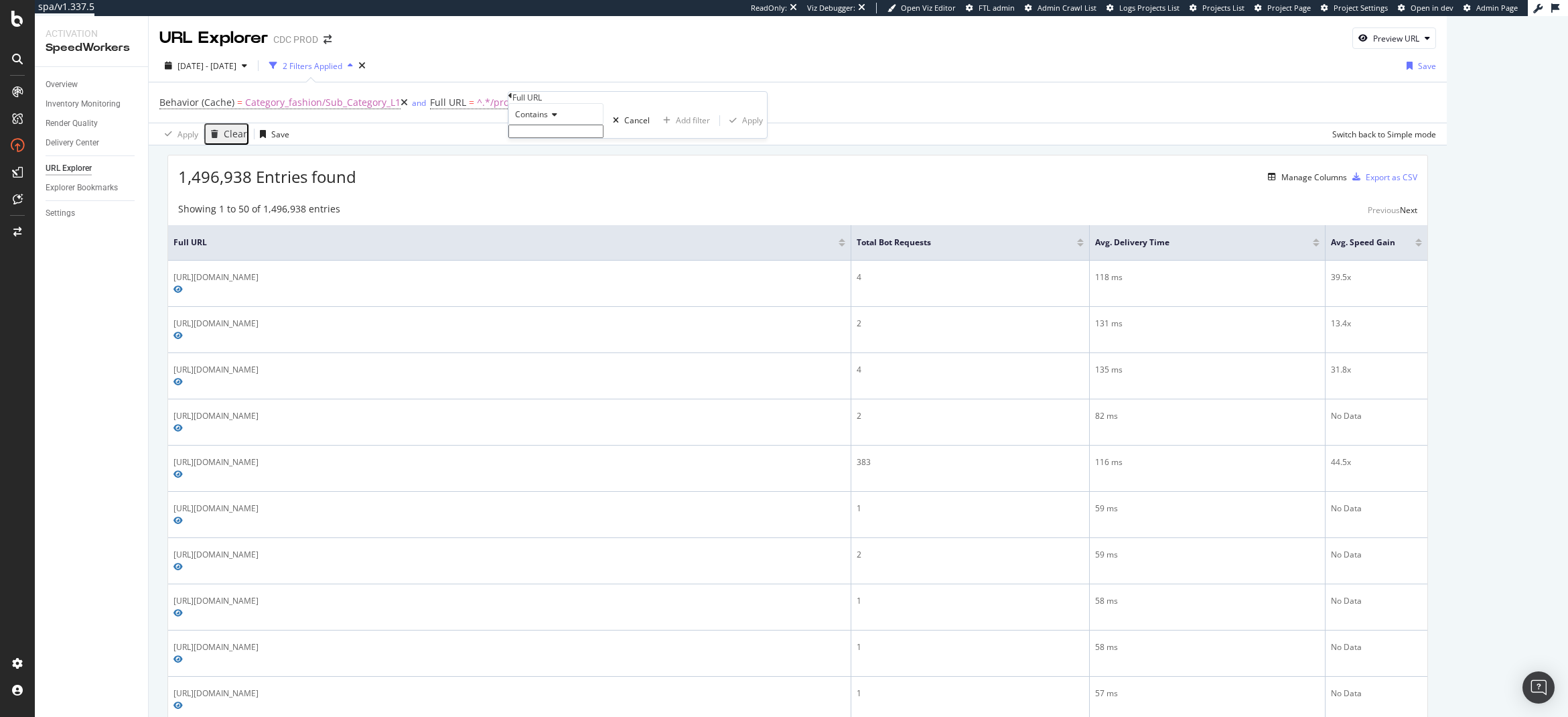
click at [573, 138] on input "text" at bounding box center [556, 132] width 95 height 14
click at [135, 293] on div "Overview Inventory Monitoring Render Quality Delivery Center URL Explorer Explo…" at bounding box center [91, 392] width 114 height 650
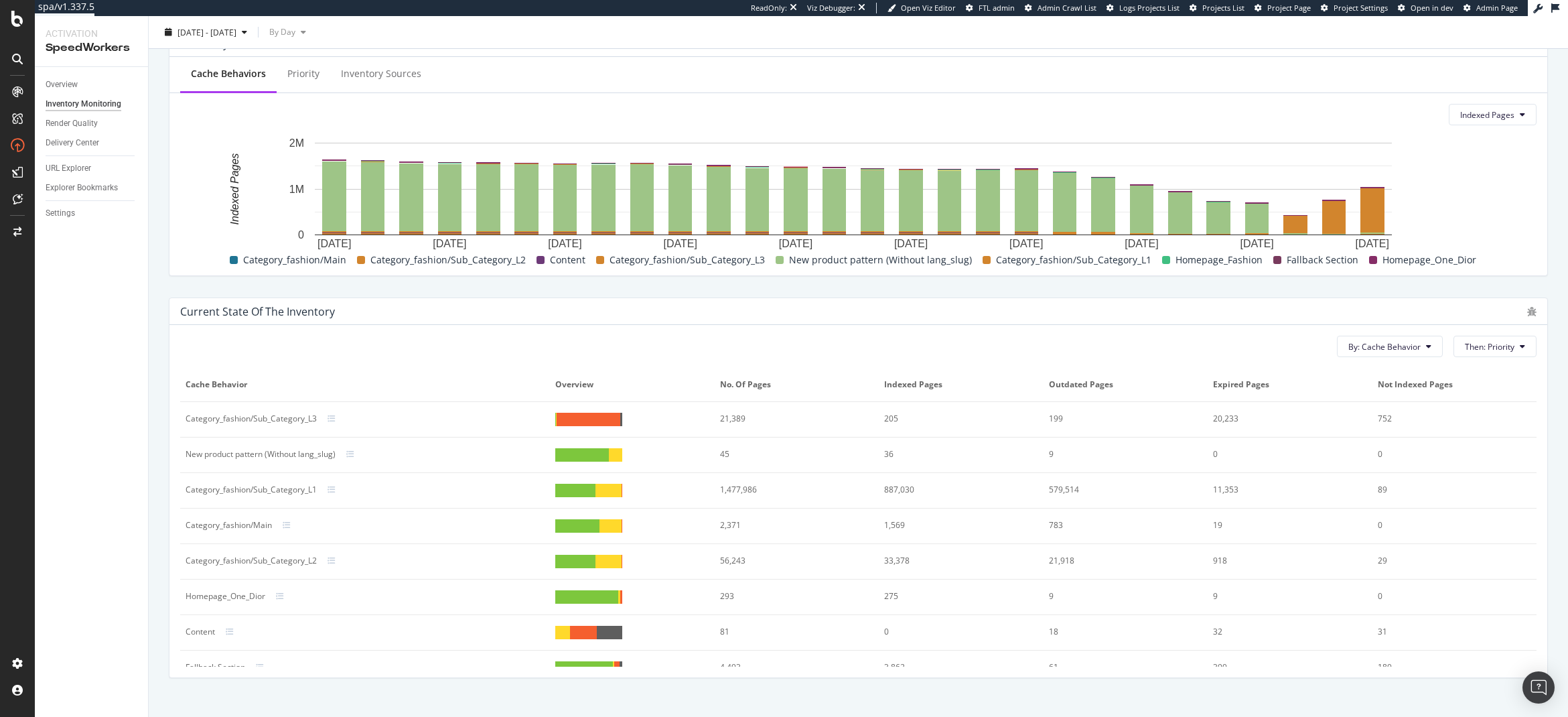
click at [747, 390] on span "No. of Pages" at bounding box center [796, 384] width 150 height 12
click at [745, 378] on th "No. of Pages" at bounding box center [796, 384] width 164 height 34
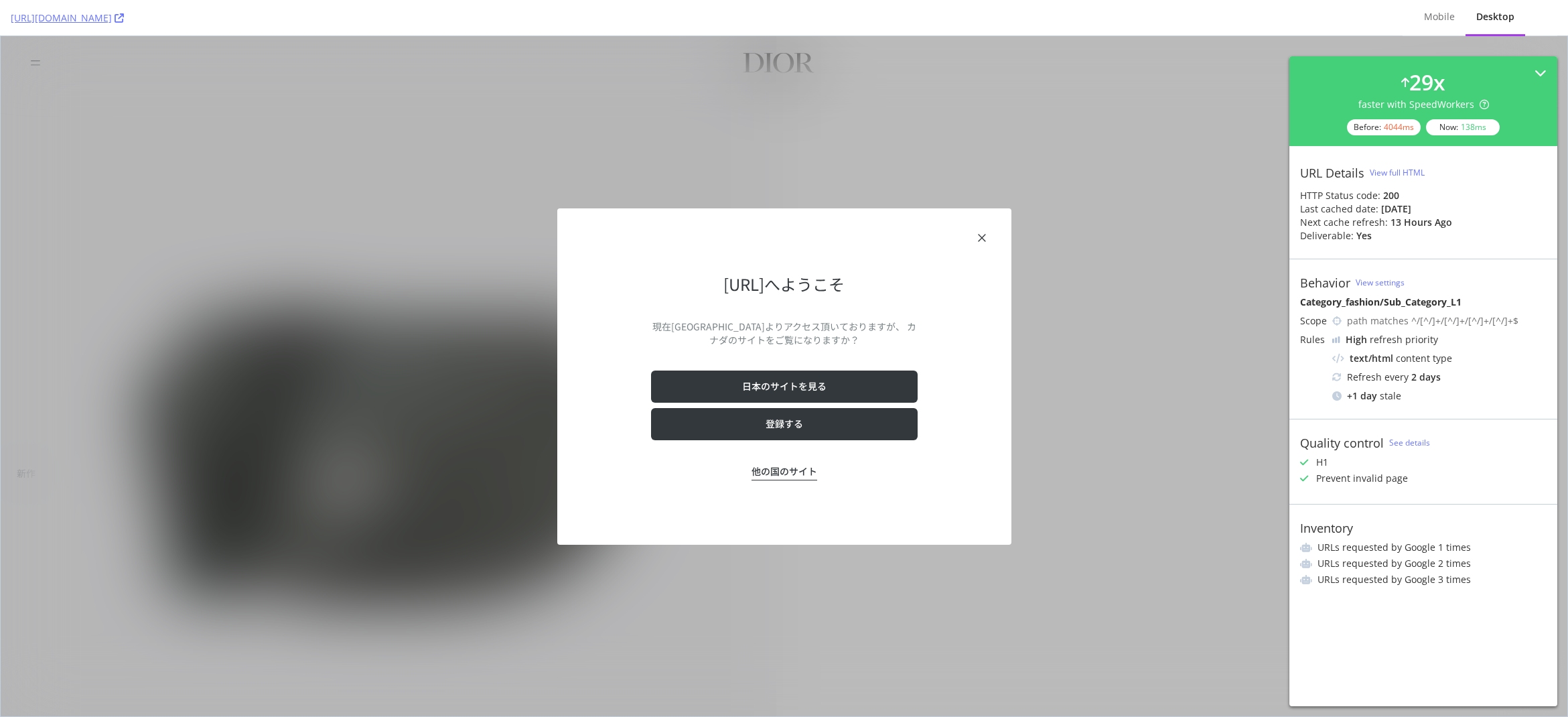
click at [220, 367] on div "Dior.comへようこそ 現在カナダよりアクセス頂いておりますが、 カナダのサイトをご覧になりますか？ 日本のサイトを見る 登録する 他の国のサイト" at bounding box center [784, 376] width 1567 height 680
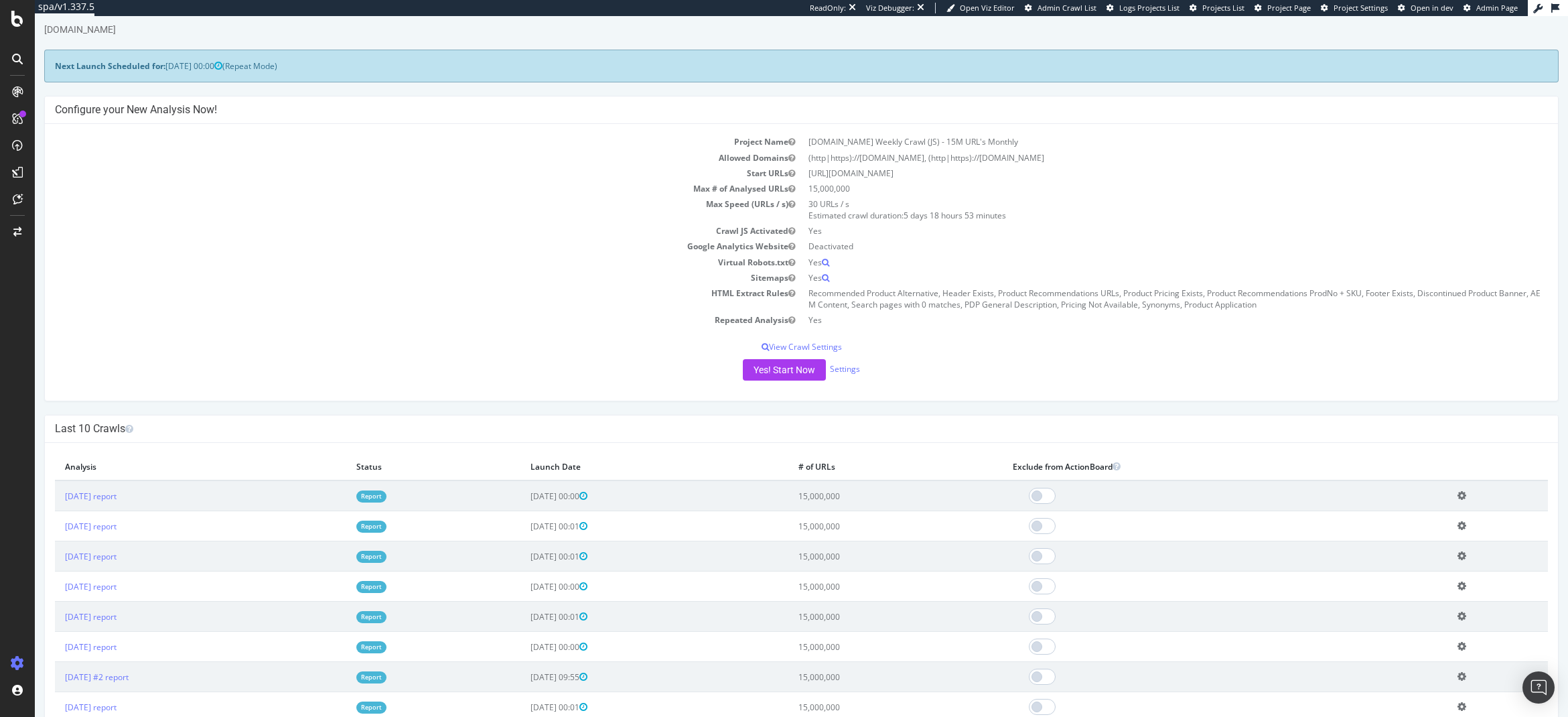
scroll to position [32, 0]
click at [853, 375] on link "Settings" at bounding box center [845, 372] width 30 height 11
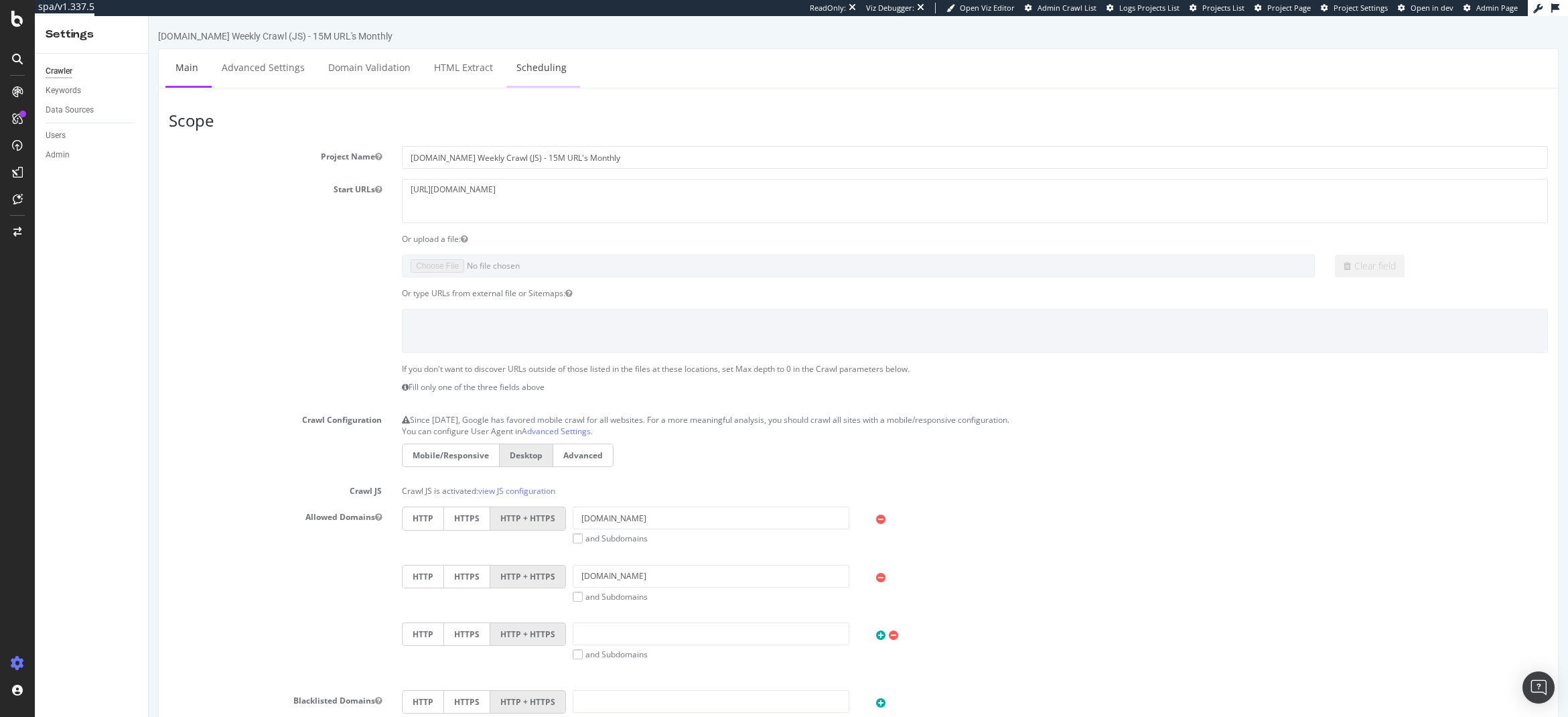
click at [519, 67] on link "Scheduling" at bounding box center [541, 67] width 71 height 37
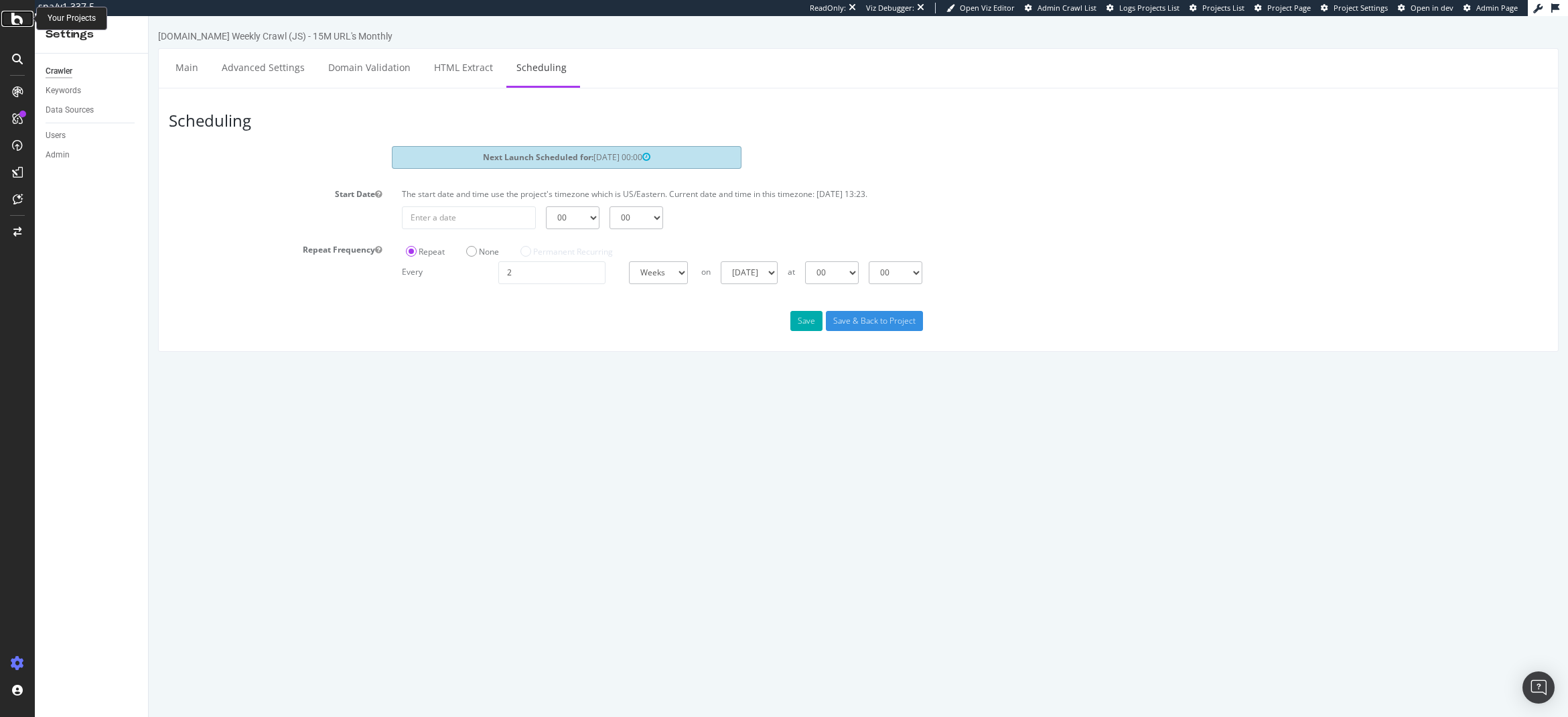
click at [10, 12] on div at bounding box center [17, 18] width 32 height 16
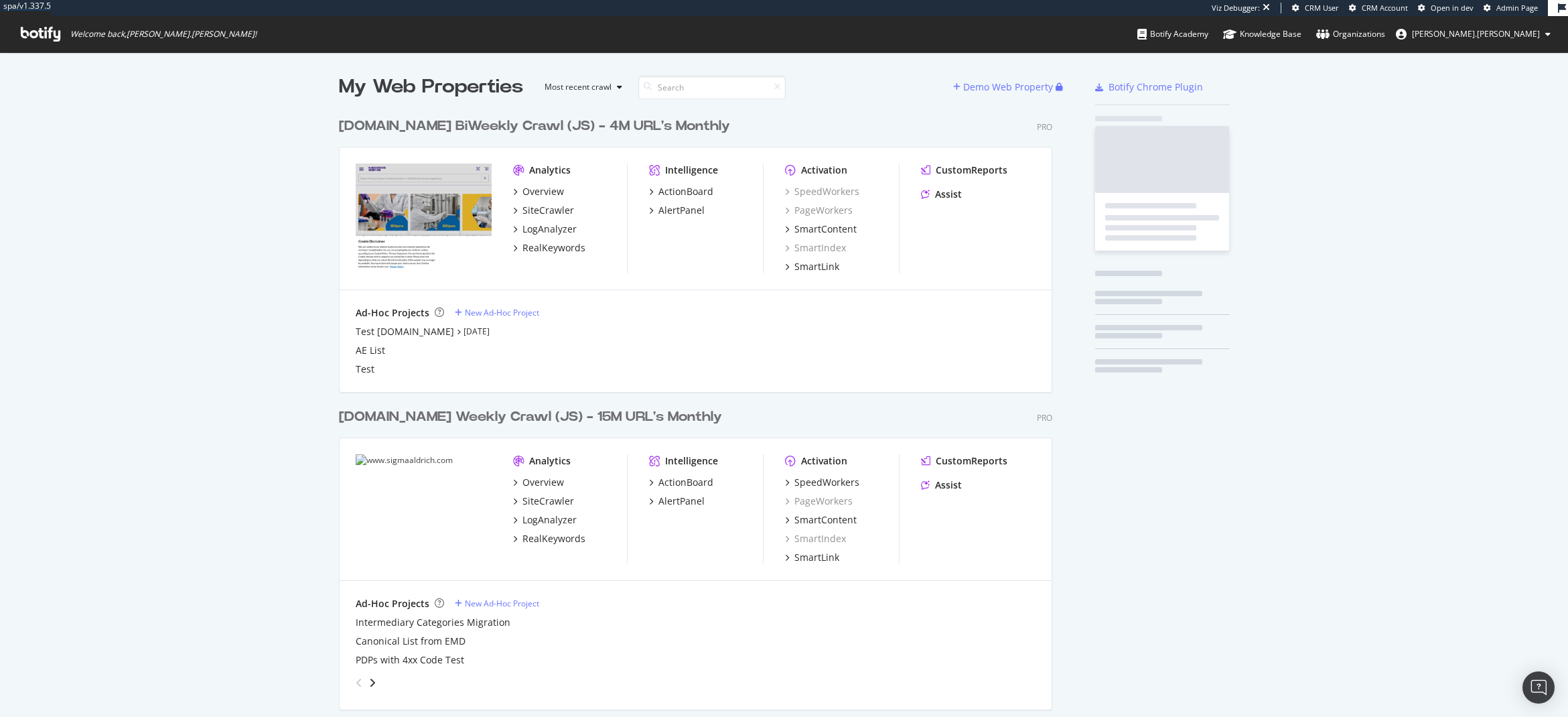
scroll to position [831, 714]
